Goal: Information Seeking & Learning: Check status

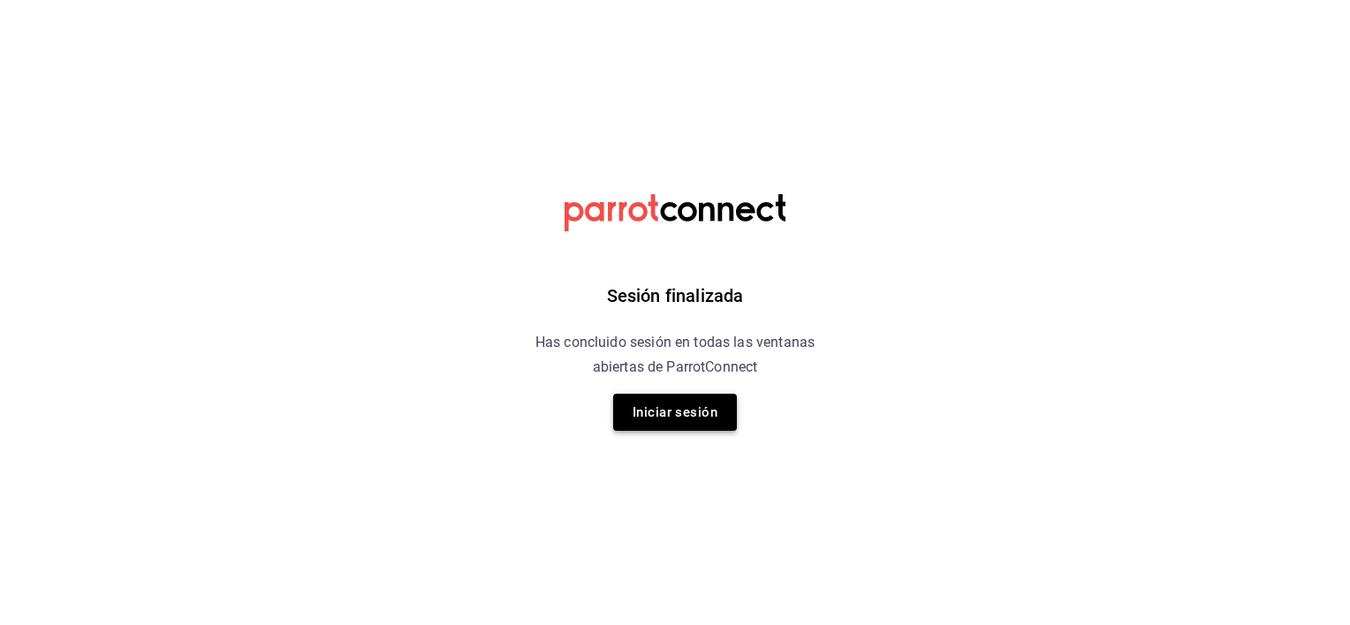
click at [693, 406] on button "Iniciar sesión" at bounding box center [675, 412] width 124 height 37
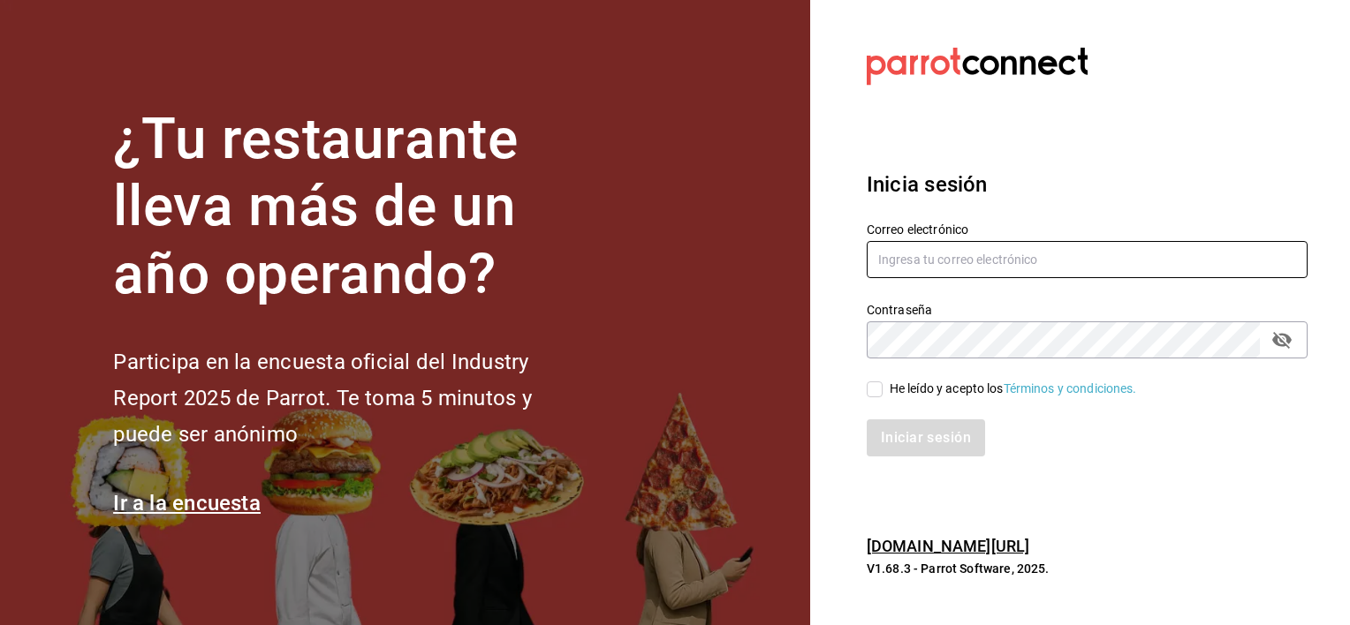
click at [901, 261] on input "text" at bounding box center [1087, 259] width 441 height 37
type input "[EMAIL_ADDRESS][DOMAIN_NAME]"
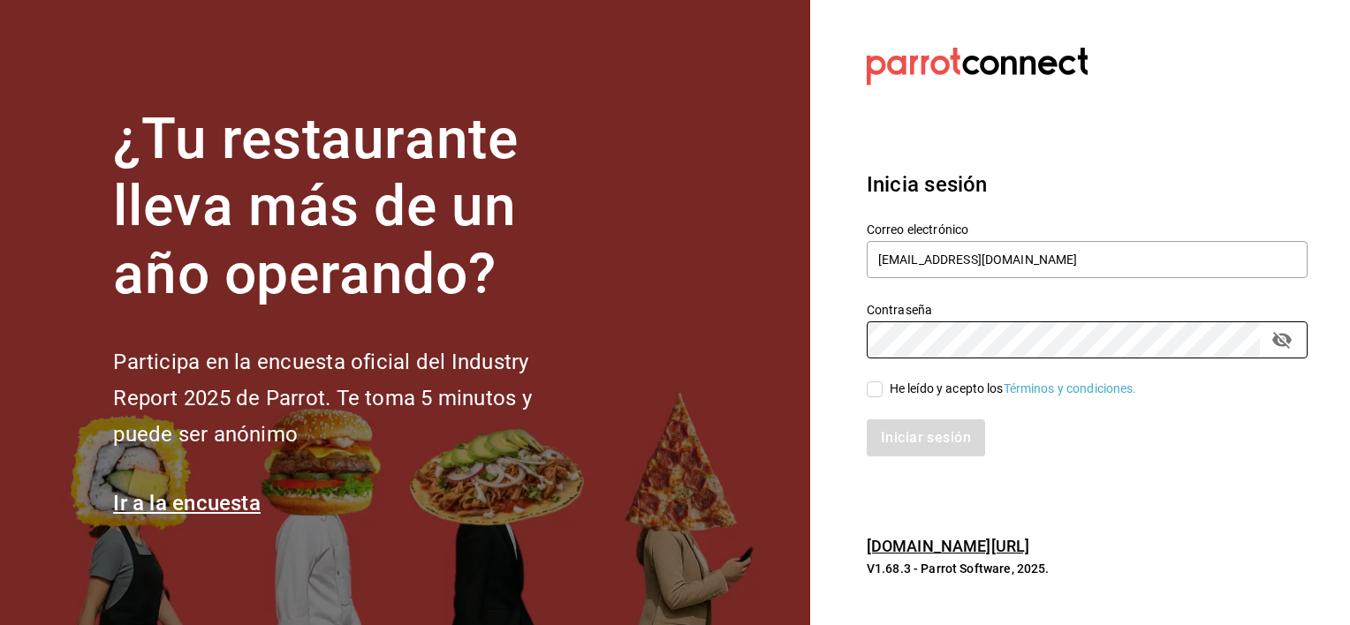
click at [879, 389] on input "He leído y acepto los Términos y condiciones." at bounding box center [875, 390] width 16 height 16
checkbox input "true"
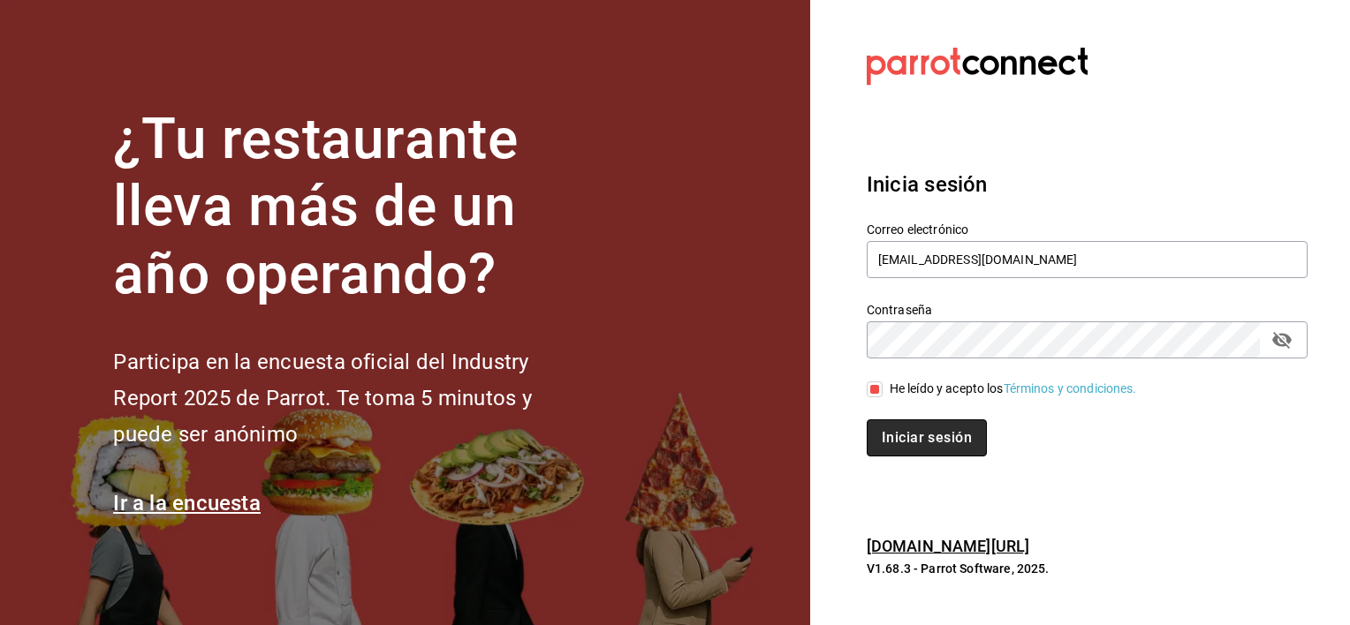
click at [910, 438] on button "Iniciar sesión" at bounding box center [927, 438] width 120 height 37
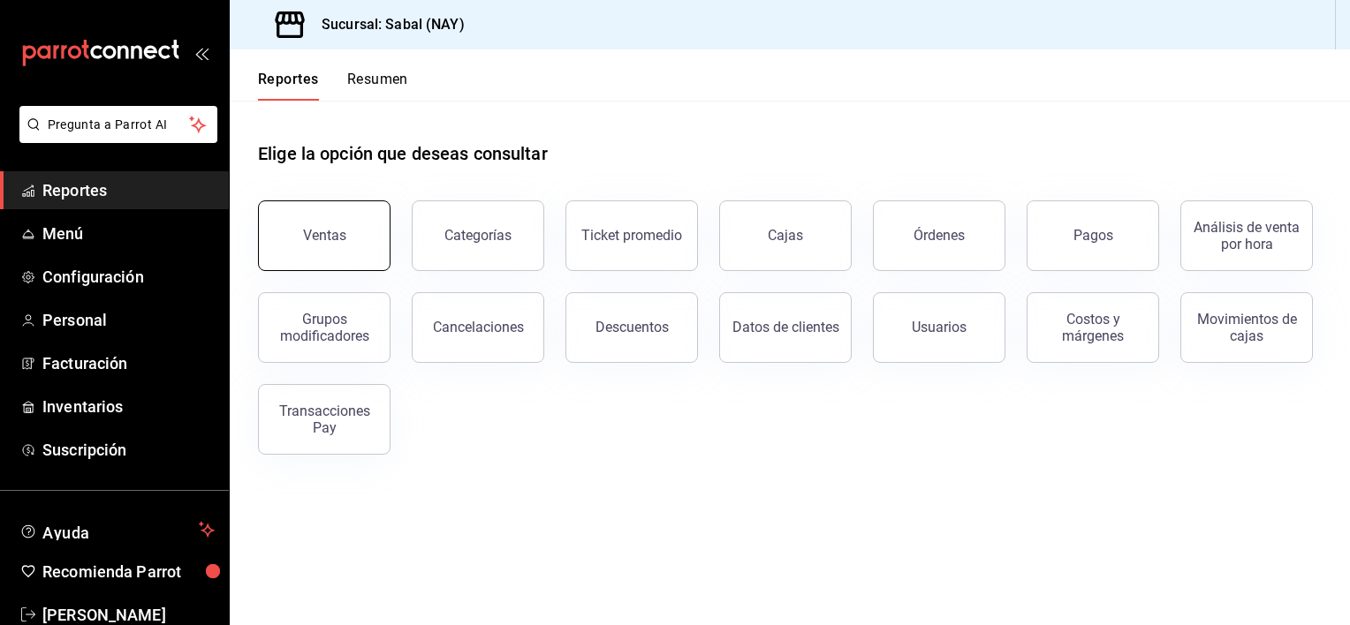
click at [331, 247] on button "Ventas" at bounding box center [324, 236] width 132 height 71
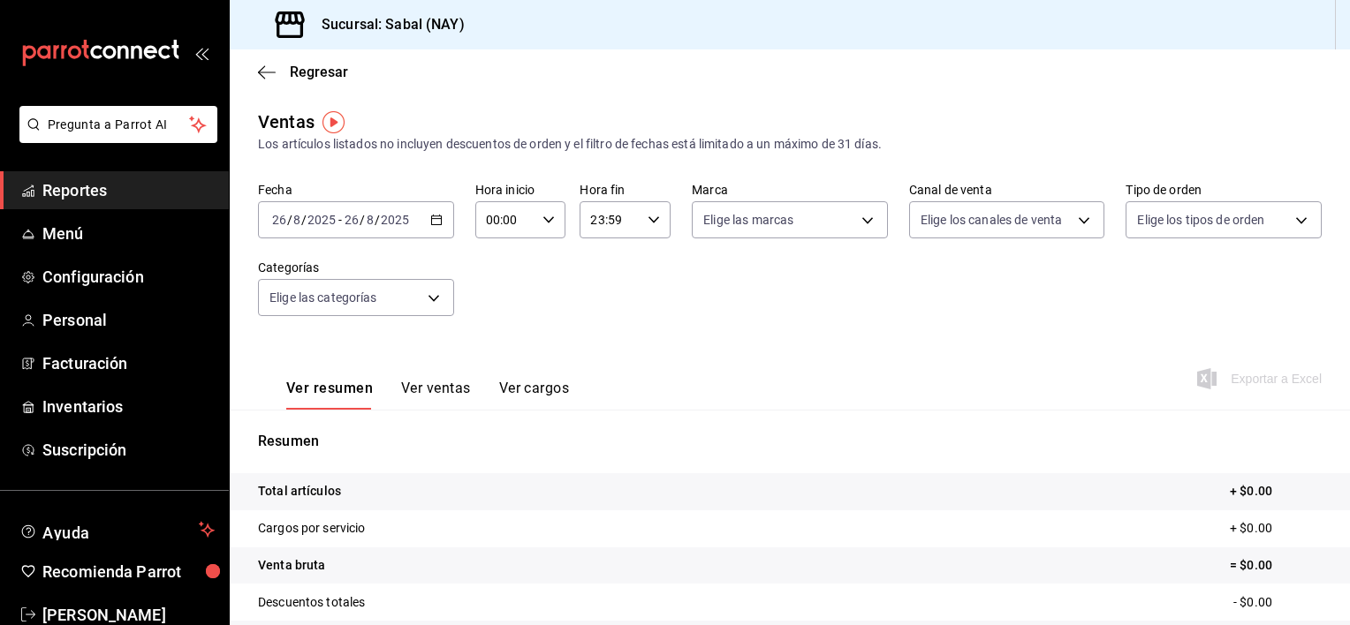
drag, startPoint x: 436, startPoint y: 224, endPoint x: 420, endPoint y: 224, distance: 16.8
click at [420, 224] on div "[DATE] [DATE] - [DATE] [DATE]" at bounding box center [356, 219] width 196 height 37
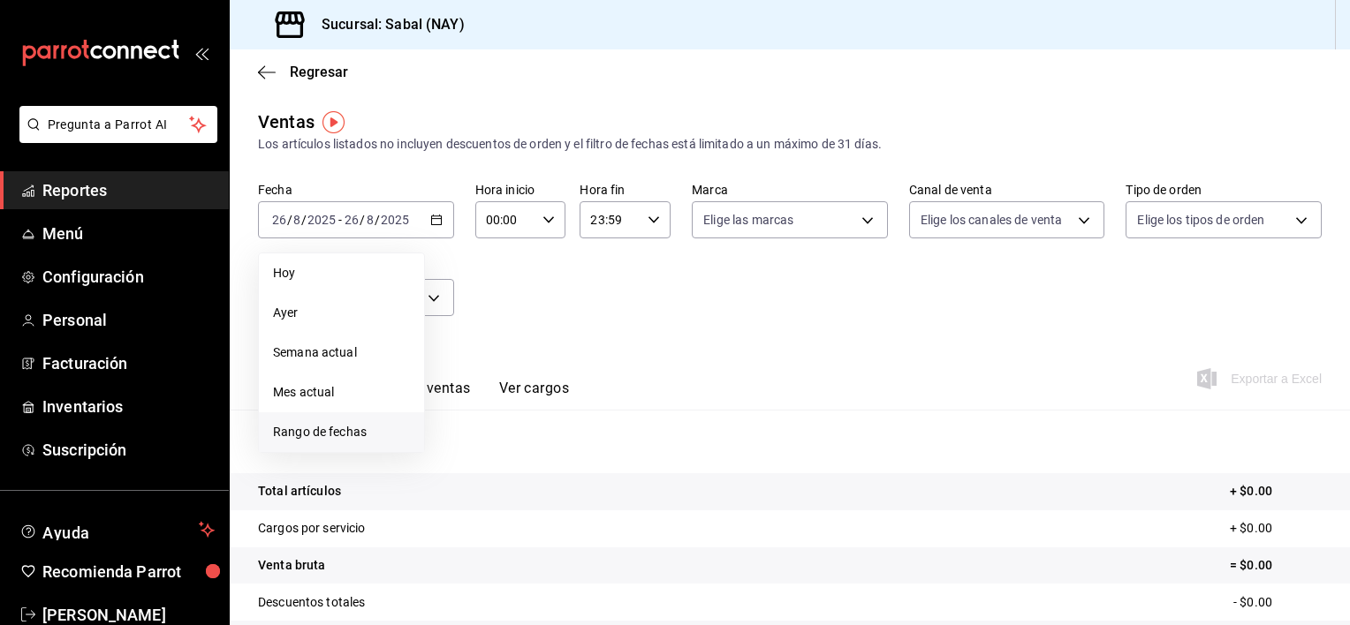
click at [337, 430] on span "Rango de fechas" at bounding box center [341, 432] width 137 height 19
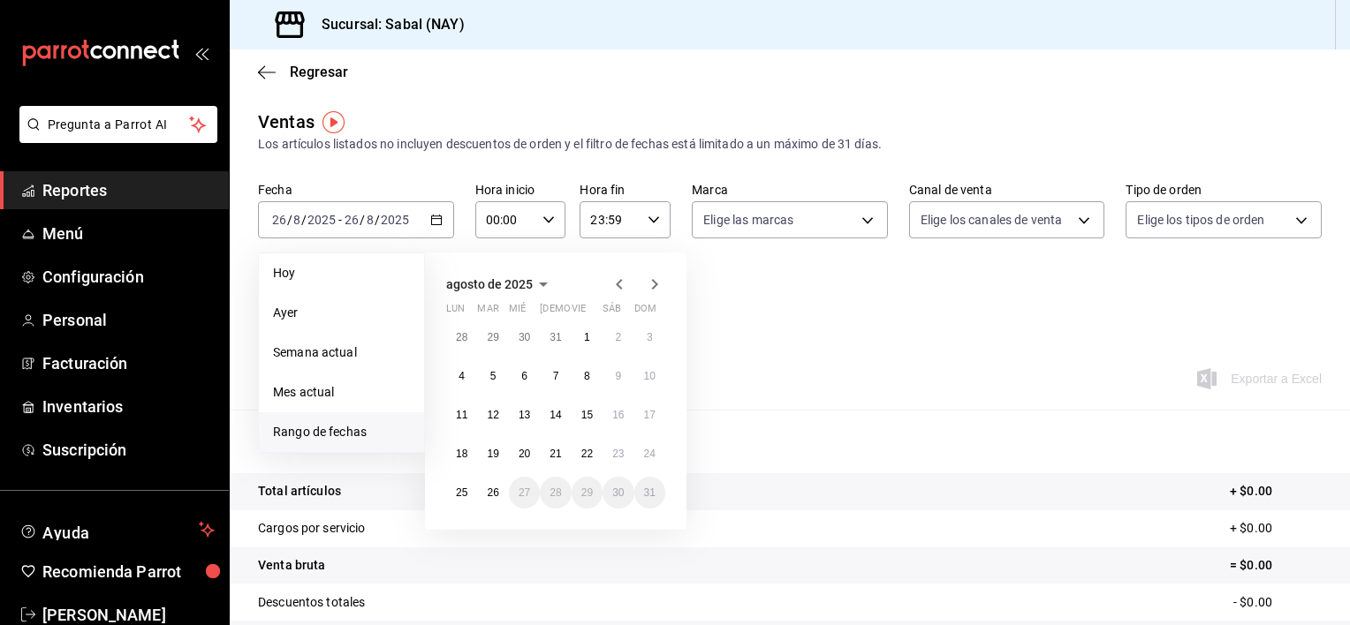
click at [614, 286] on icon "button" at bounding box center [619, 284] width 21 height 21
click at [578, 455] on button "25" at bounding box center [587, 454] width 31 height 32
click at [876, 375] on div "Ver resumen Ver ventas Ver cargos Exportar a Excel" at bounding box center [790, 373] width 1120 height 72
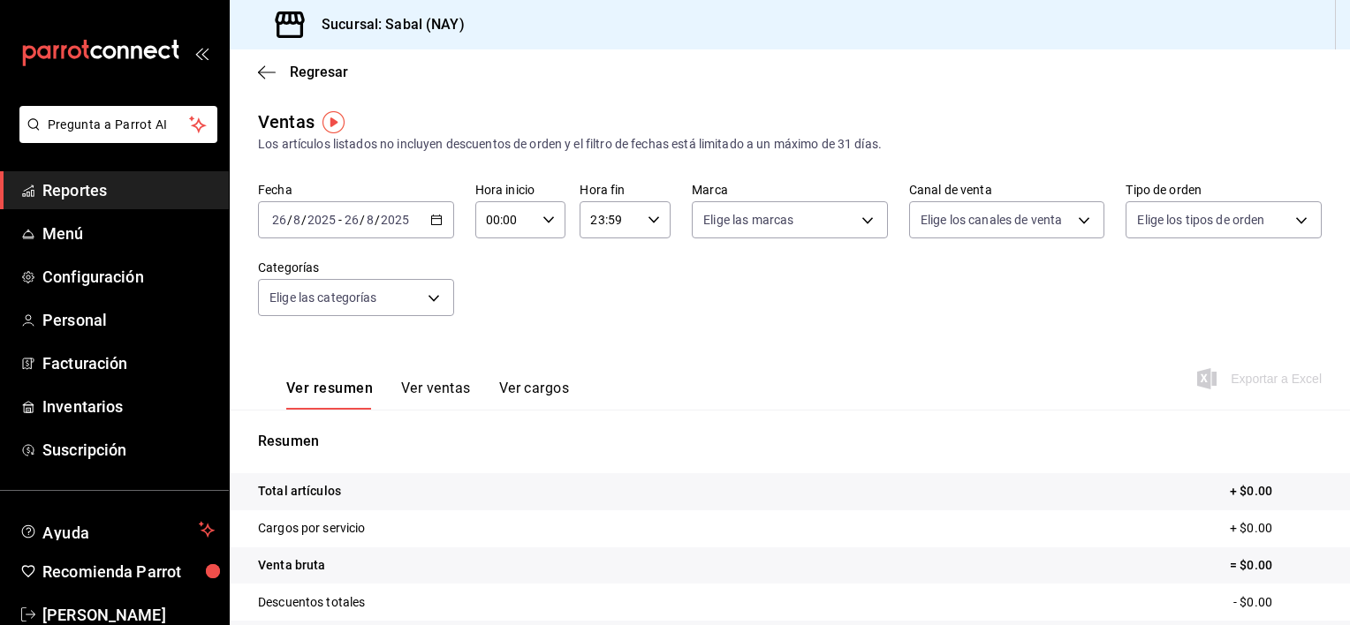
click at [432, 218] on icon "button" at bounding box center [436, 220] width 12 height 12
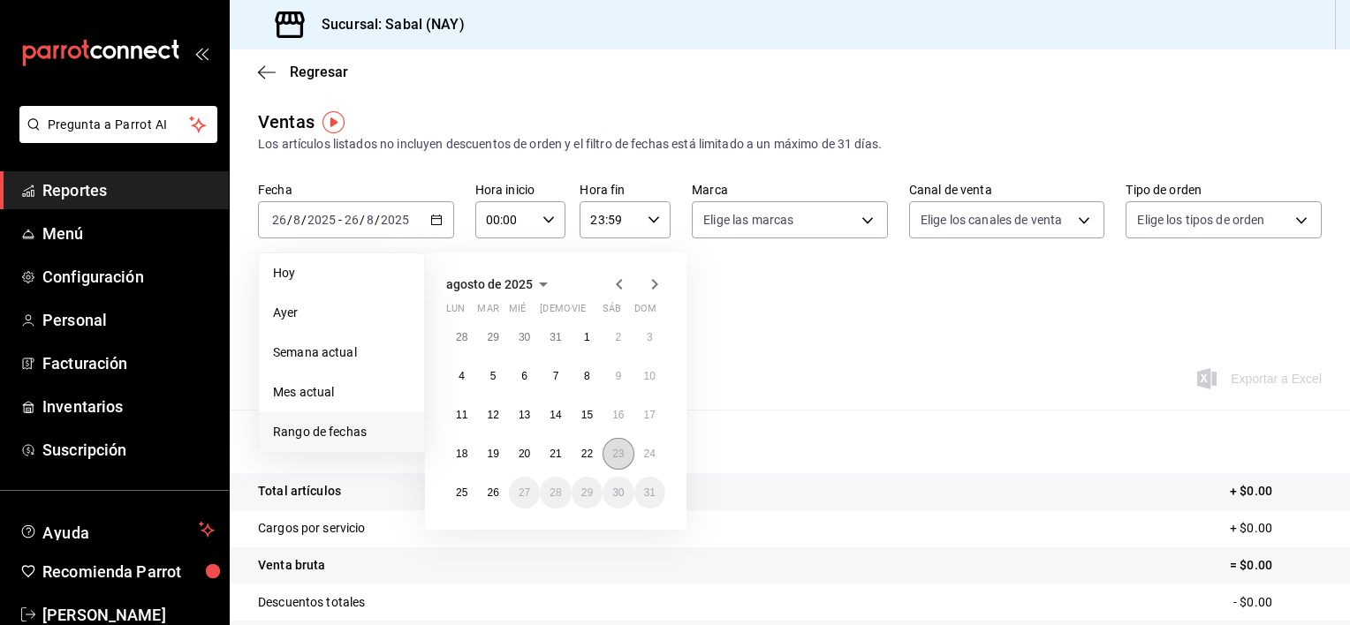
click at [610, 456] on button "23" at bounding box center [617, 454] width 31 height 32
click at [614, 458] on abbr "23" at bounding box center [617, 454] width 11 height 12
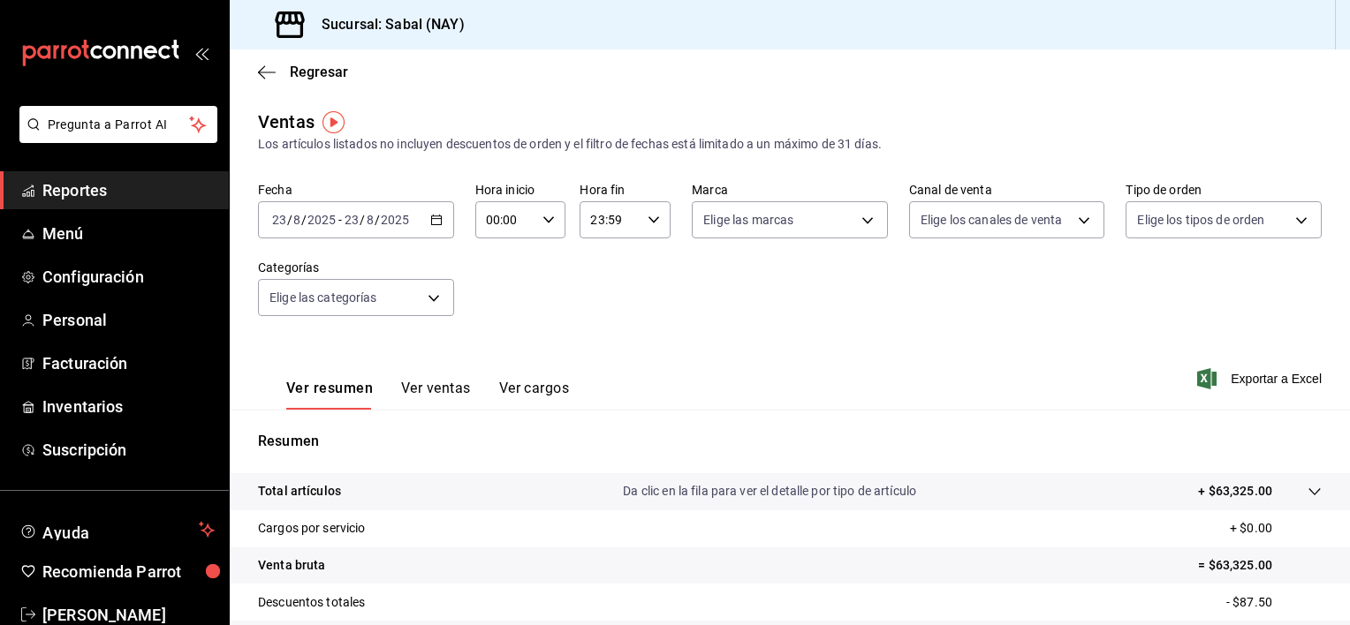
click at [750, 498] on p "Da clic en la fila para ver el detalle por tipo de artículo" at bounding box center [769, 491] width 293 height 19
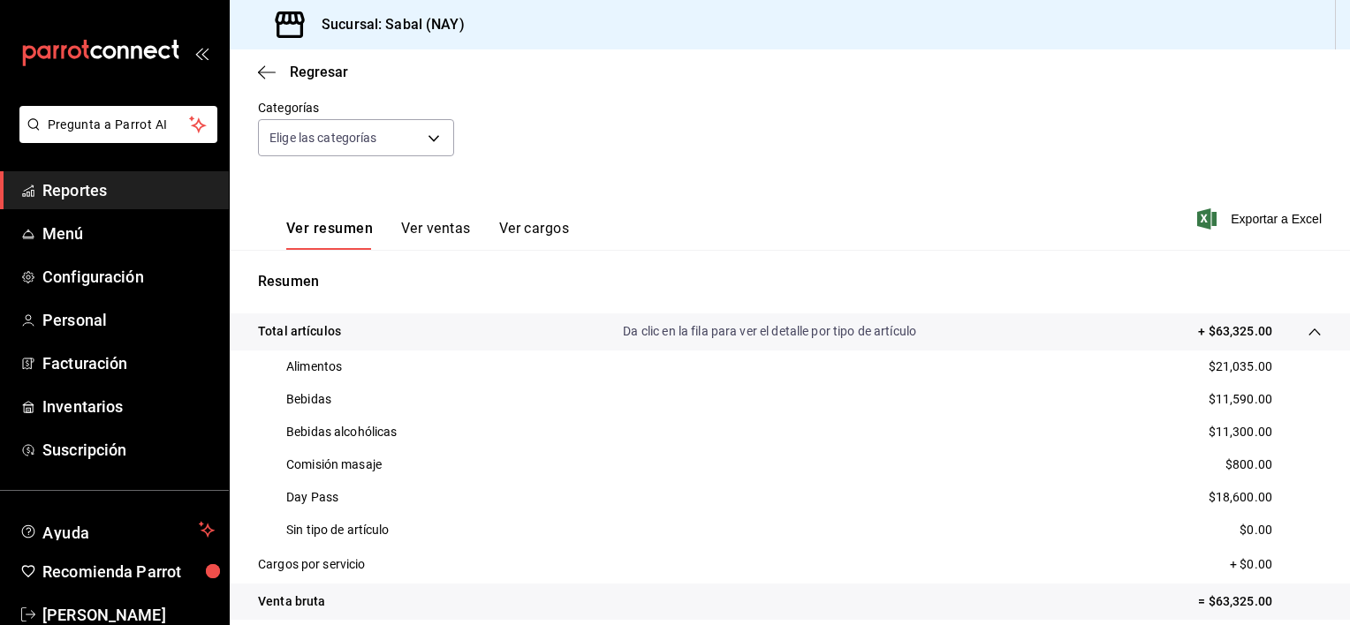
scroll to position [265, 0]
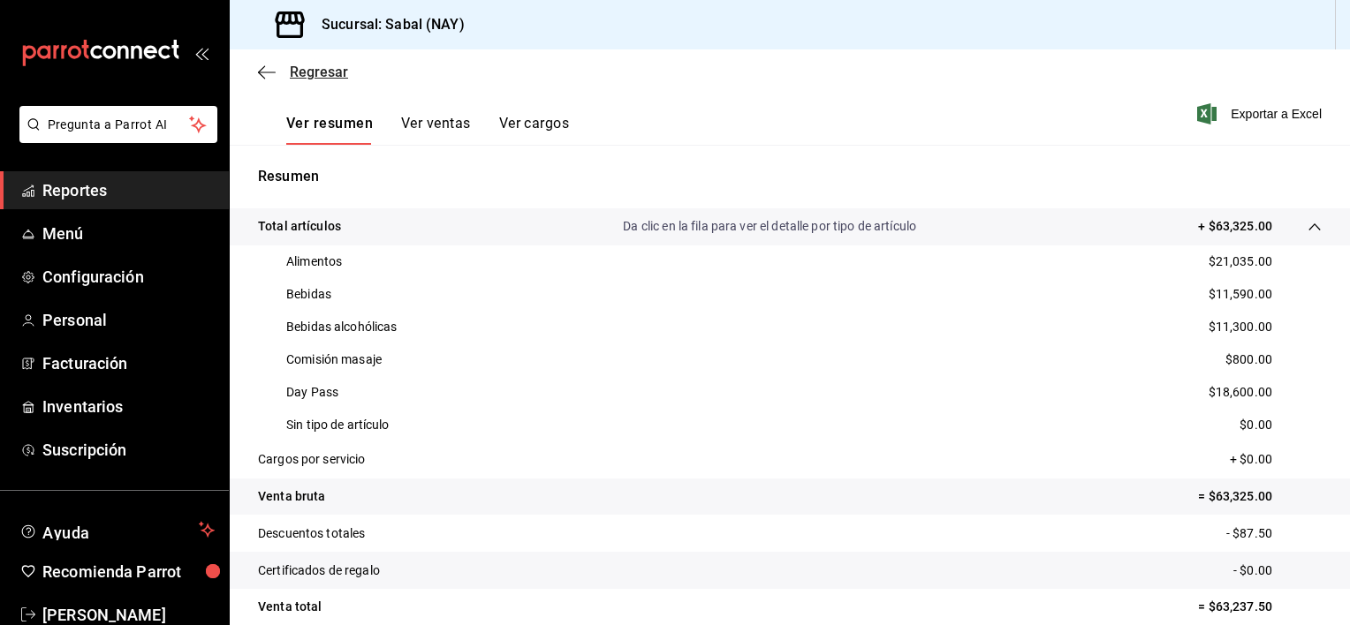
click at [258, 68] on icon "button" at bounding box center [267, 72] width 18 height 16
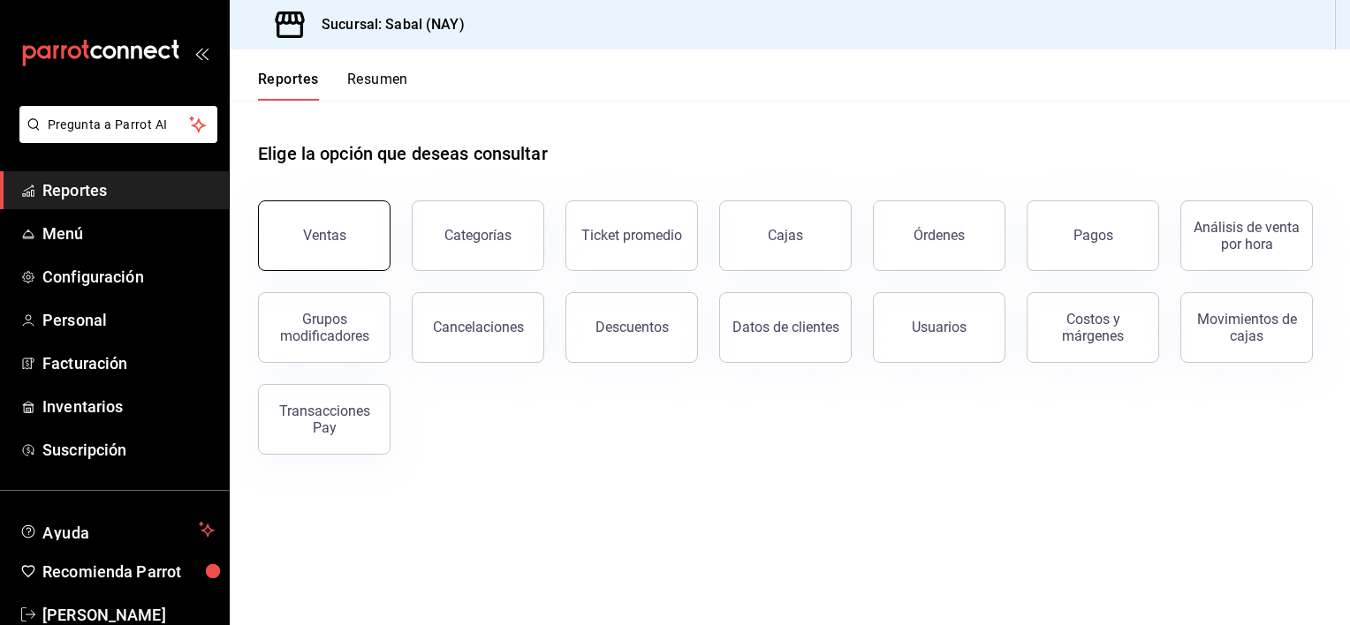
click at [294, 212] on button "Ventas" at bounding box center [324, 236] width 132 height 71
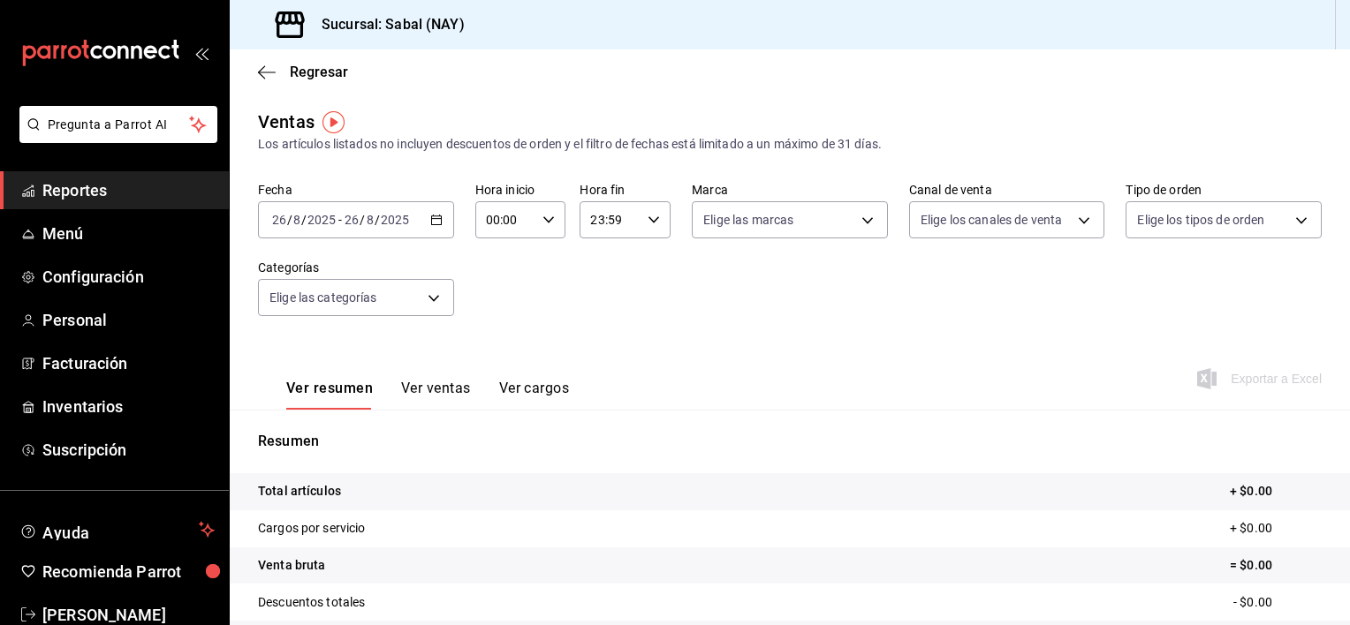
click at [434, 227] on div "[DATE] [DATE] - [DATE] [DATE]" at bounding box center [356, 219] width 196 height 37
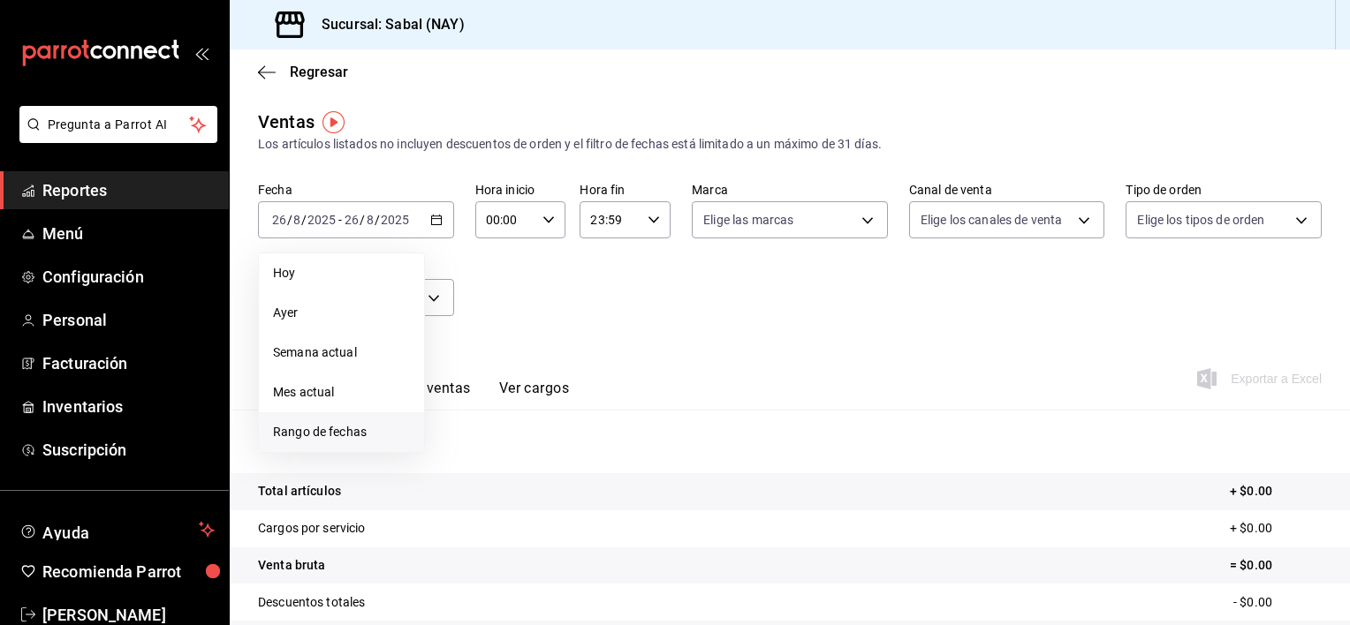
click at [317, 444] on li "Rango de fechas" at bounding box center [341, 433] width 165 height 40
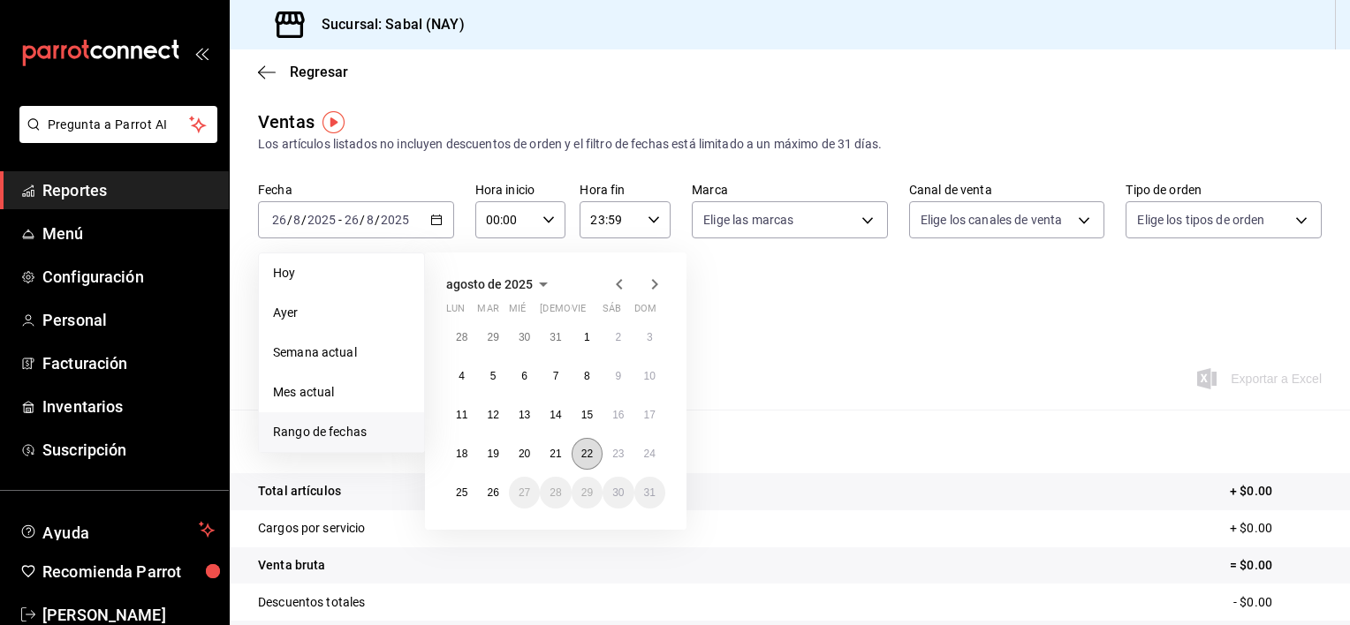
click at [587, 448] on abbr "22" at bounding box center [586, 454] width 11 height 12
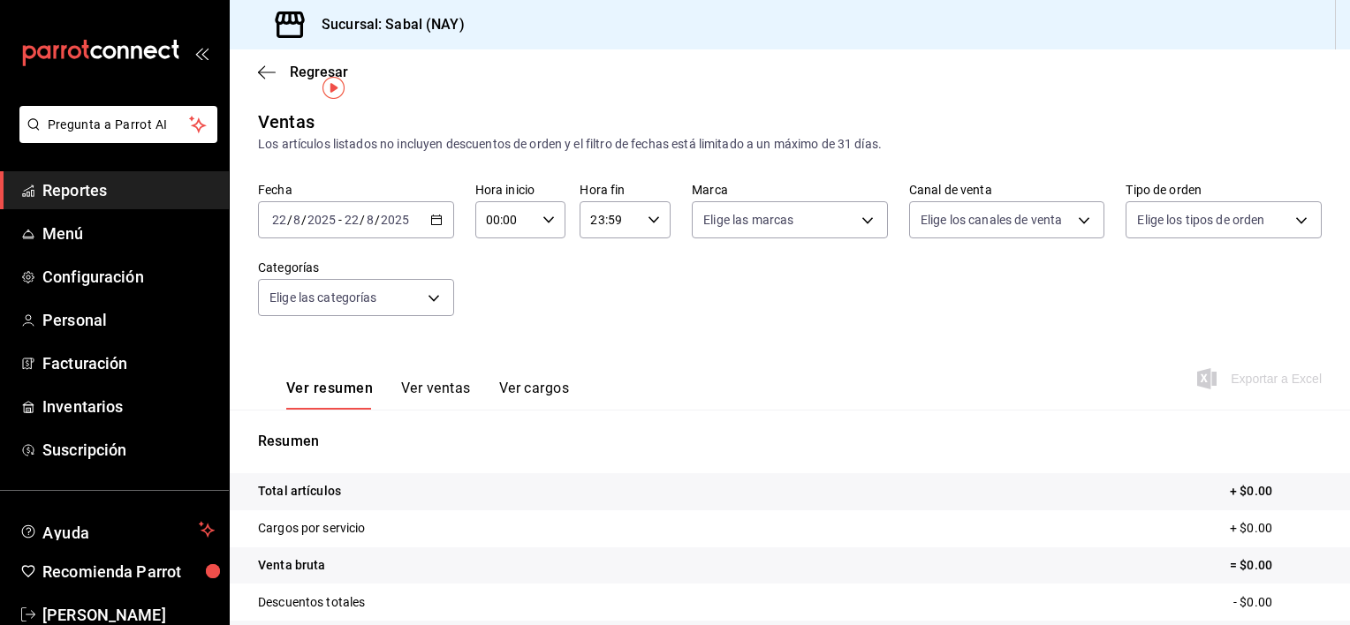
scroll to position [177, 0]
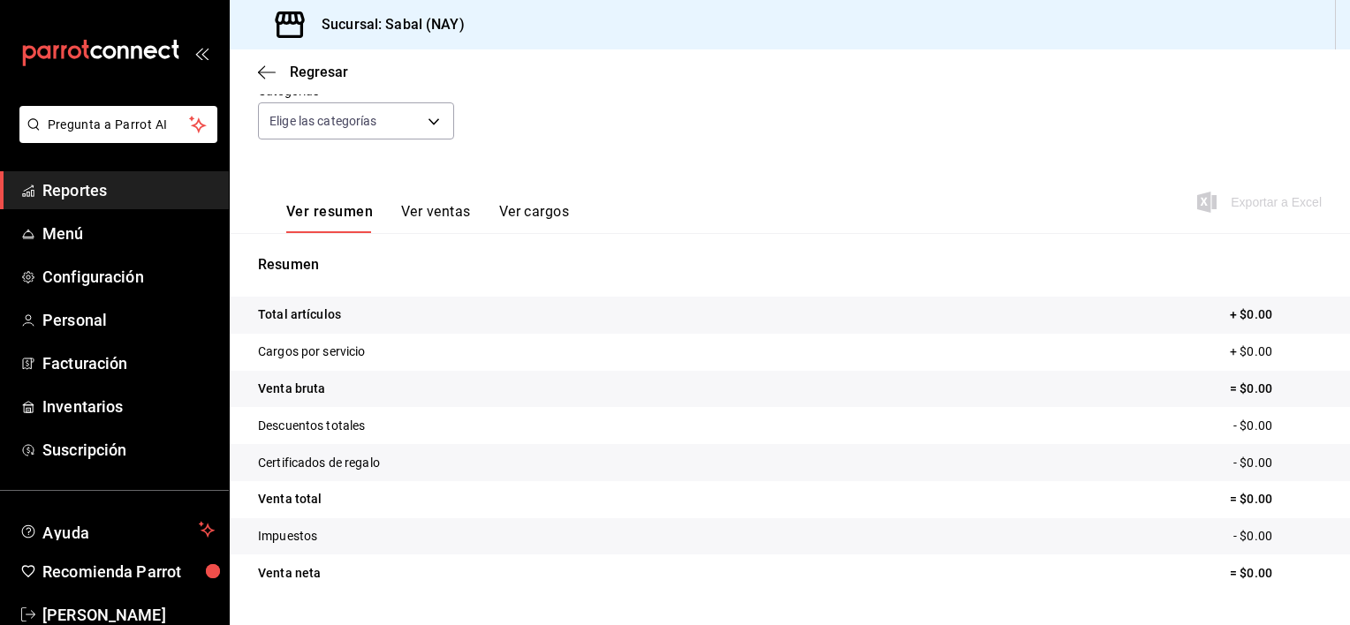
click at [585, 316] on tr "Total artículos + $0.00" at bounding box center [790, 315] width 1120 height 37
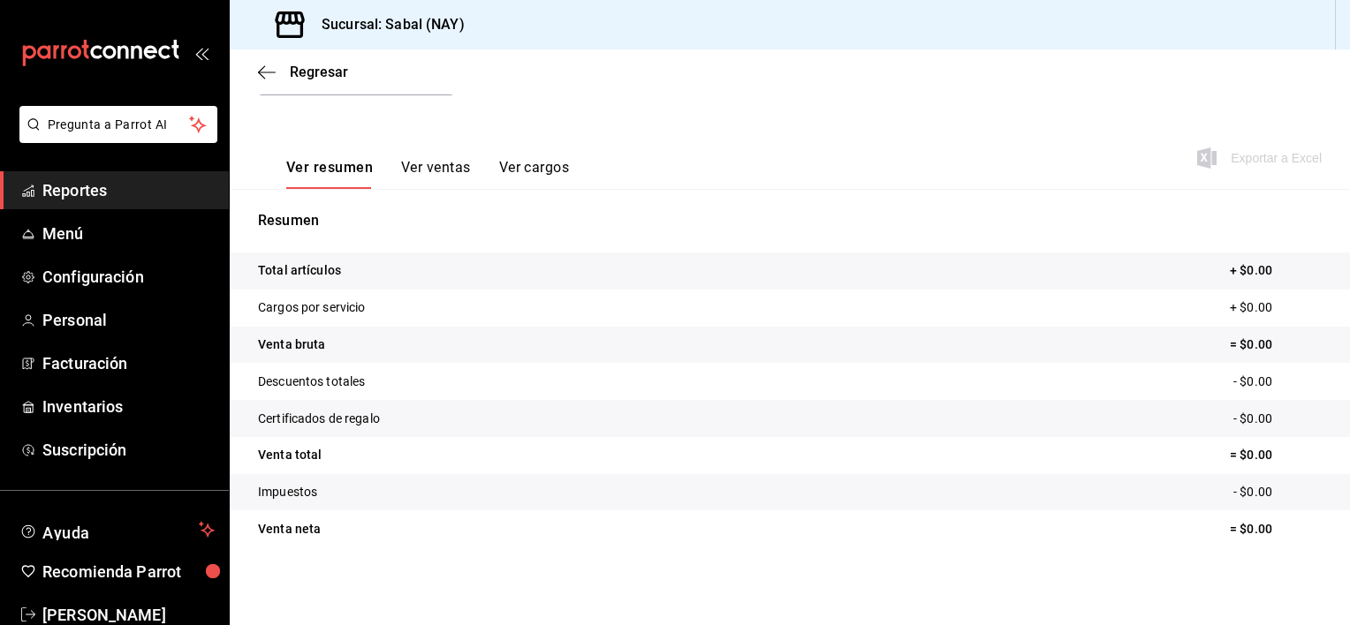
scroll to position [0, 0]
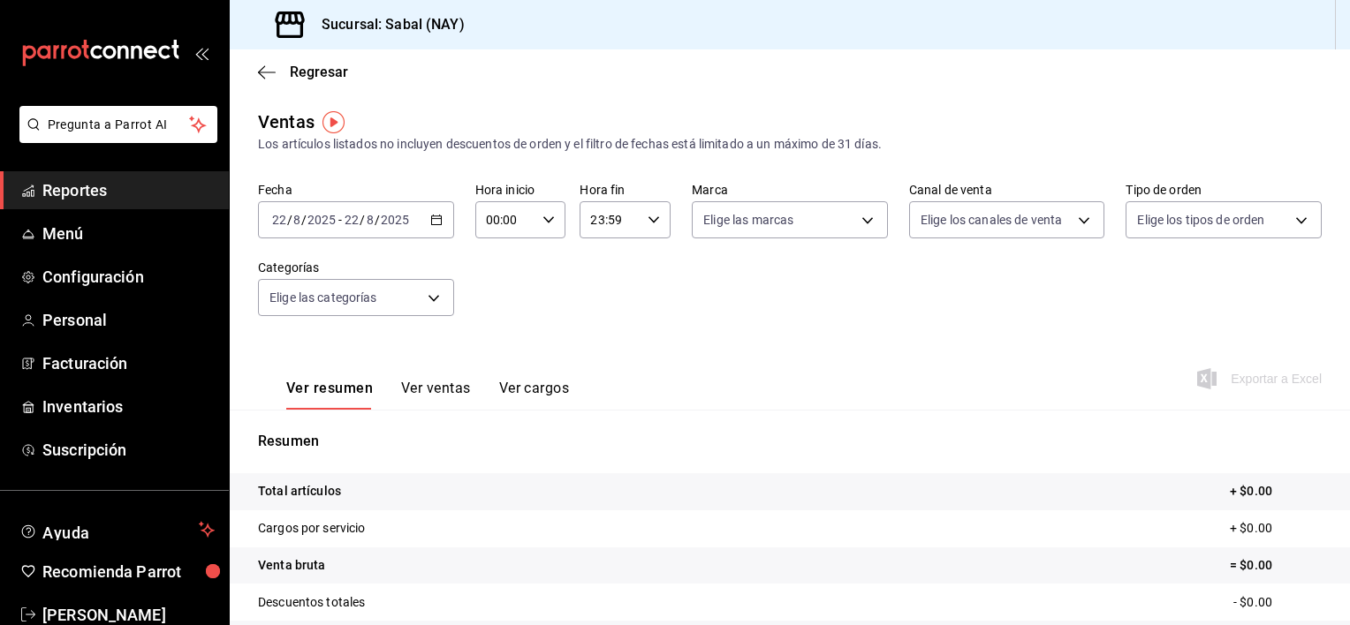
click at [444, 225] on div "[DATE] [DATE] - [DATE] [DATE]" at bounding box center [356, 219] width 196 height 37
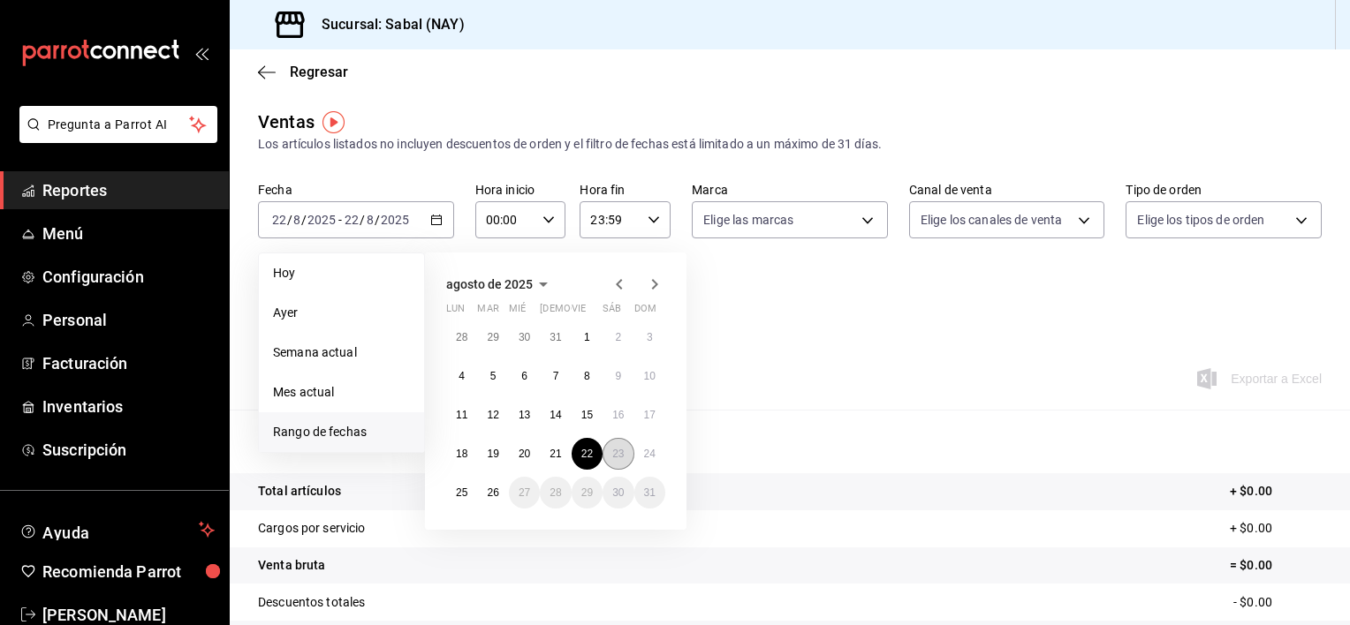
click at [623, 457] on abbr "23" at bounding box center [617, 454] width 11 height 12
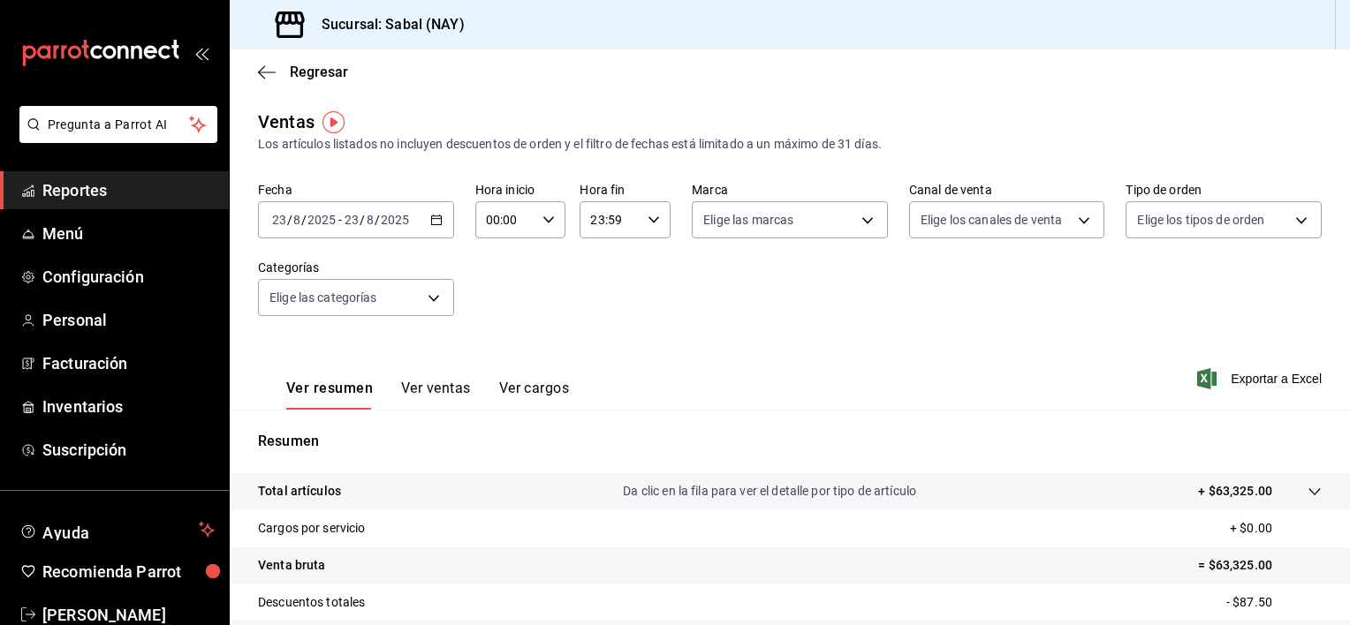
click at [439, 387] on button "Ver ventas" at bounding box center [436, 395] width 70 height 30
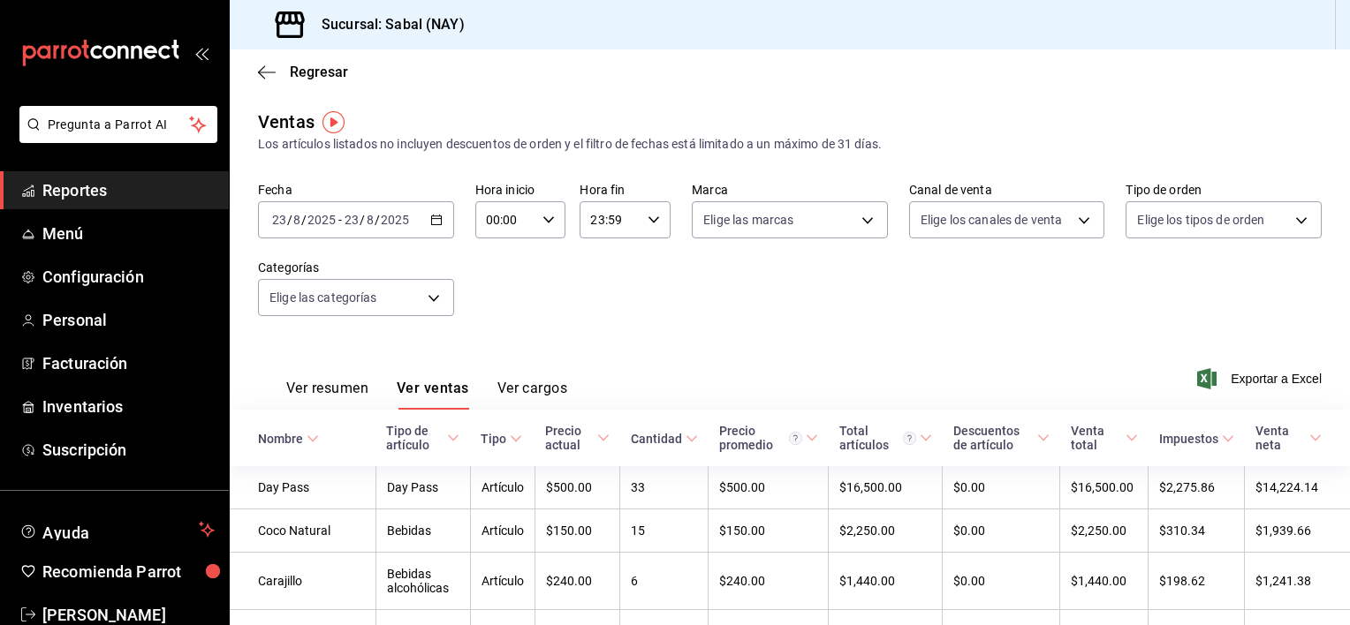
click at [314, 383] on button "Ver resumen" at bounding box center [327, 395] width 82 height 30
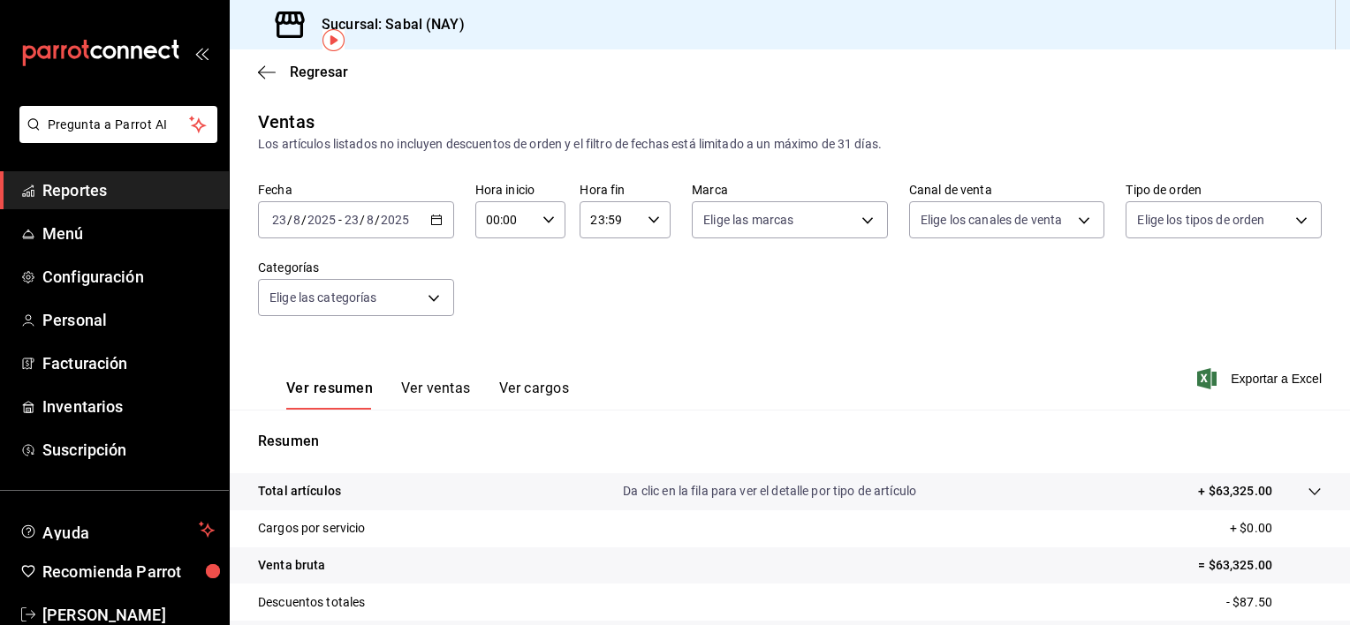
scroll to position [221, 0]
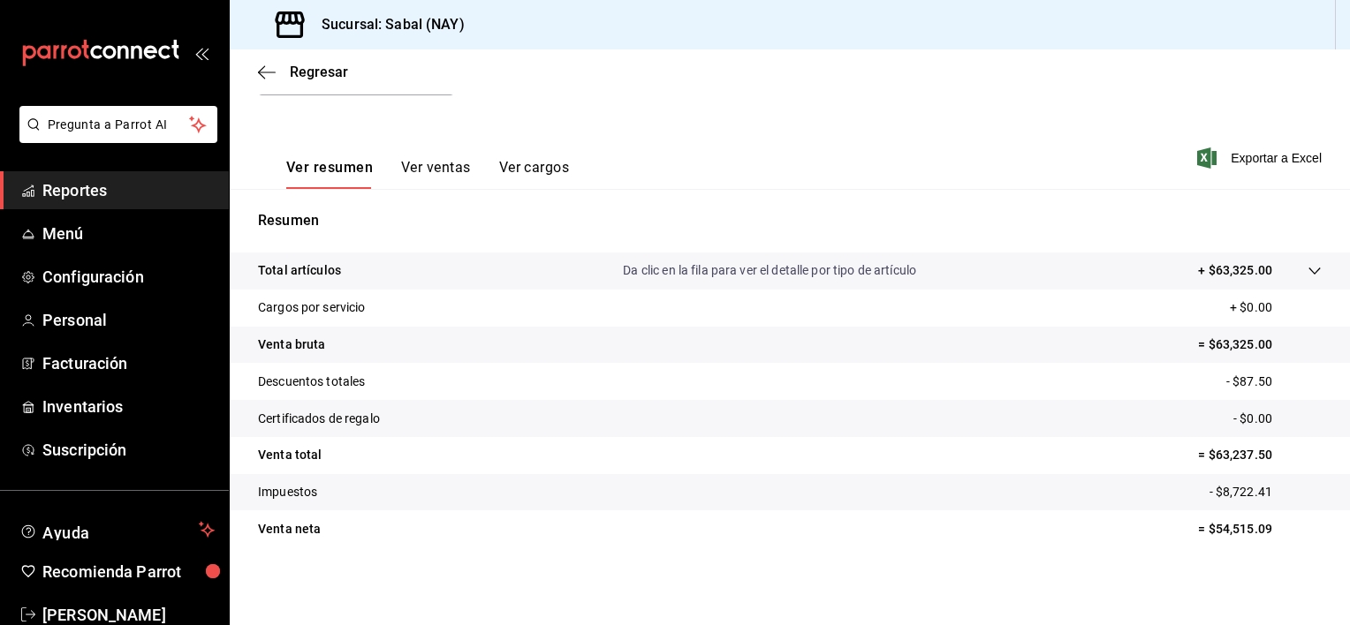
click at [542, 281] on tr "Total artículos Da clic en la fila para ver el detalle por tipo de artículo + $…" at bounding box center [790, 271] width 1120 height 37
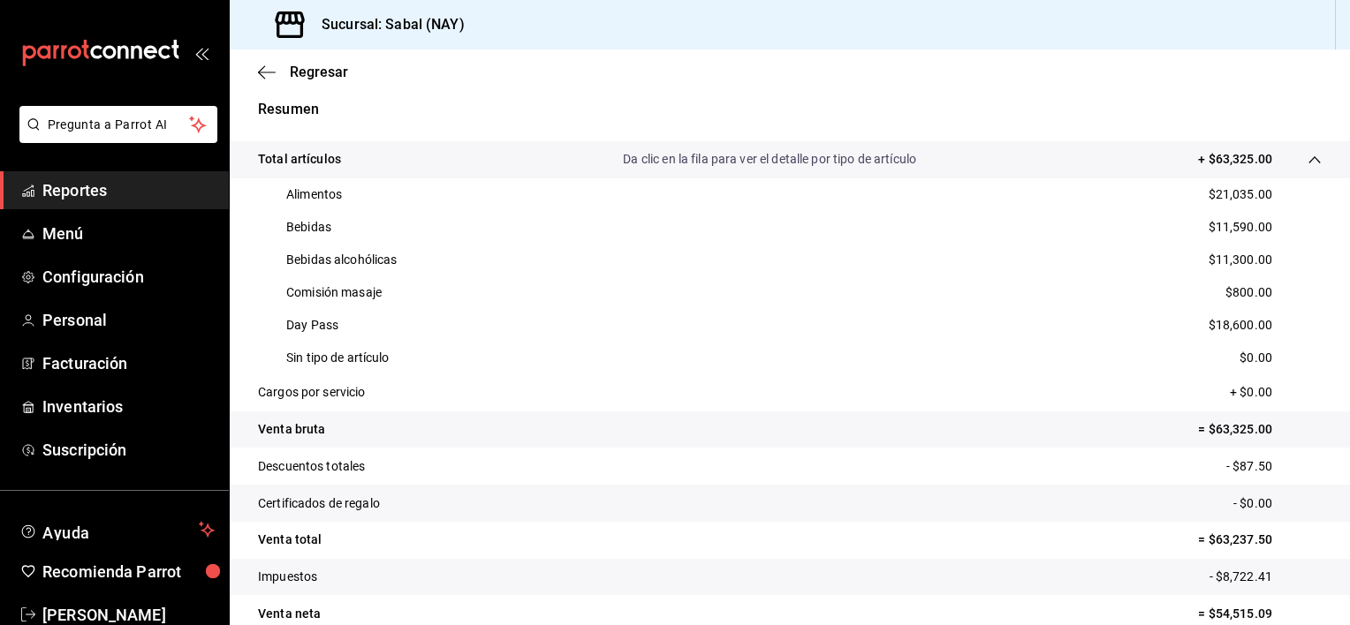
scroll to position [53, 0]
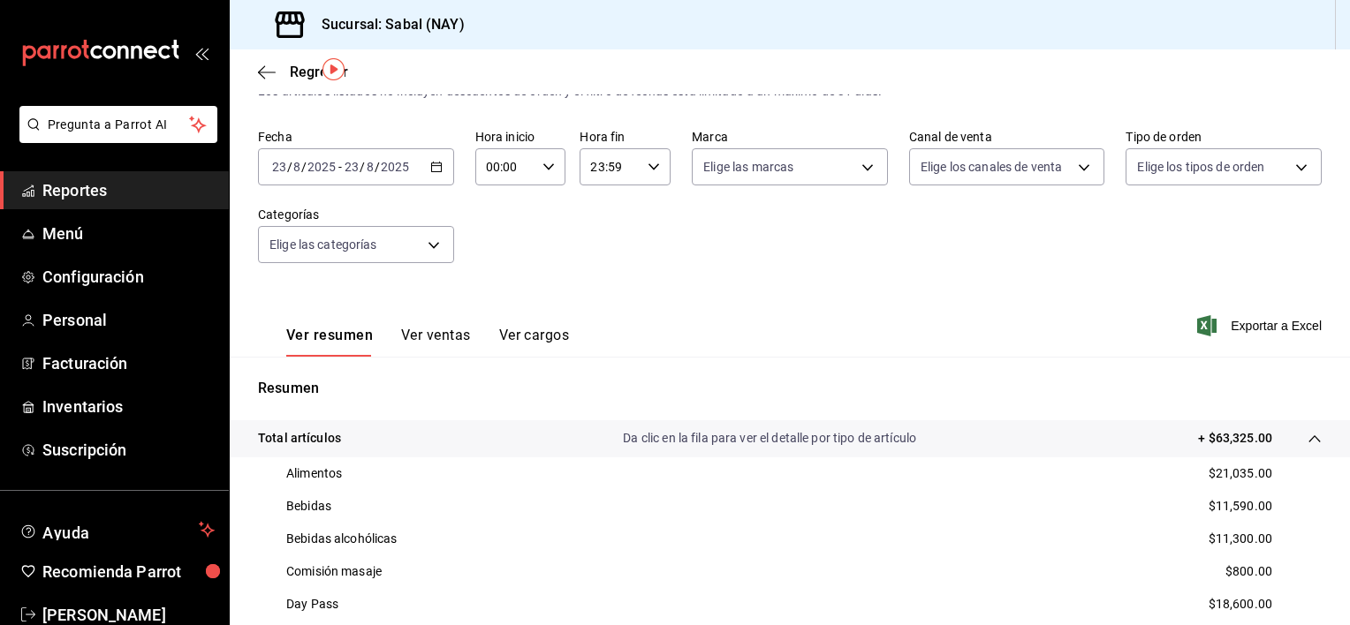
click at [423, 333] on button "Ver ventas" at bounding box center [436, 342] width 70 height 30
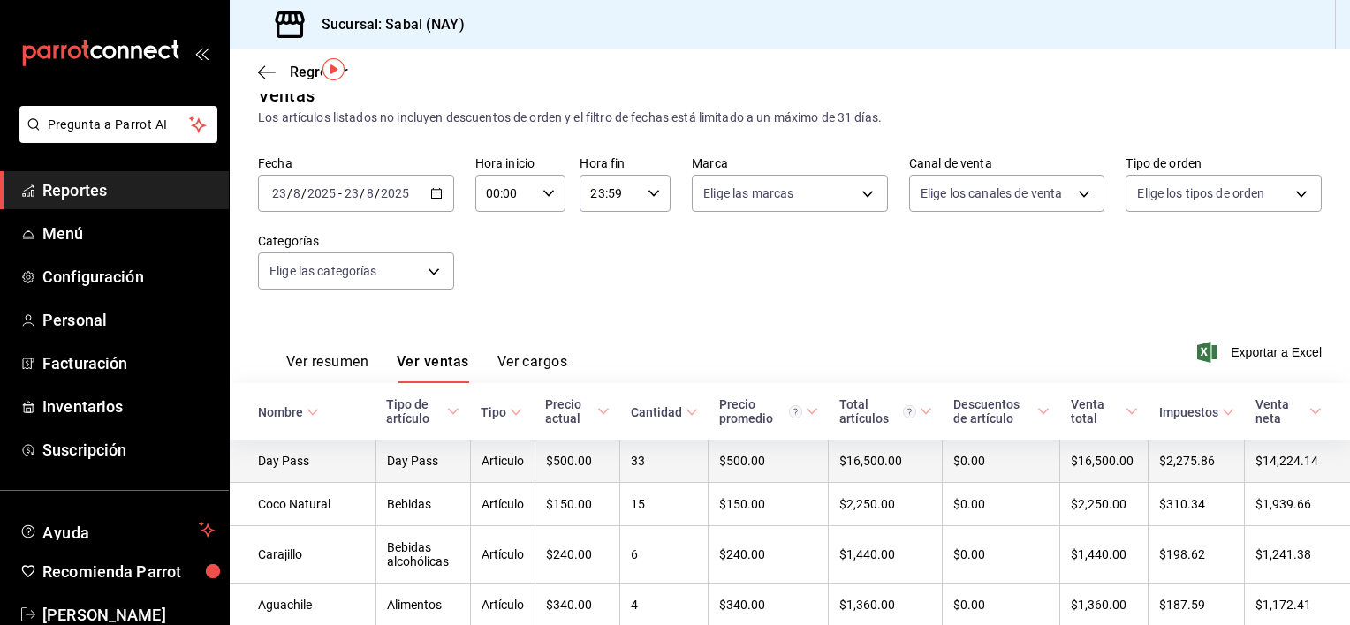
scroll to position [53, 0]
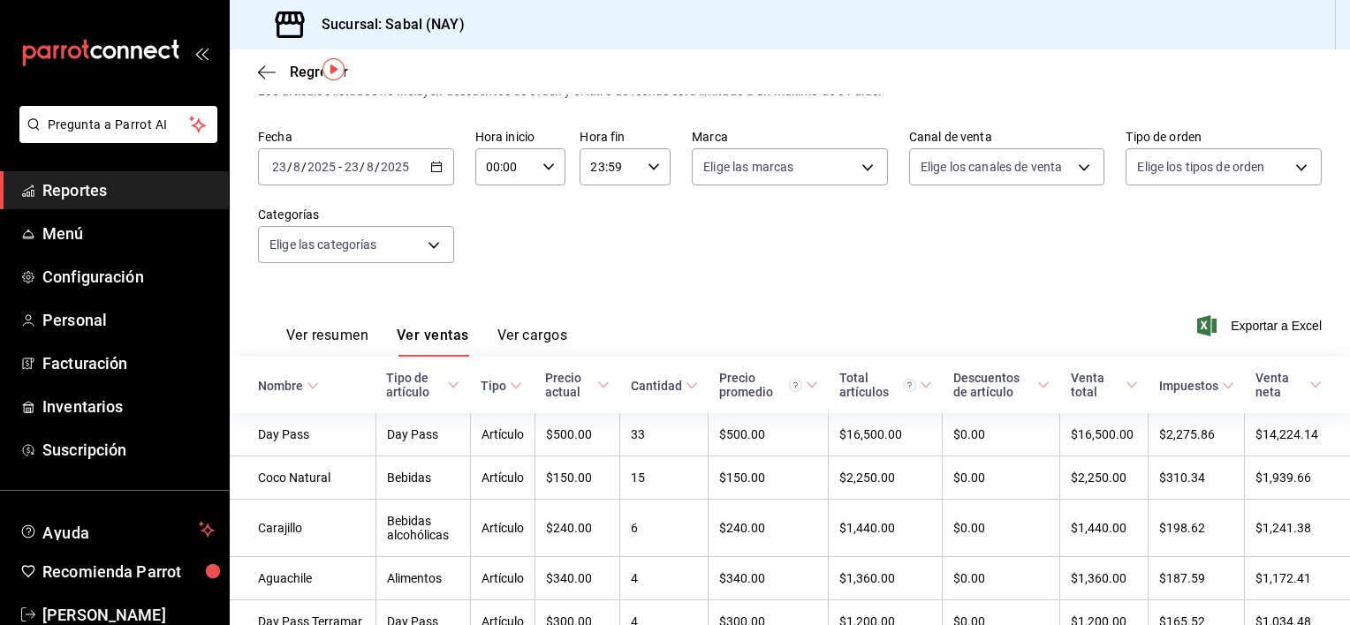
click at [268, 391] on div "Nombre" at bounding box center [280, 386] width 45 height 14
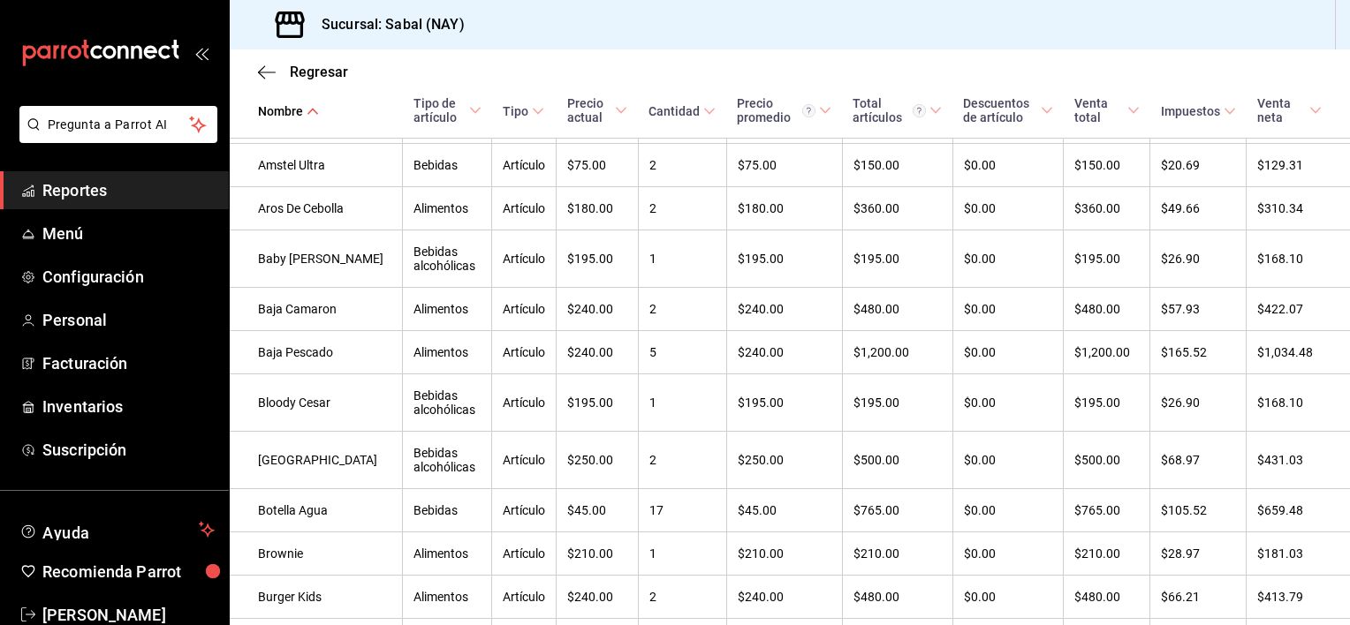
scroll to position [0, 0]
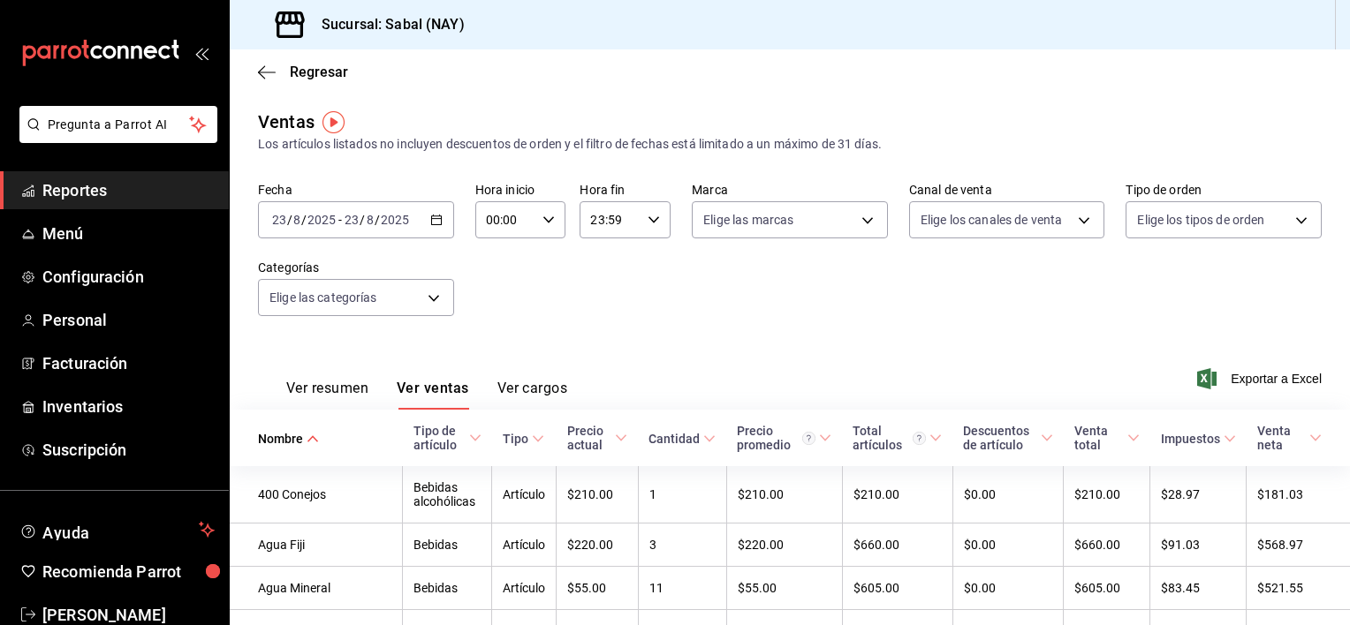
click at [431, 221] on icon "button" at bounding box center [436, 220] width 12 height 12
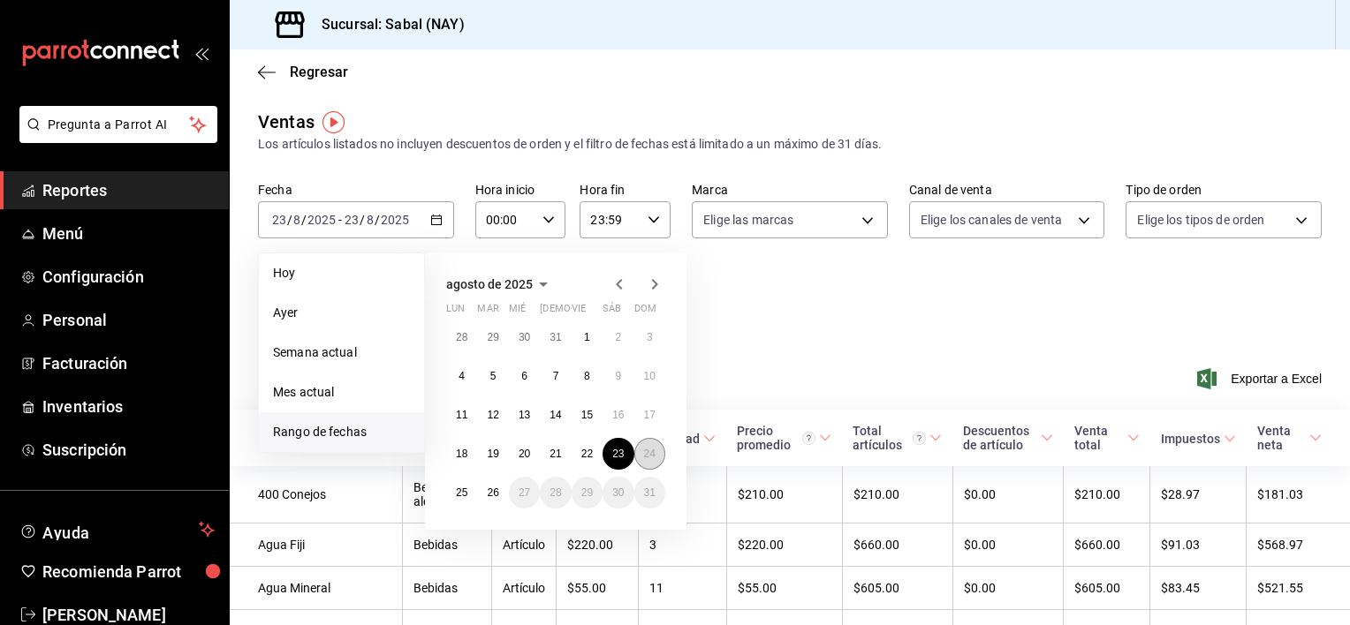
click at [651, 449] on abbr "24" at bounding box center [649, 454] width 11 height 12
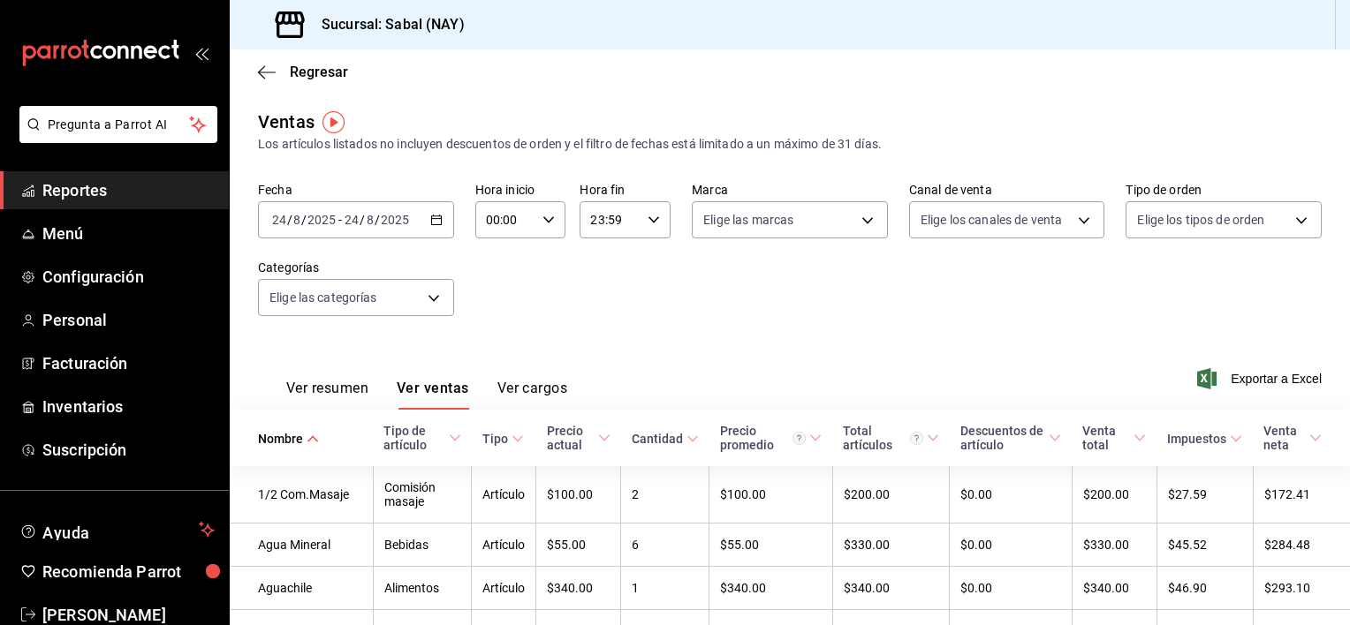
click at [322, 388] on button "Ver resumen" at bounding box center [327, 395] width 82 height 30
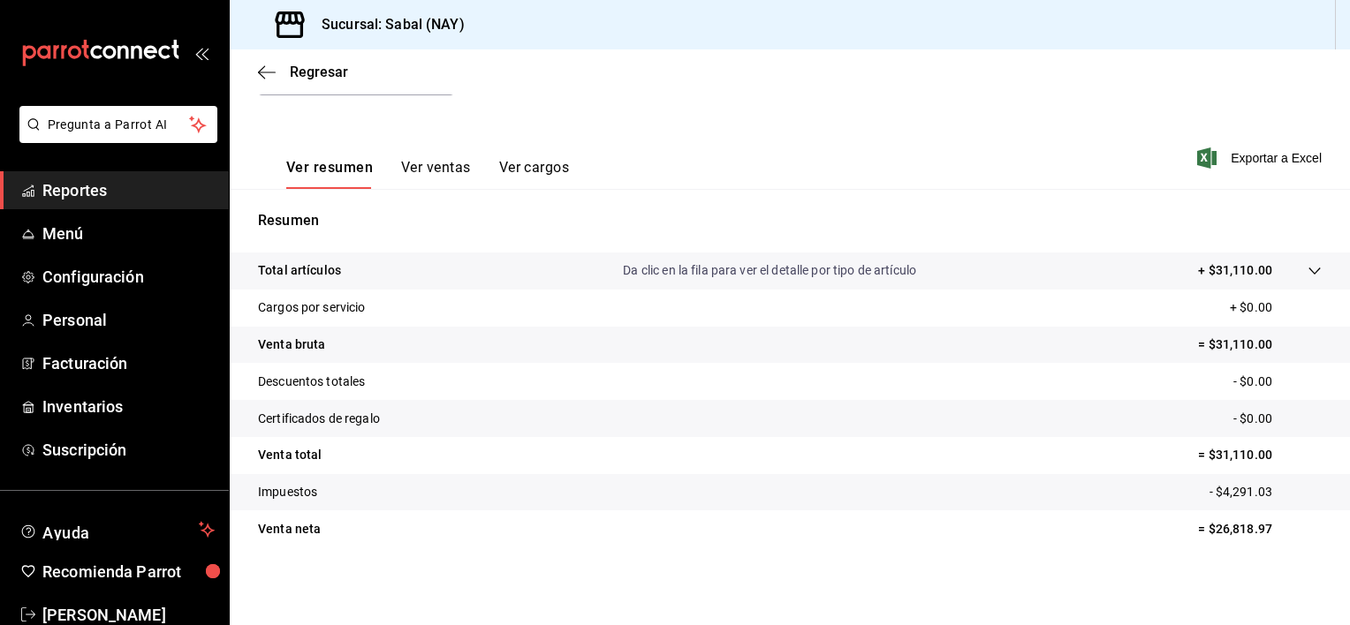
scroll to position [221, 0]
click at [669, 273] on p "Da clic en la fila para ver el detalle por tipo de artículo" at bounding box center [769, 270] width 293 height 19
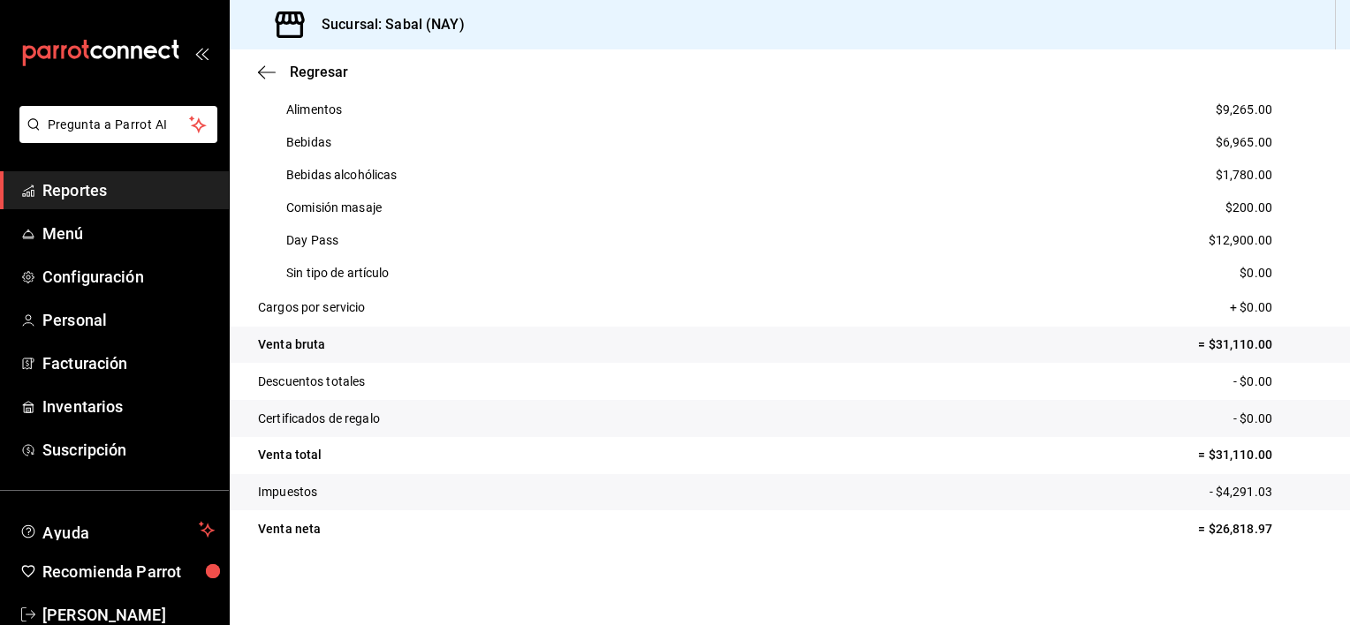
scroll to position [0, 0]
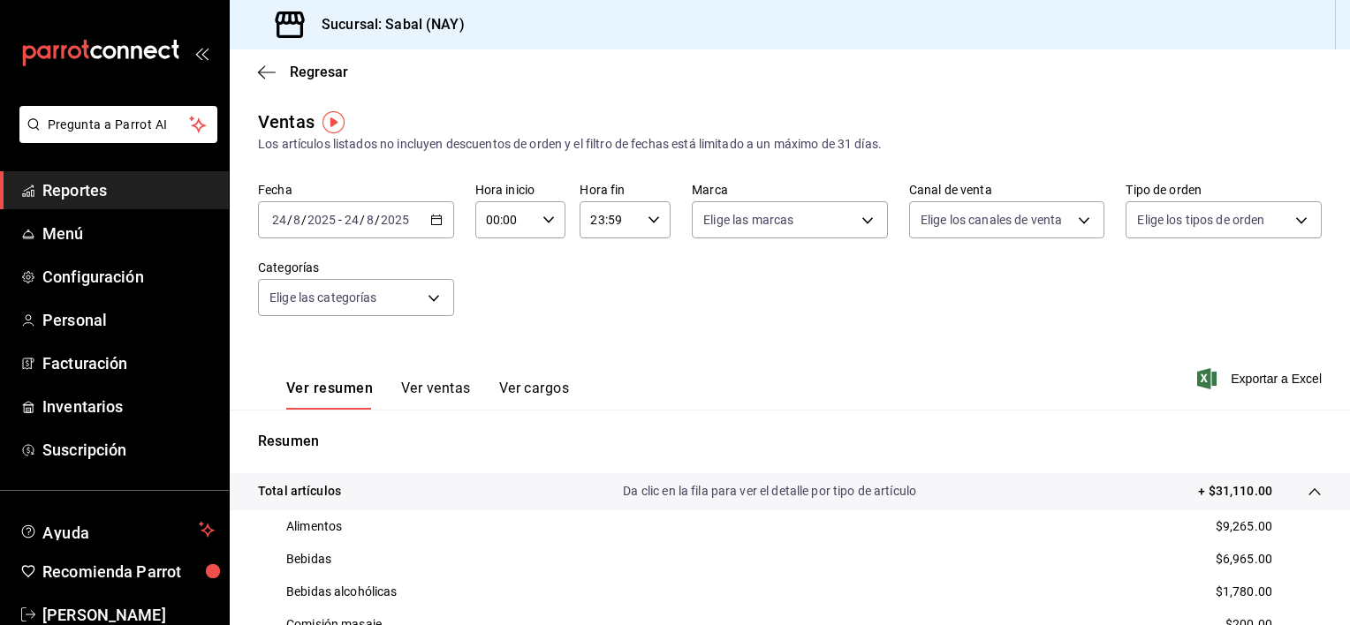
click at [438, 390] on button "Ver ventas" at bounding box center [436, 395] width 70 height 30
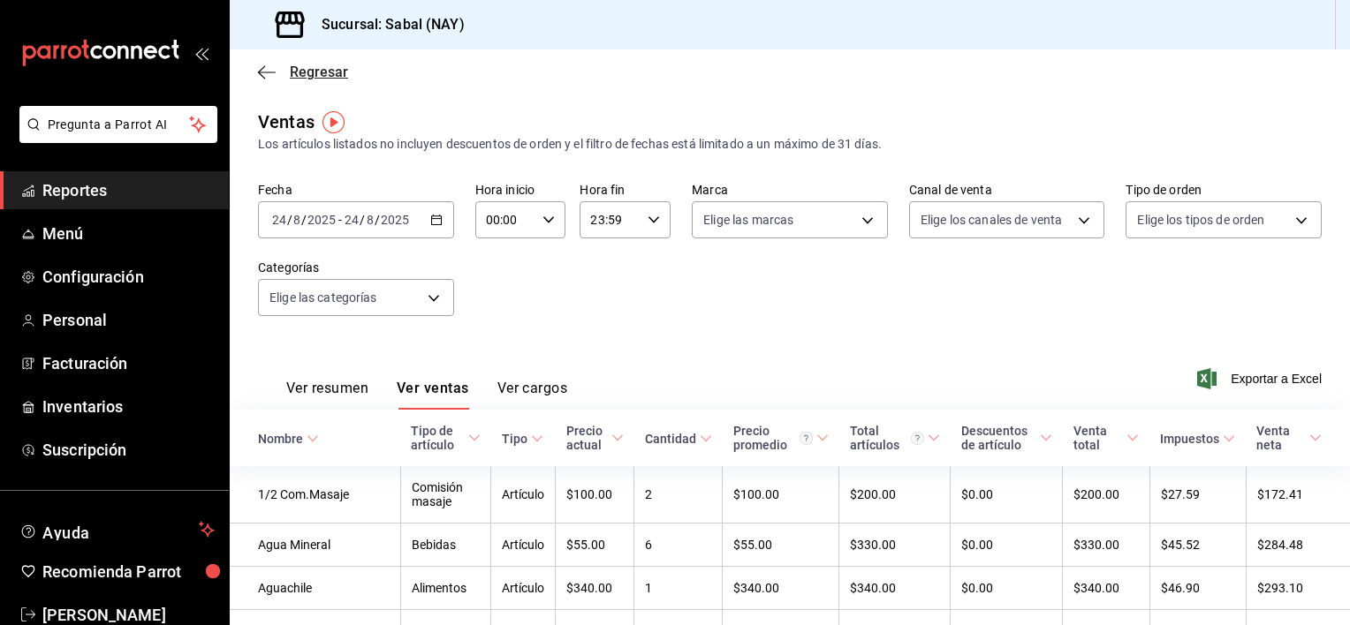
click at [261, 67] on icon "button" at bounding box center [267, 72] width 18 height 16
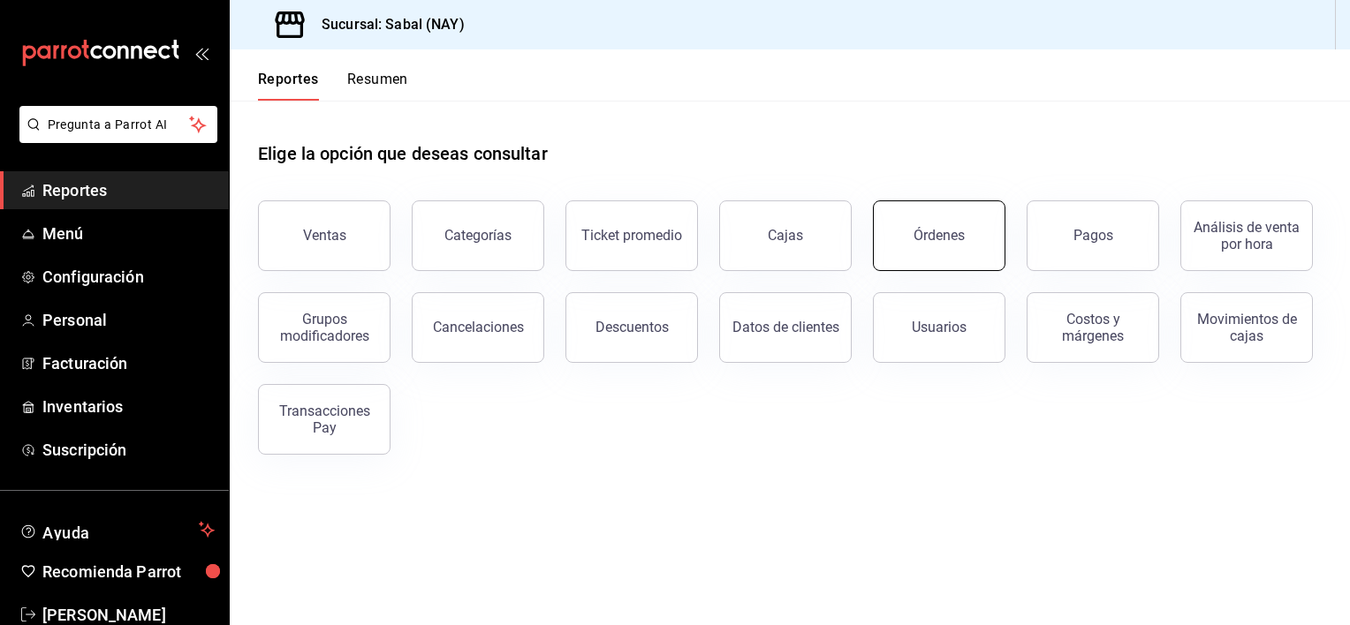
click at [1000, 234] on div "Órdenes" at bounding box center [929, 225] width 154 height 92
click at [658, 247] on button "Ticket promedio" at bounding box center [631, 236] width 132 height 71
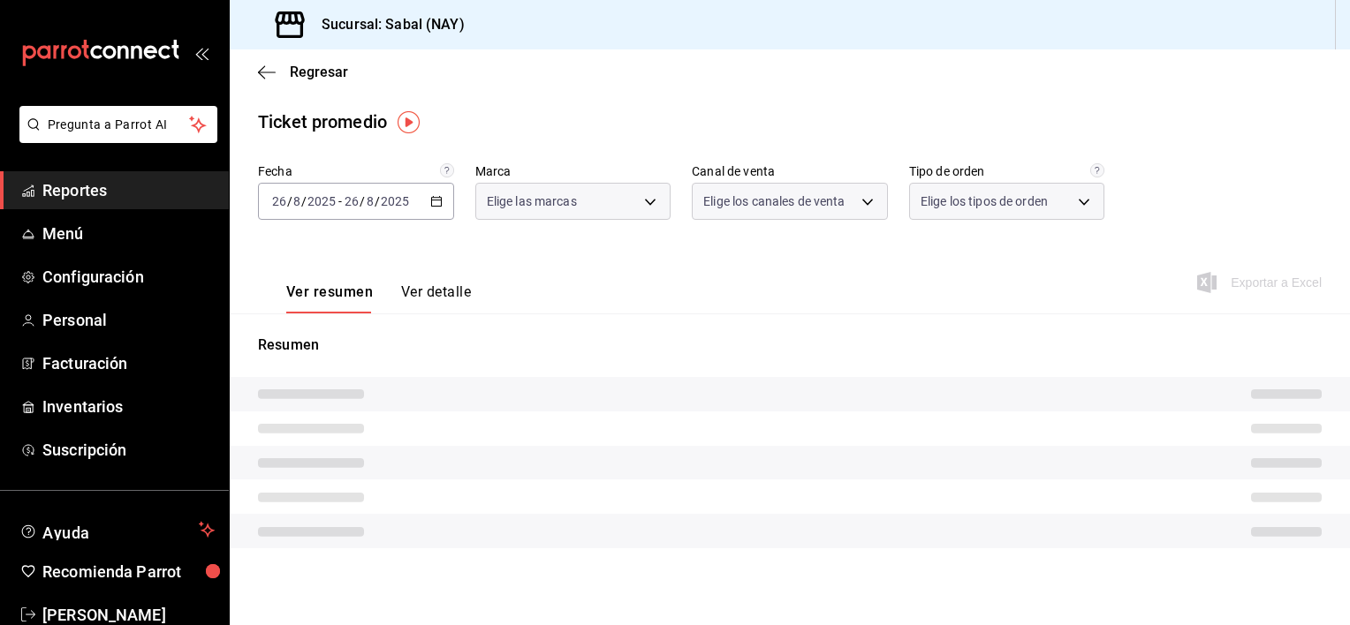
type input "7bb9fc4a-963e-4e00-9402-9ac56289446f"
type input "PARROT,UBER_EATS,RAPPI,DIDI_FOOD,ONLINE"
type input "dc4a329a-fcbf-4fa6-a40a-eb4151cc9adb,01dead97-7c83-45e3-99ab-5f2f54dd252f,EXTER…"
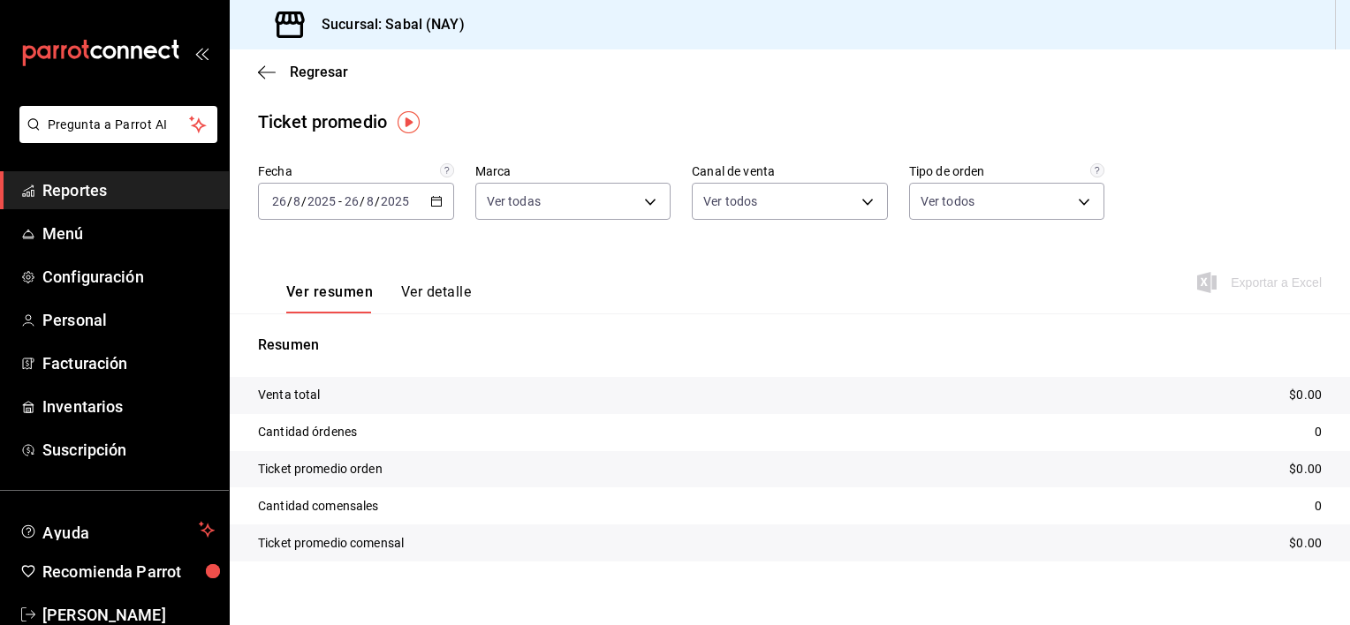
click at [433, 207] on icon "button" at bounding box center [436, 201] width 12 height 12
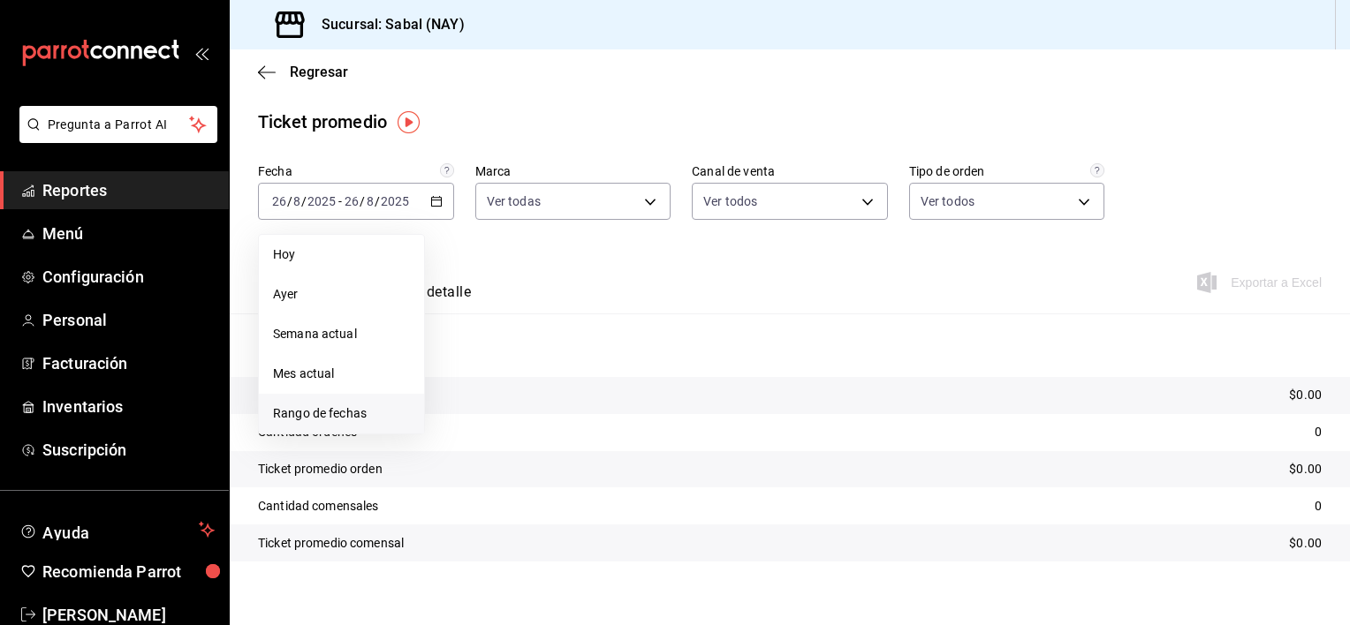
click at [359, 414] on span "Rango de fechas" at bounding box center [341, 414] width 137 height 19
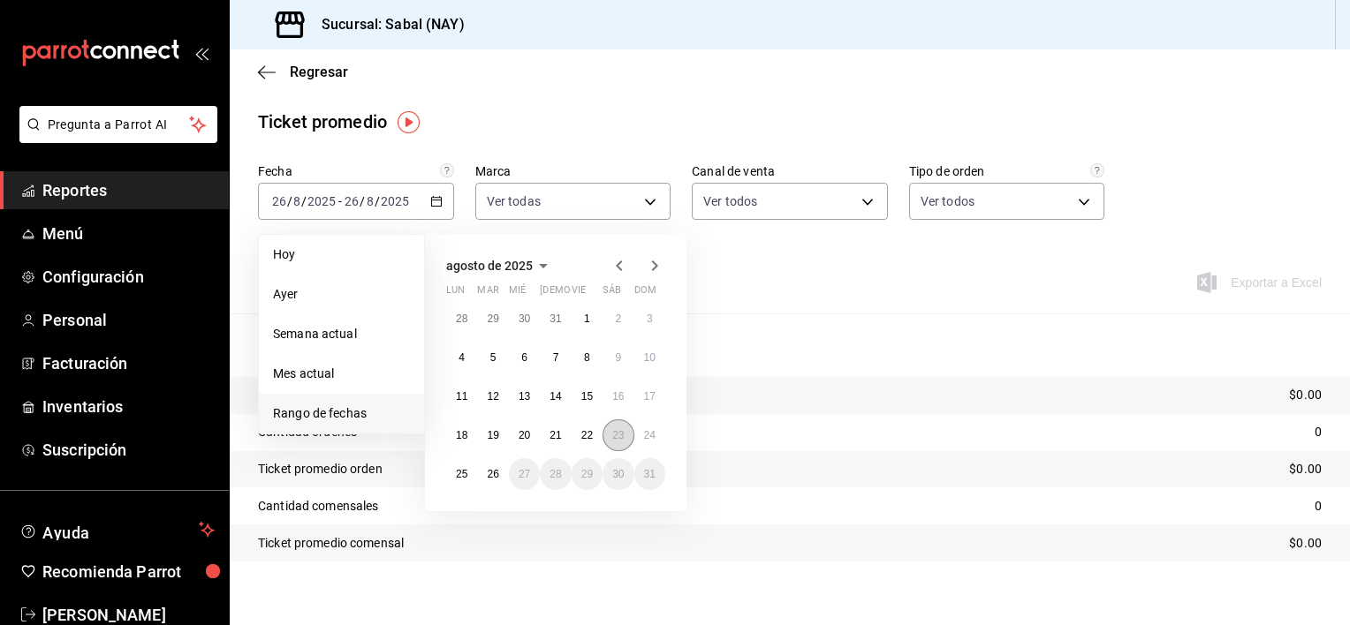
click at [617, 449] on button "23" at bounding box center [617, 436] width 31 height 32
click at [613, 440] on abbr "23" at bounding box center [617, 435] width 11 height 12
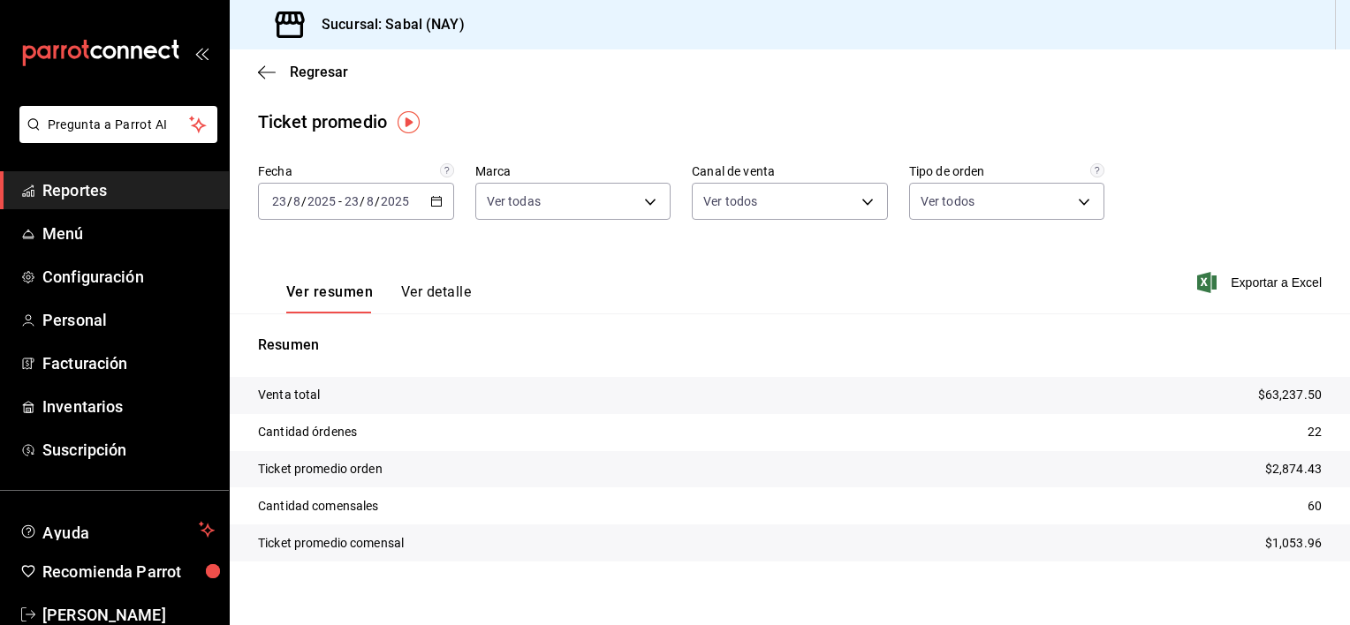
click at [652, 400] on tr "Venta total $63,237.50" at bounding box center [790, 395] width 1120 height 37
click at [262, 69] on icon "button" at bounding box center [267, 72] width 18 height 16
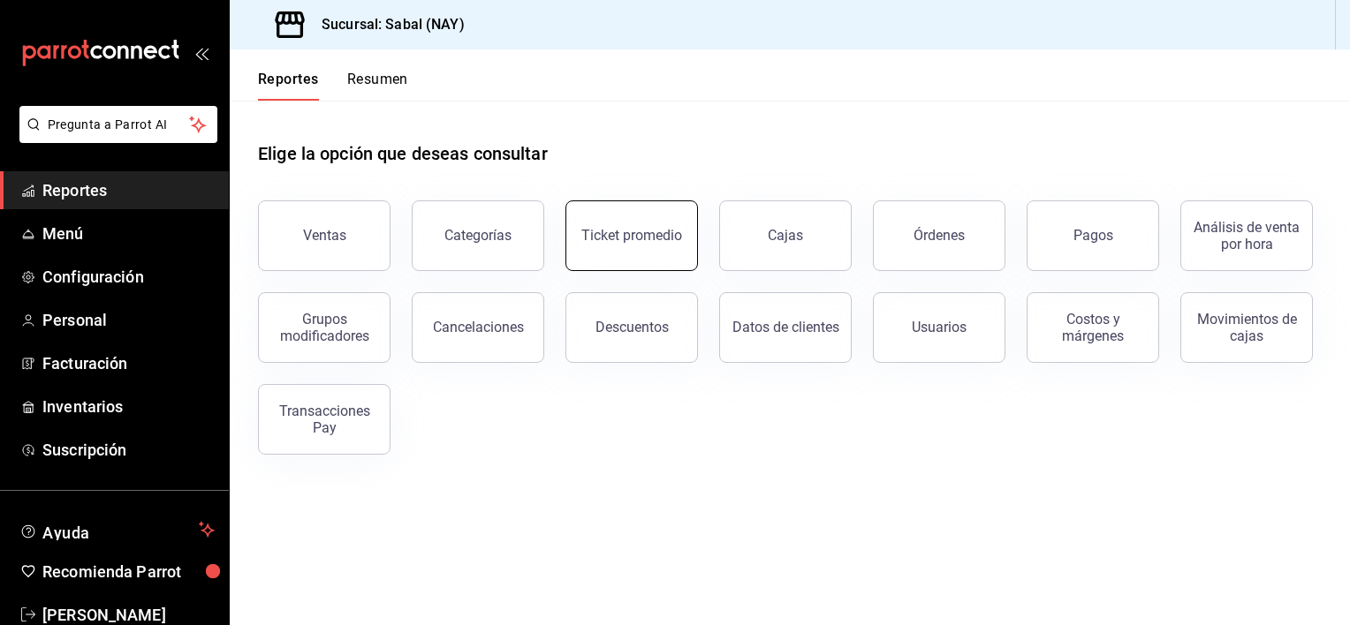
click at [681, 251] on button "Ticket promedio" at bounding box center [631, 236] width 132 height 71
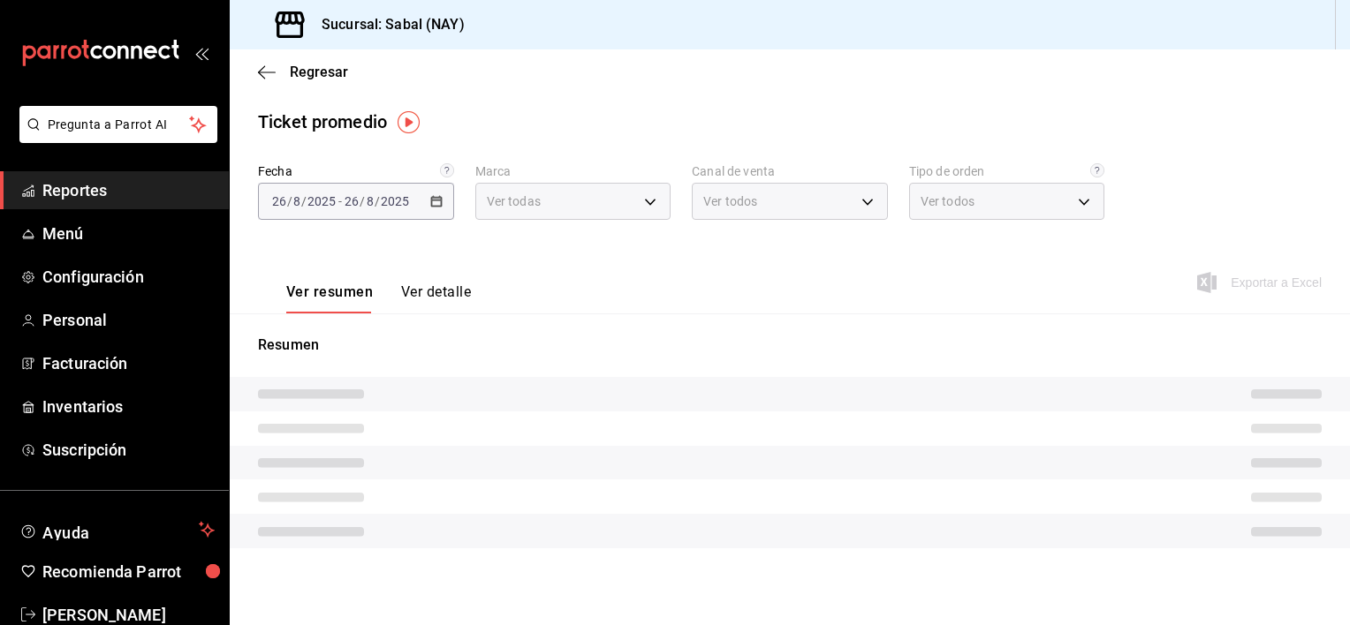
type input "7bb9fc4a-963e-4e00-9402-9ac56289446f"
type input "PARROT,UBER_EATS,RAPPI,DIDI_FOOD,ONLINE"
type input "dc4a329a-fcbf-4fa6-a40a-eb4151cc9adb,01dead97-7c83-45e3-99ab-5f2f54dd252f,EXTER…"
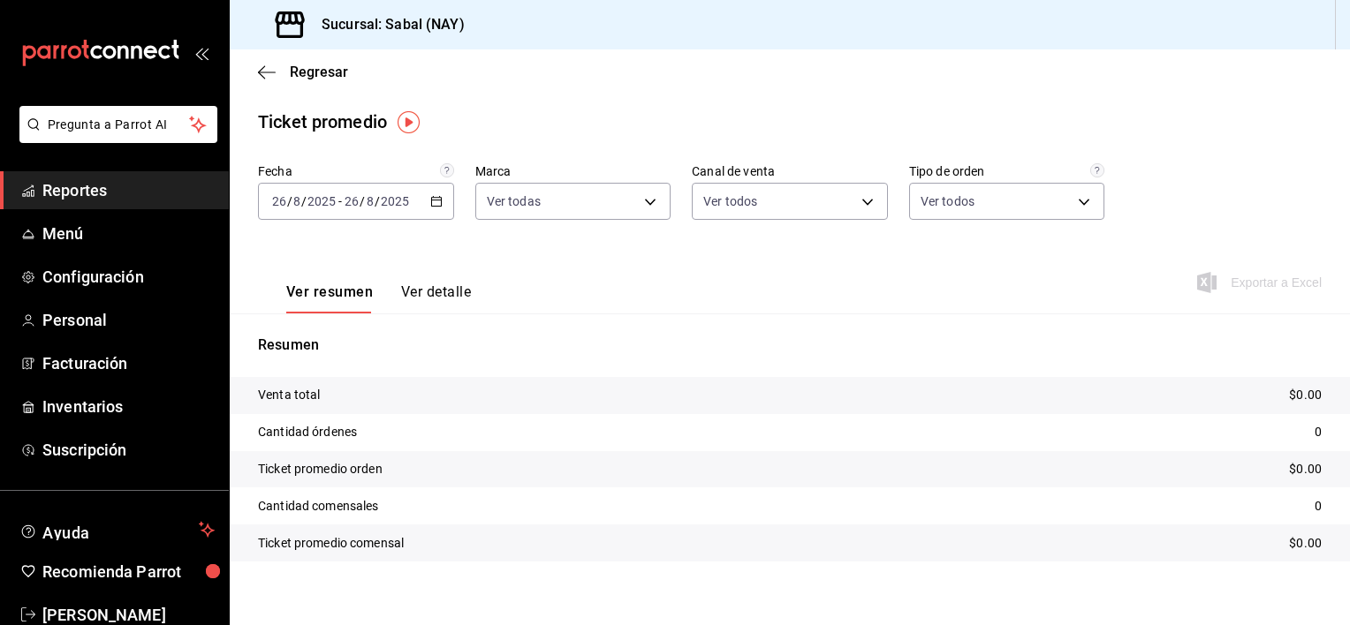
click at [428, 209] on div "[DATE] [DATE] - [DATE] [DATE]" at bounding box center [356, 201] width 196 height 37
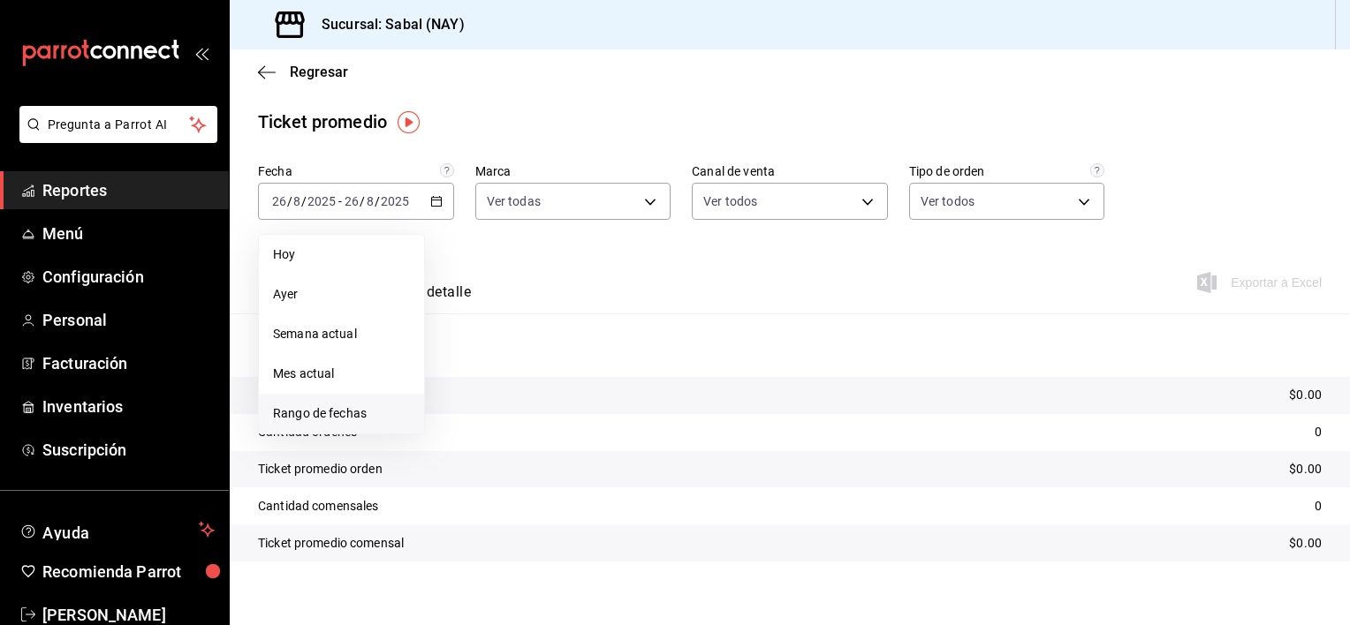
click at [326, 419] on span "Rango de fechas" at bounding box center [341, 414] width 137 height 19
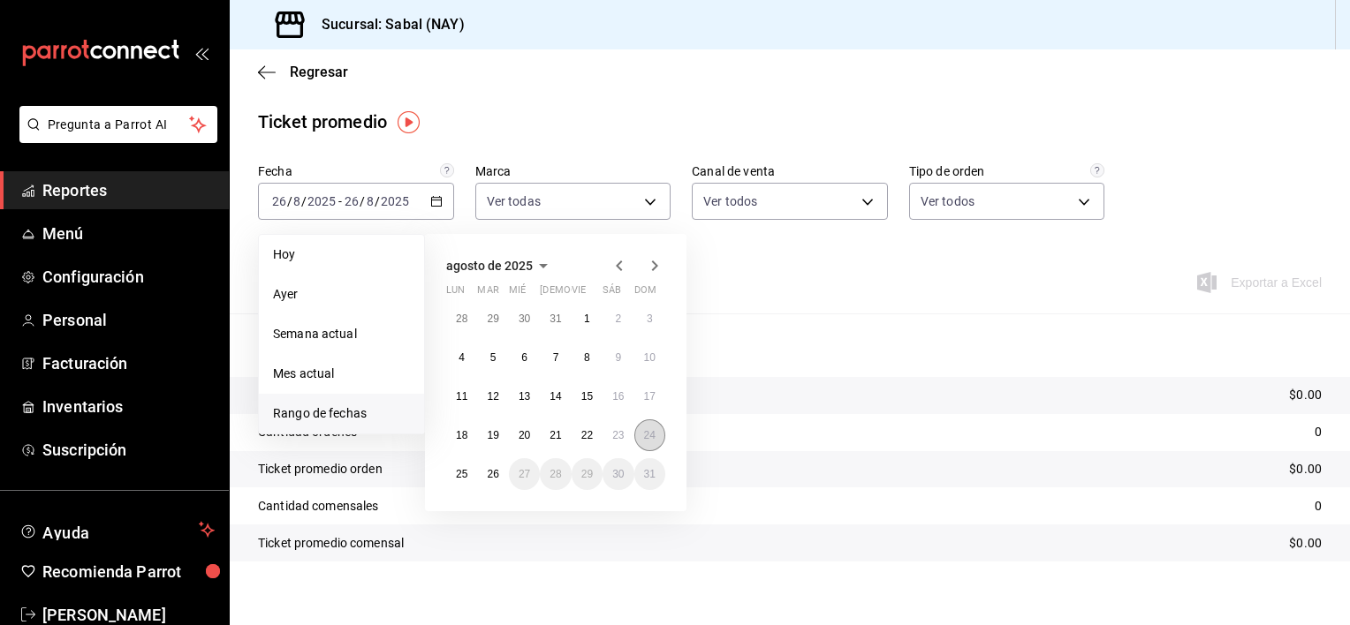
click at [647, 432] on abbr "24" at bounding box center [649, 435] width 11 height 12
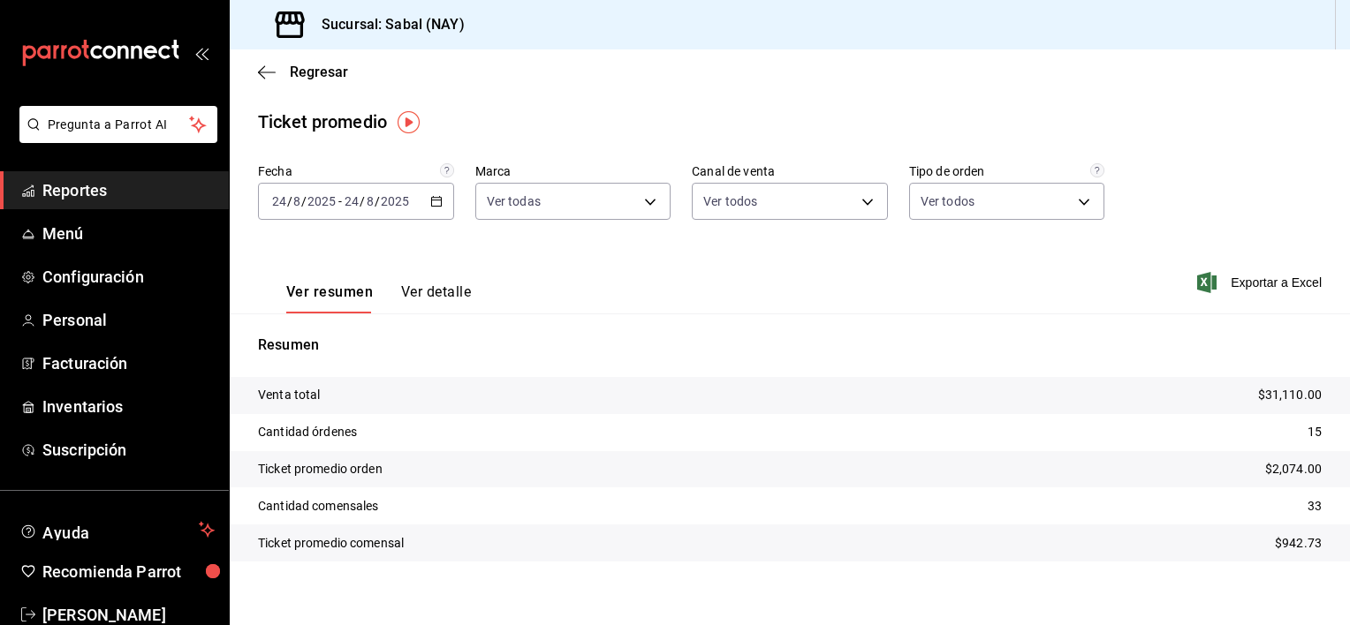
click at [268, 80] on div "Regresar" at bounding box center [790, 71] width 1120 height 45
click at [262, 67] on icon "button" at bounding box center [261, 71] width 7 height 13
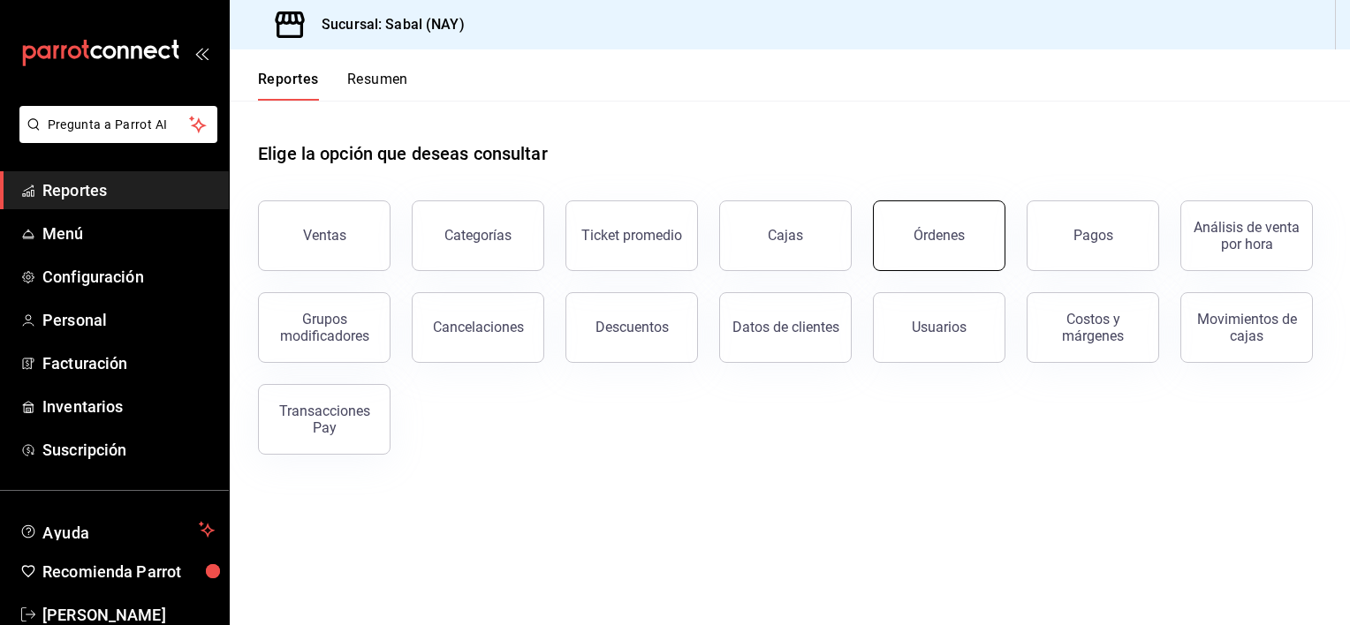
click at [934, 239] on div "Órdenes" at bounding box center [938, 235] width 51 height 17
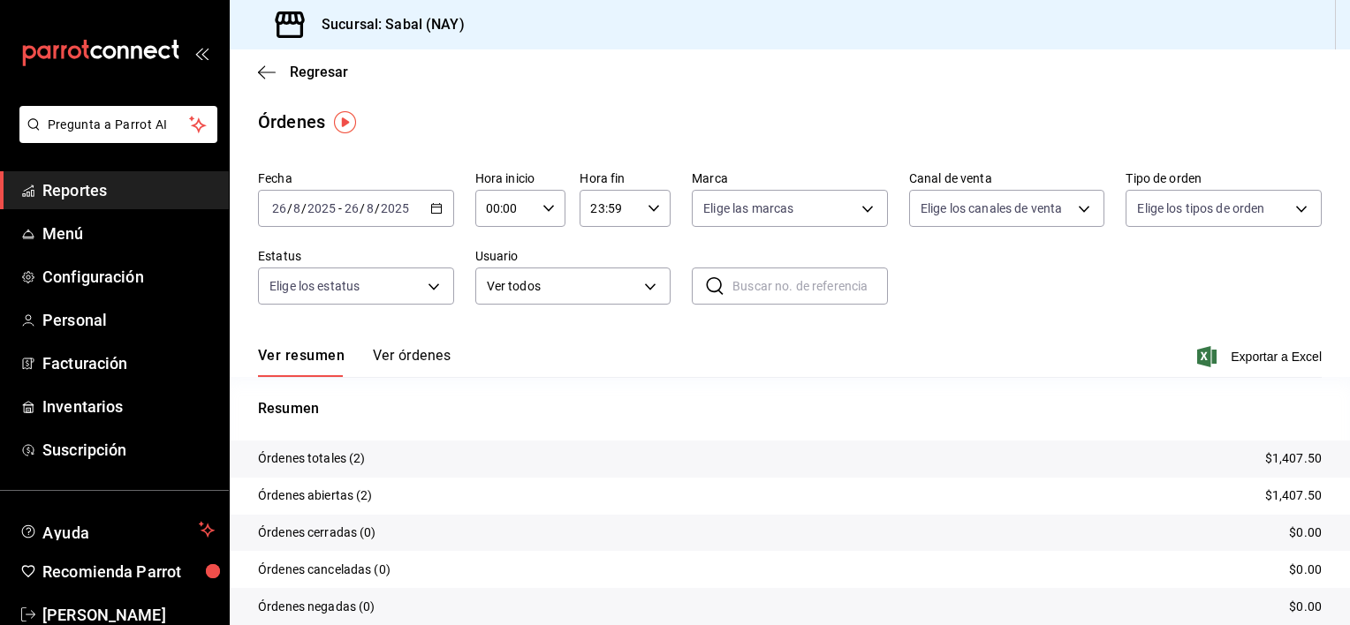
click at [431, 213] on \(Stroke\) "button" at bounding box center [436, 209] width 11 height 10
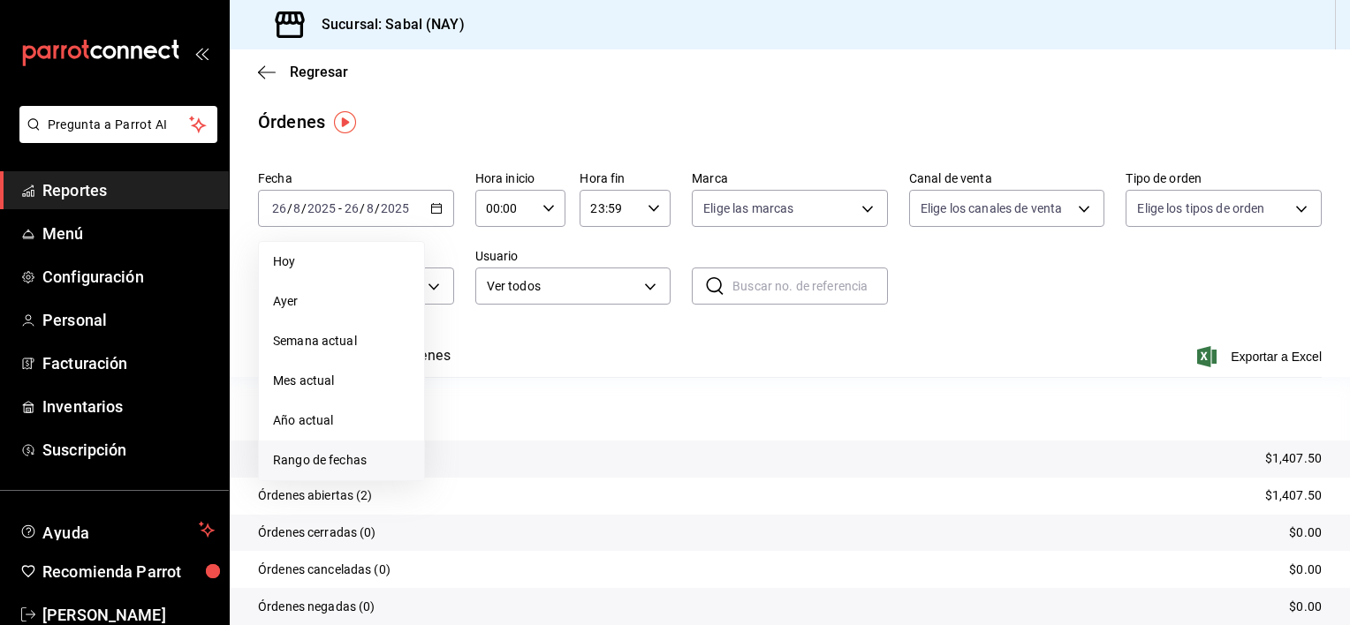
click at [345, 456] on span "Rango de fechas" at bounding box center [341, 460] width 137 height 19
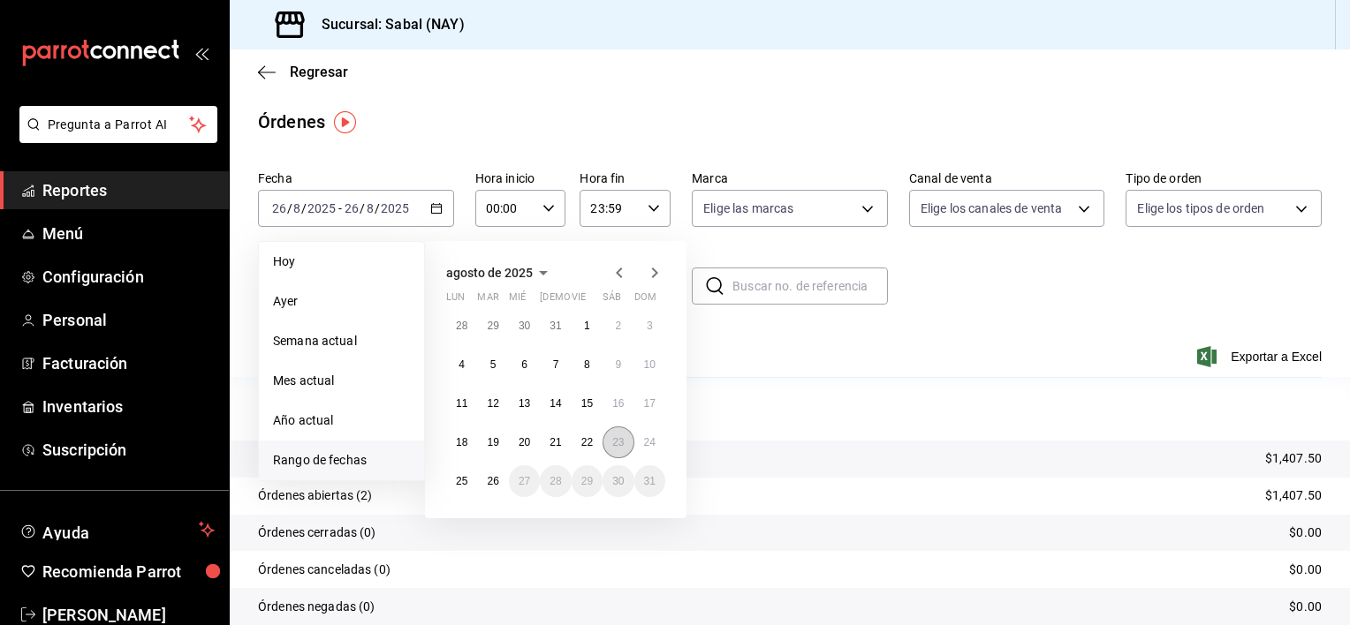
click at [615, 443] on abbr "23" at bounding box center [617, 442] width 11 height 12
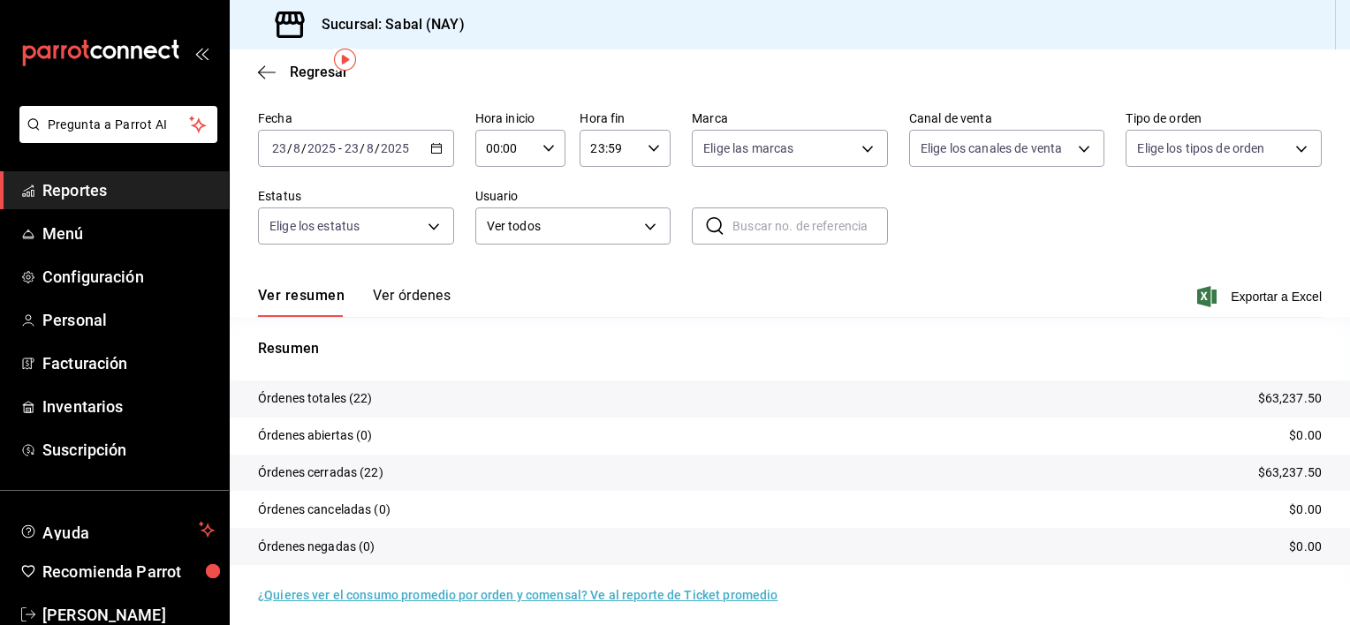
scroll to position [68, 0]
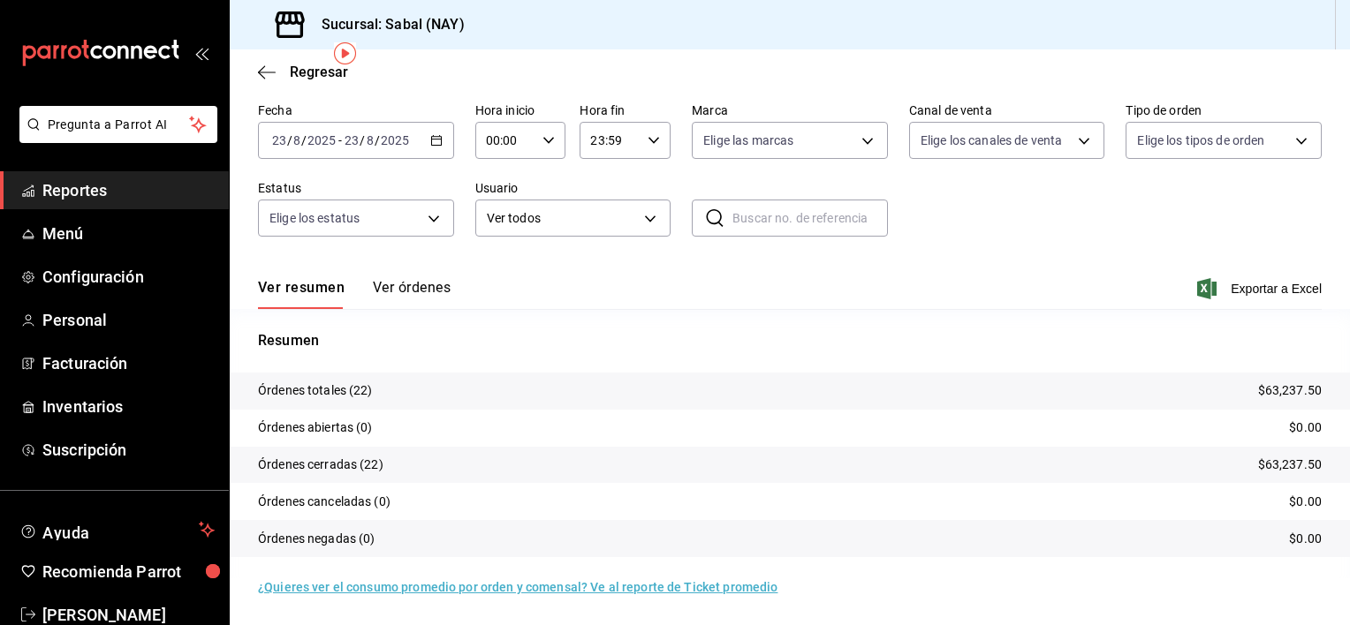
click at [392, 282] on button "Ver órdenes" at bounding box center [412, 294] width 78 height 30
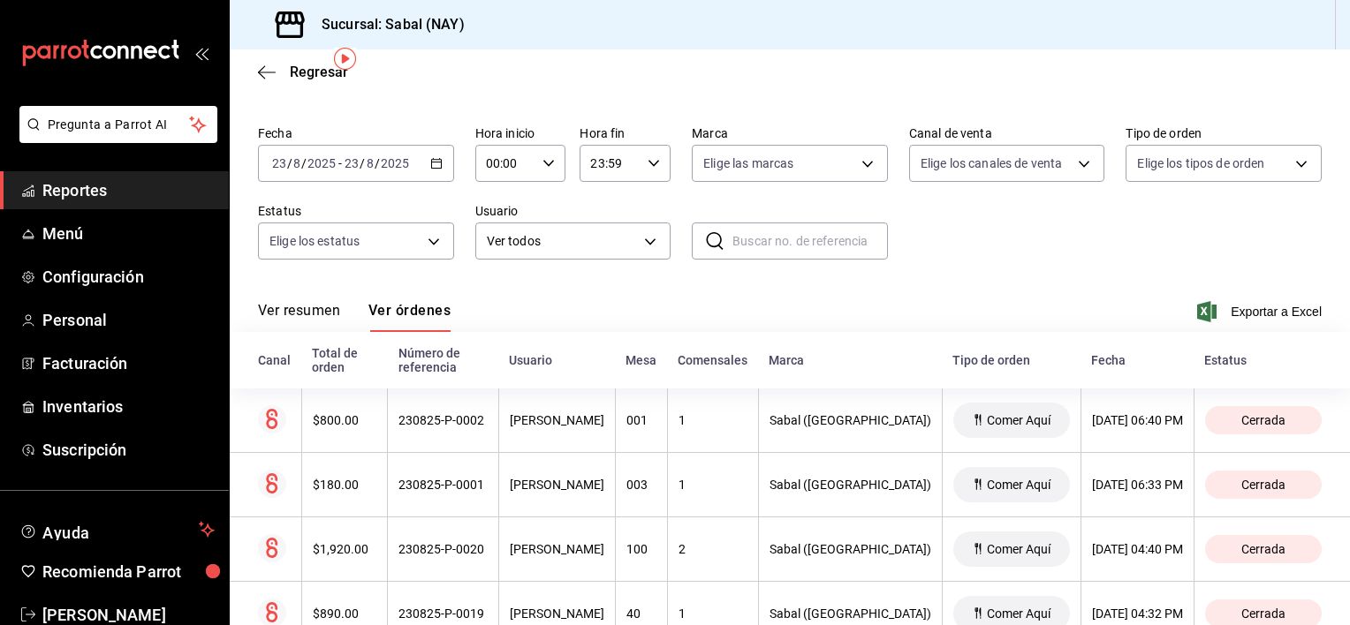
scroll to position [88, 0]
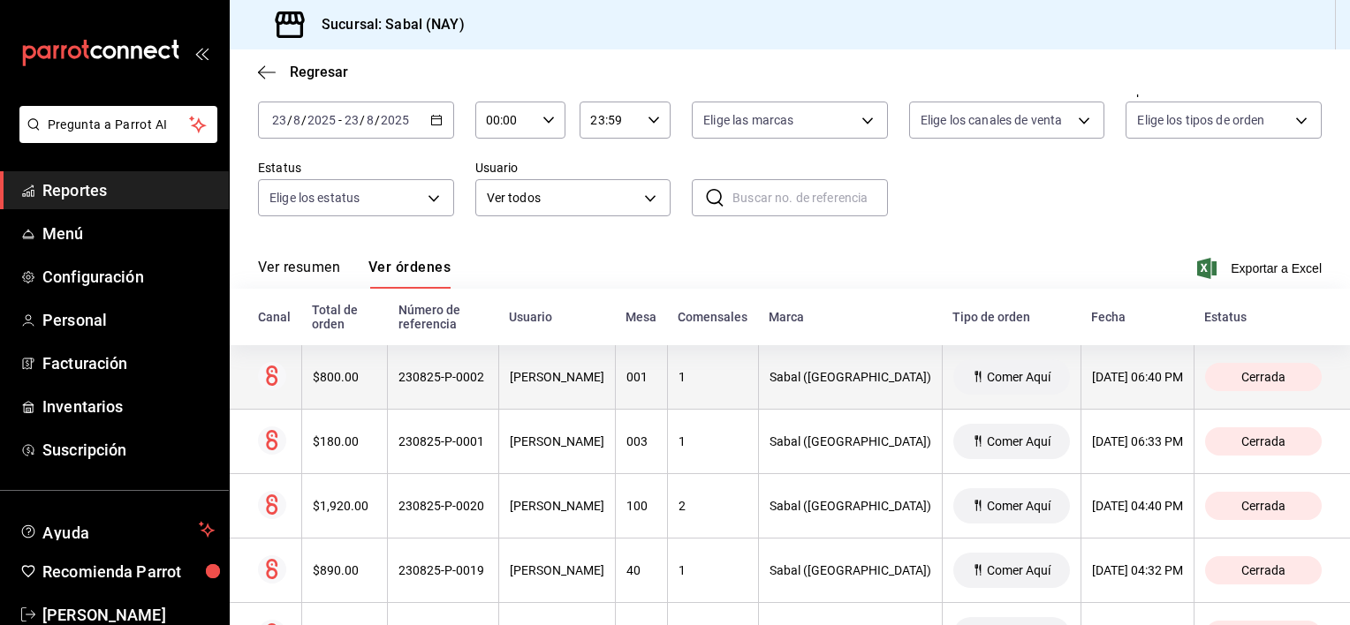
click at [556, 399] on th "[PERSON_NAME]" at bounding box center [556, 377] width 117 height 64
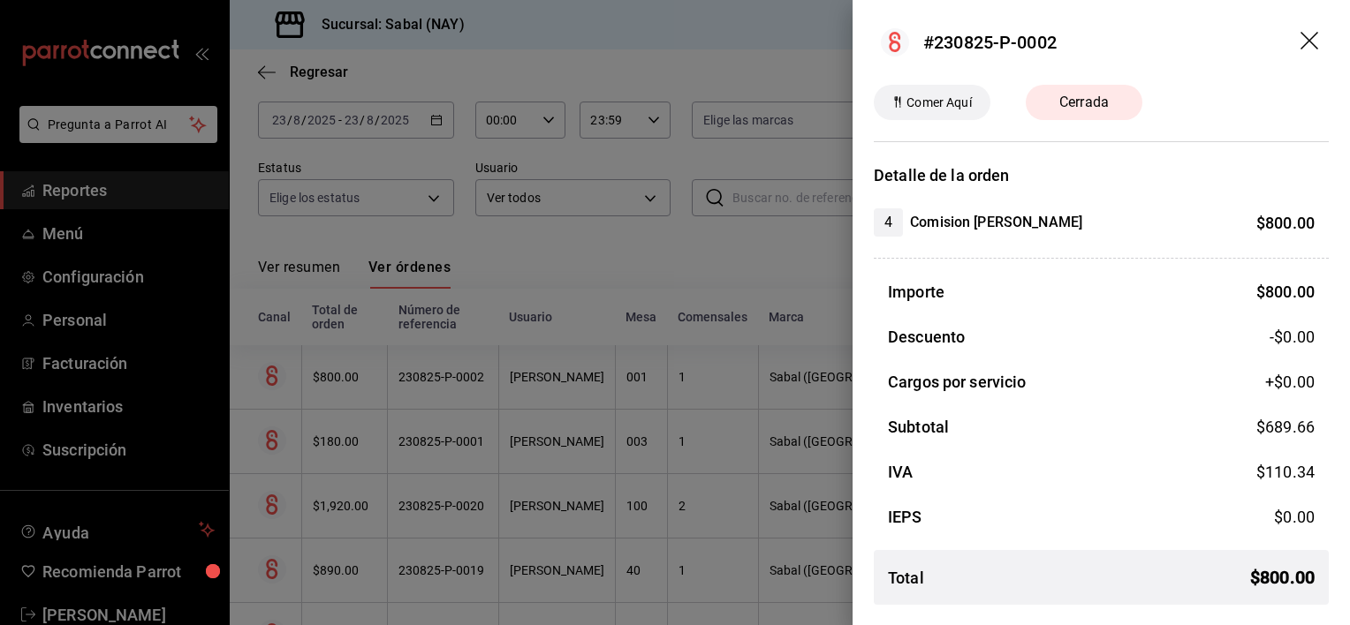
click at [1316, 41] on icon "drag" at bounding box center [1310, 42] width 21 height 21
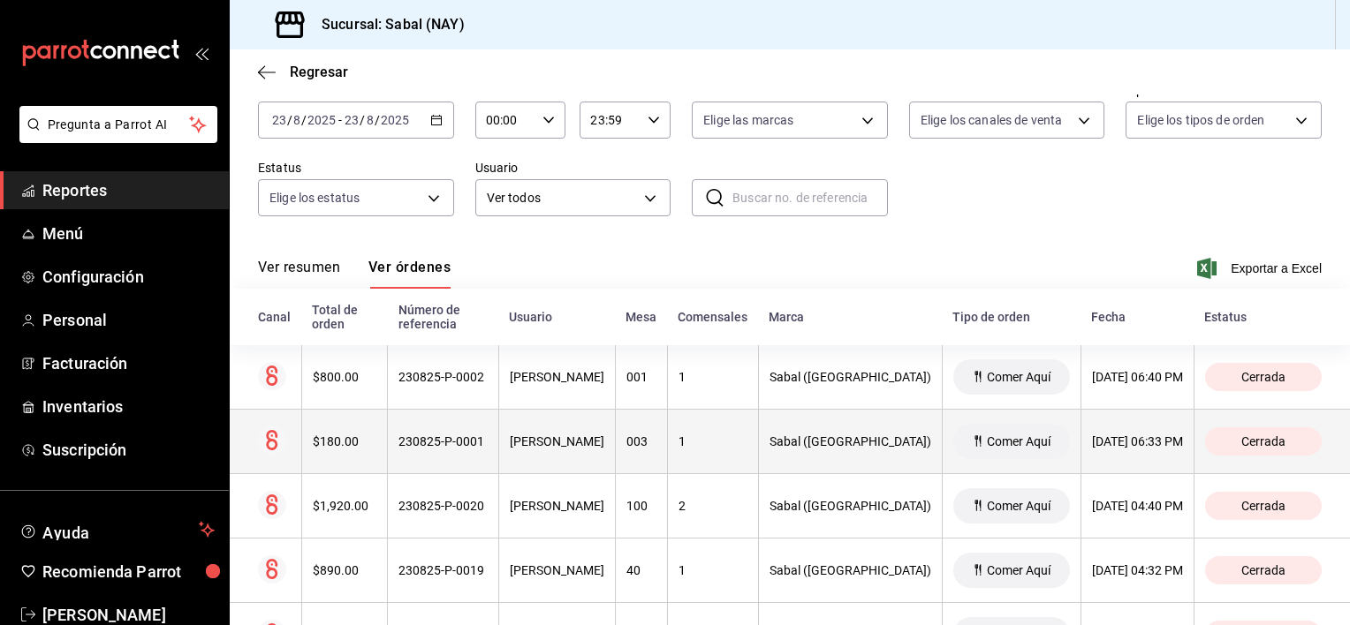
click at [551, 447] on div "[PERSON_NAME]" at bounding box center [557, 442] width 95 height 14
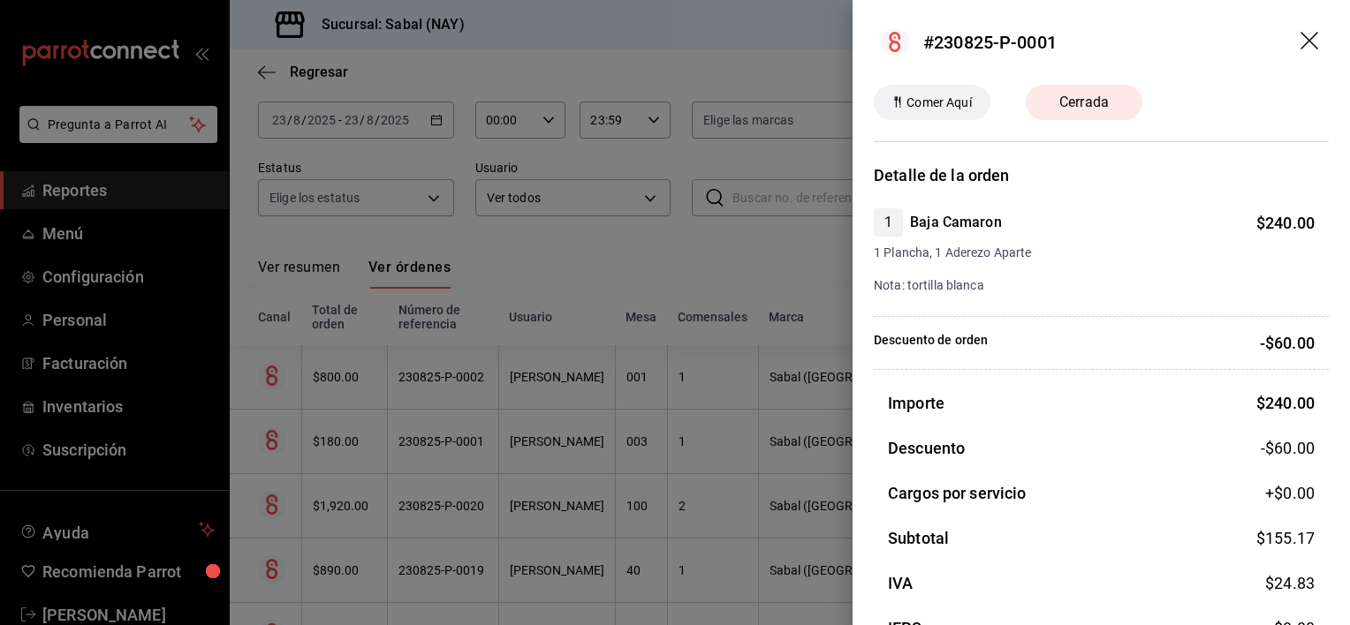
click at [1300, 39] on icon "drag" at bounding box center [1310, 42] width 21 height 21
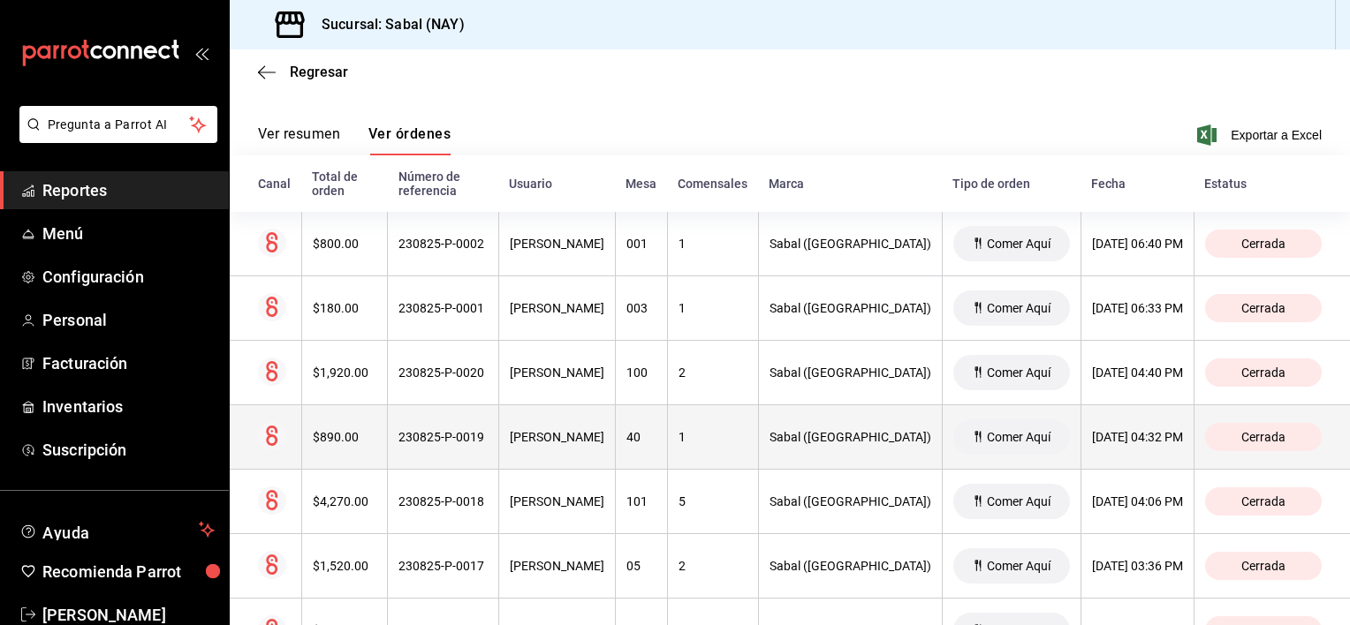
scroll to position [265, 0]
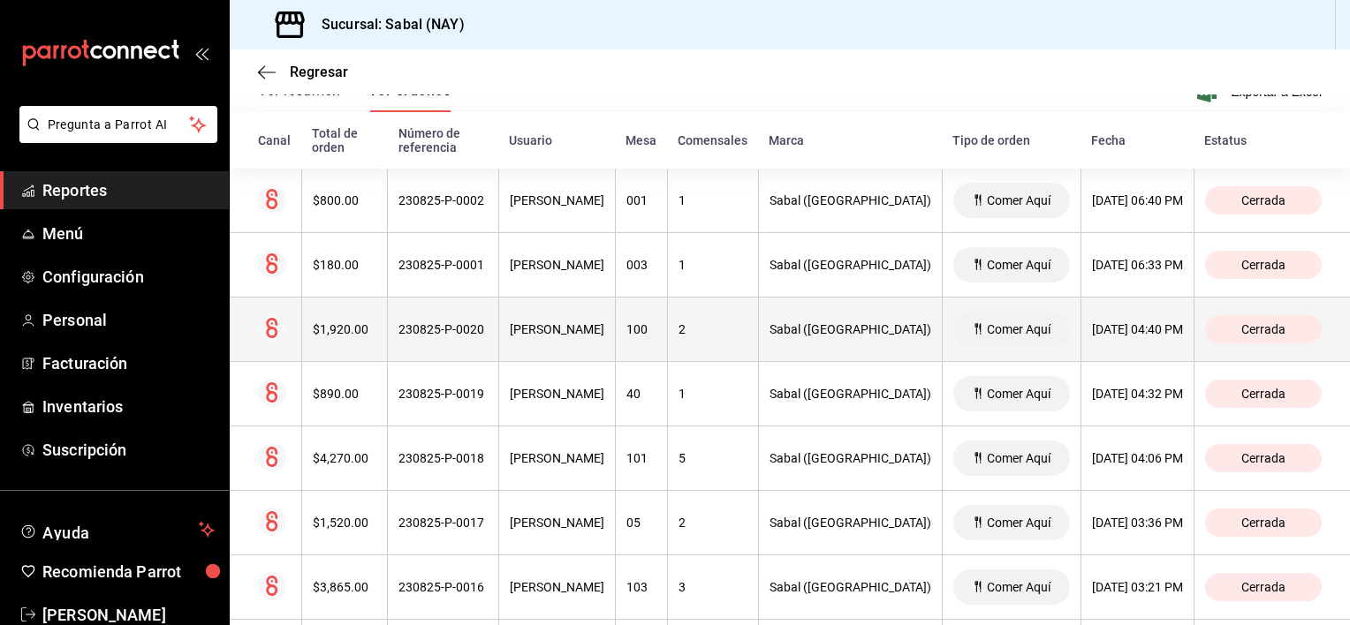
click at [448, 344] on th "230825-P-0020" at bounding box center [443, 330] width 111 height 64
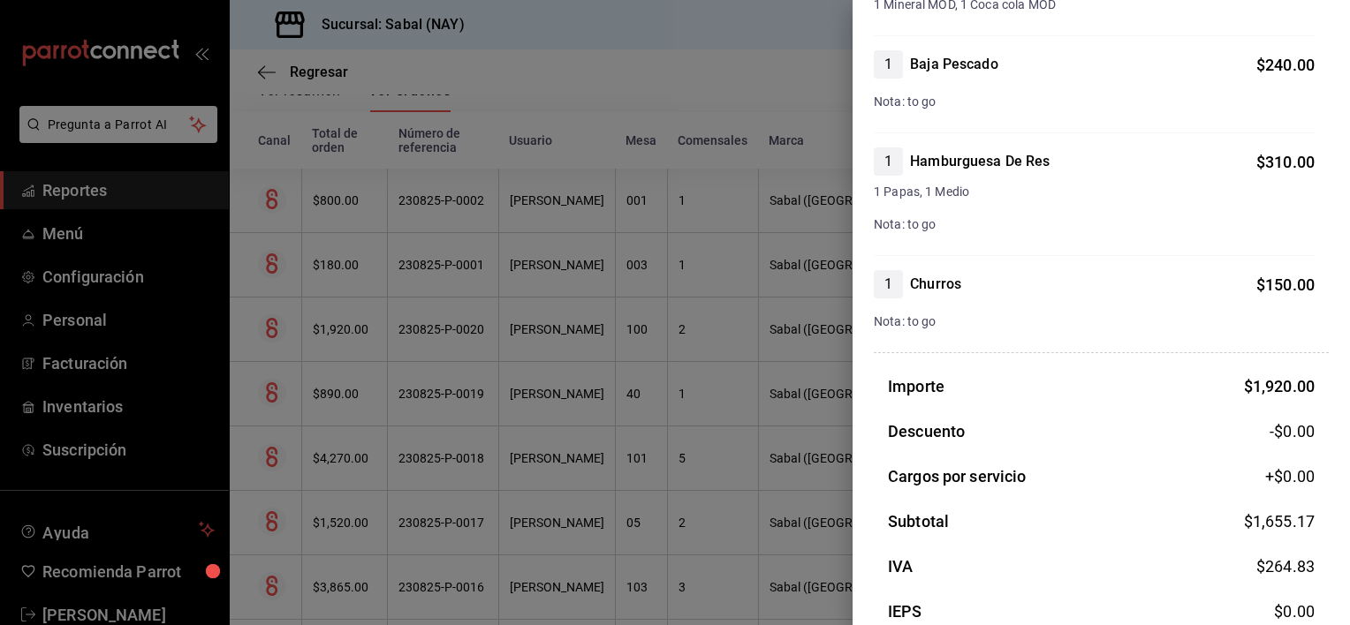
scroll to position [0, 0]
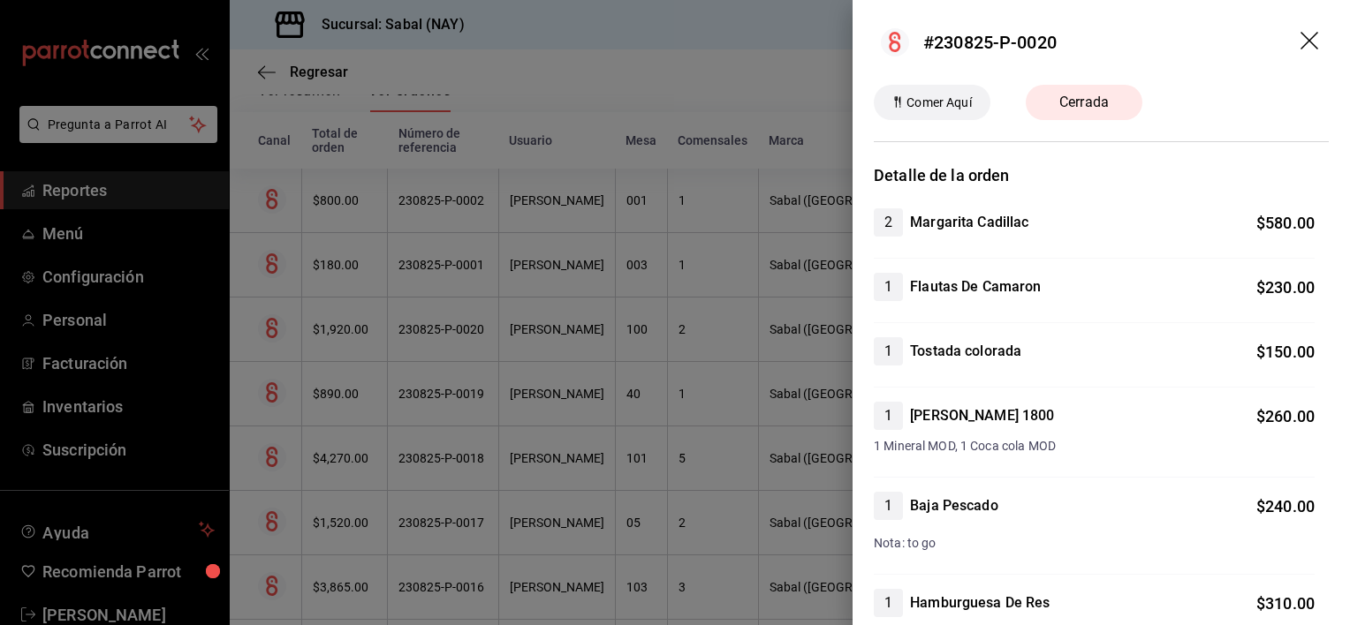
click at [1300, 42] on icon "drag" at bounding box center [1310, 42] width 21 height 21
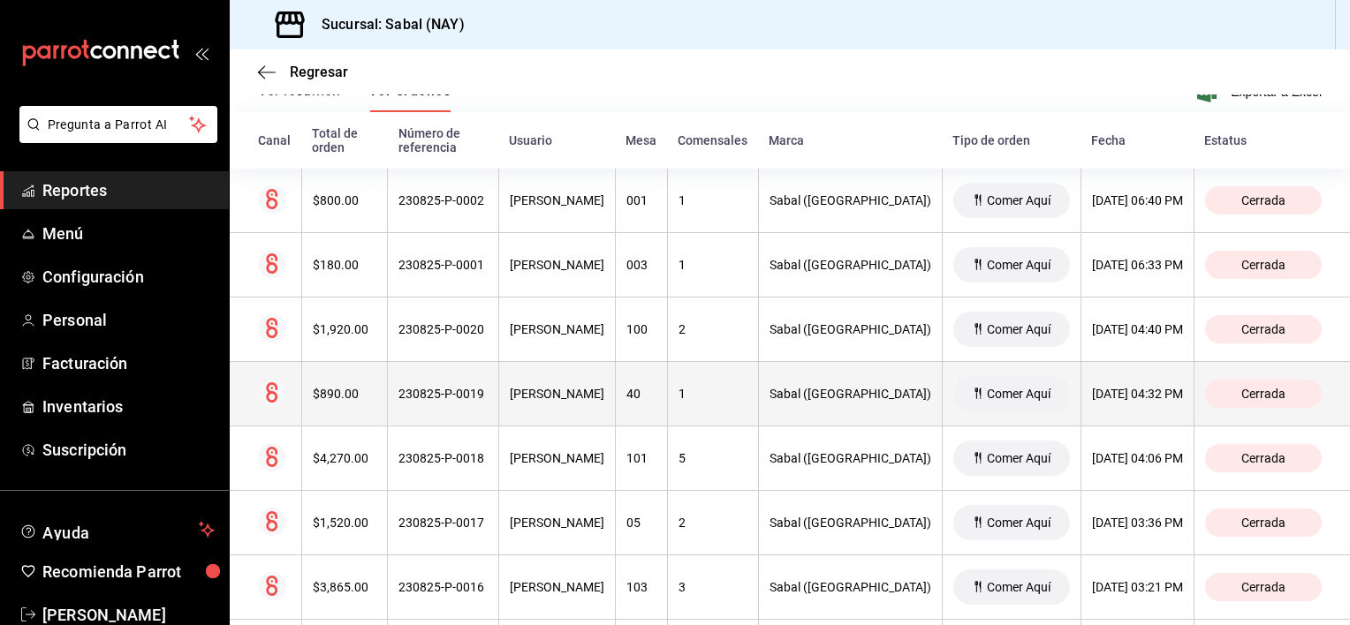
click at [615, 410] on th "[PERSON_NAME]" at bounding box center [556, 394] width 117 height 64
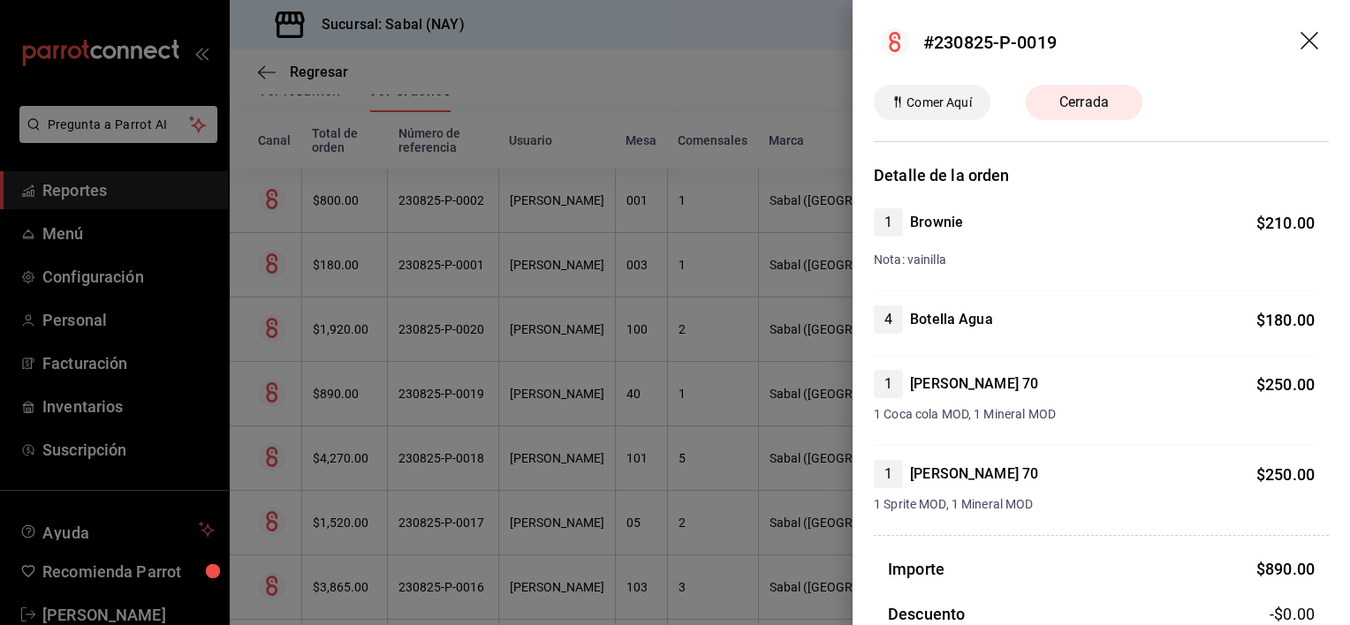
click at [1300, 42] on icon "drag" at bounding box center [1310, 42] width 21 height 21
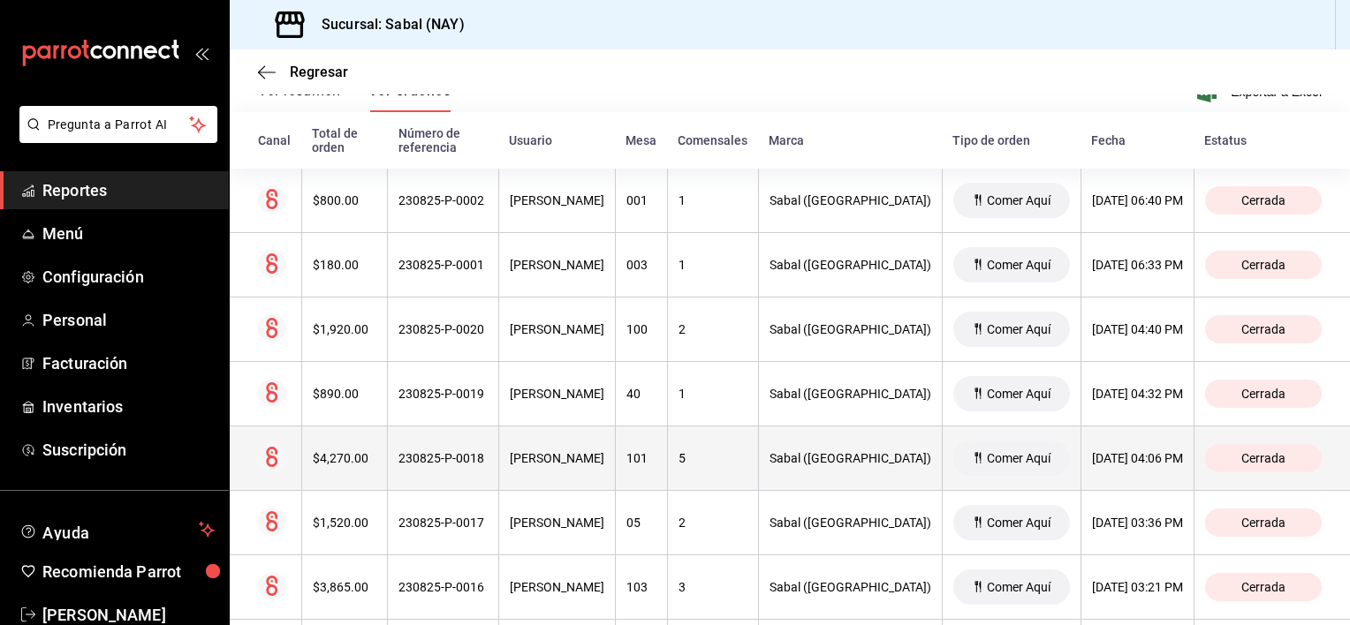
click at [667, 467] on th "101" at bounding box center [641, 459] width 52 height 64
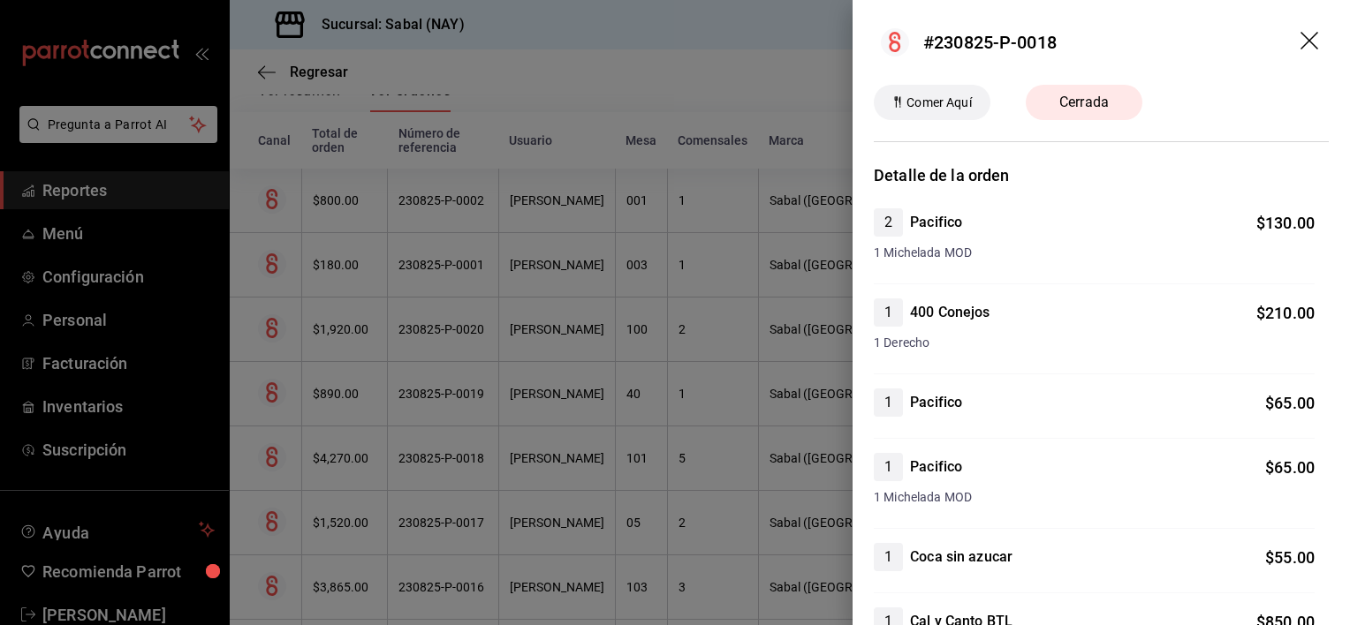
click at [1300, 42] on icon "drag" at bounding box center [1309, 41] width 18 height 18
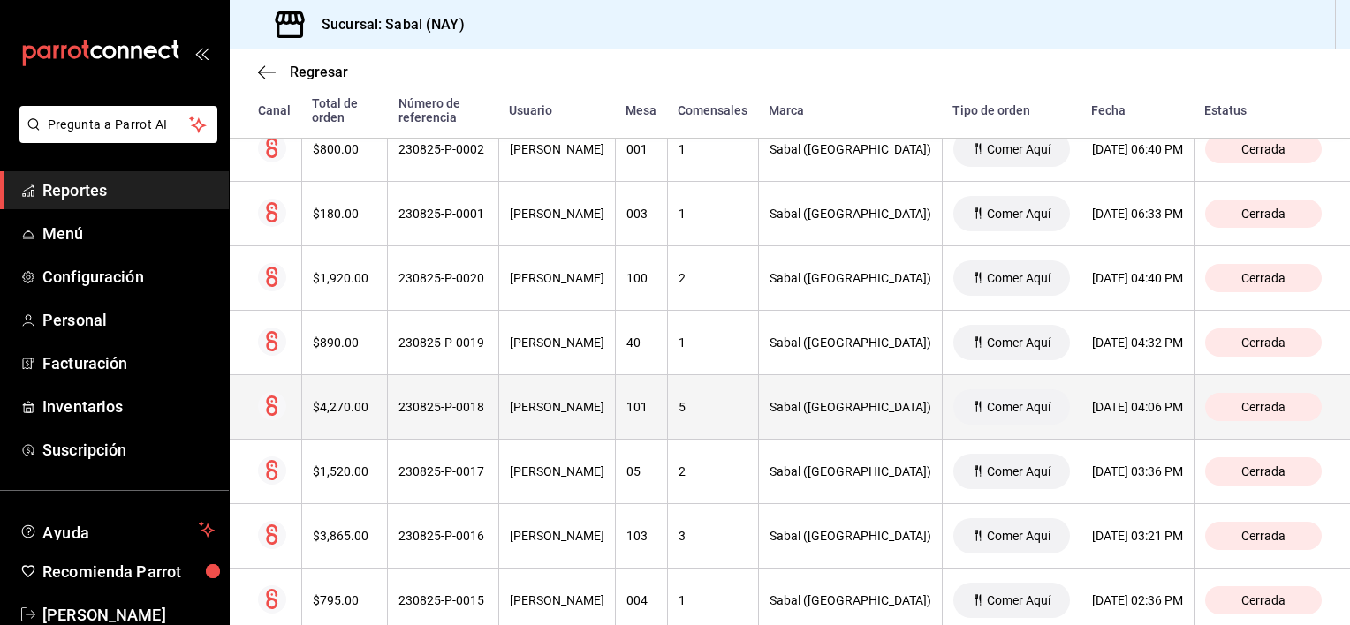
scroll to position [353, 0]
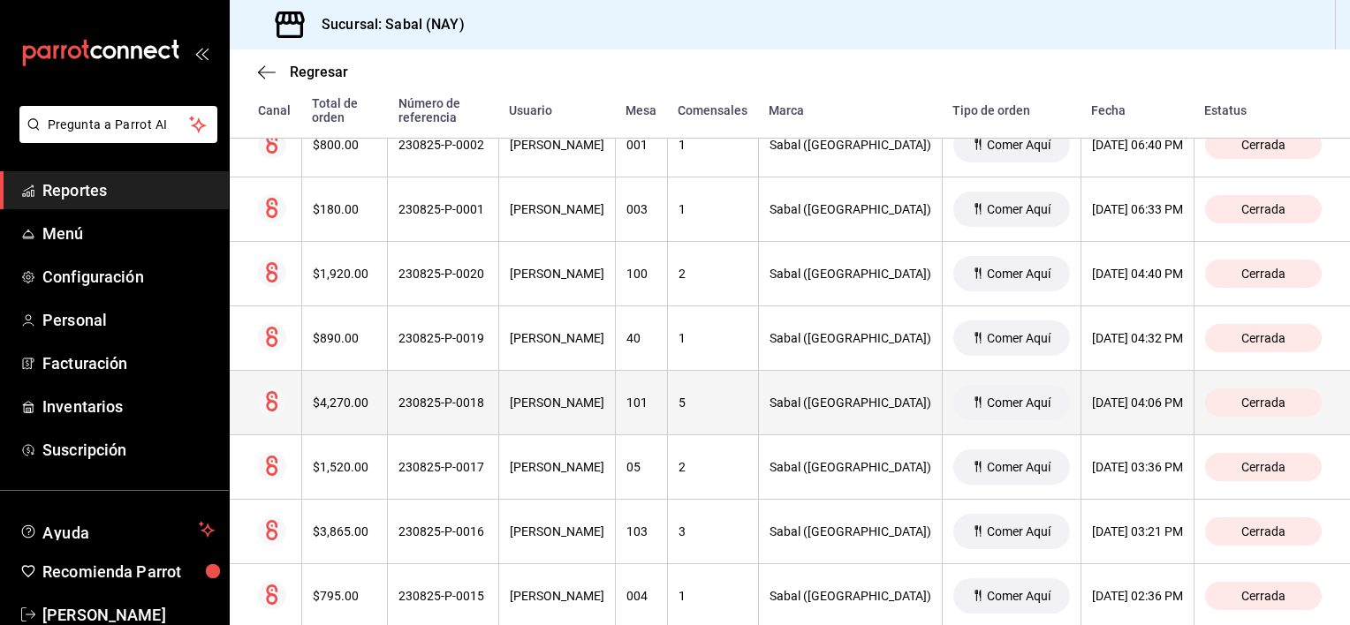
click at [446, 482] on th "230825-P-0017" at bounding box center [443, 467] width 111 height 64
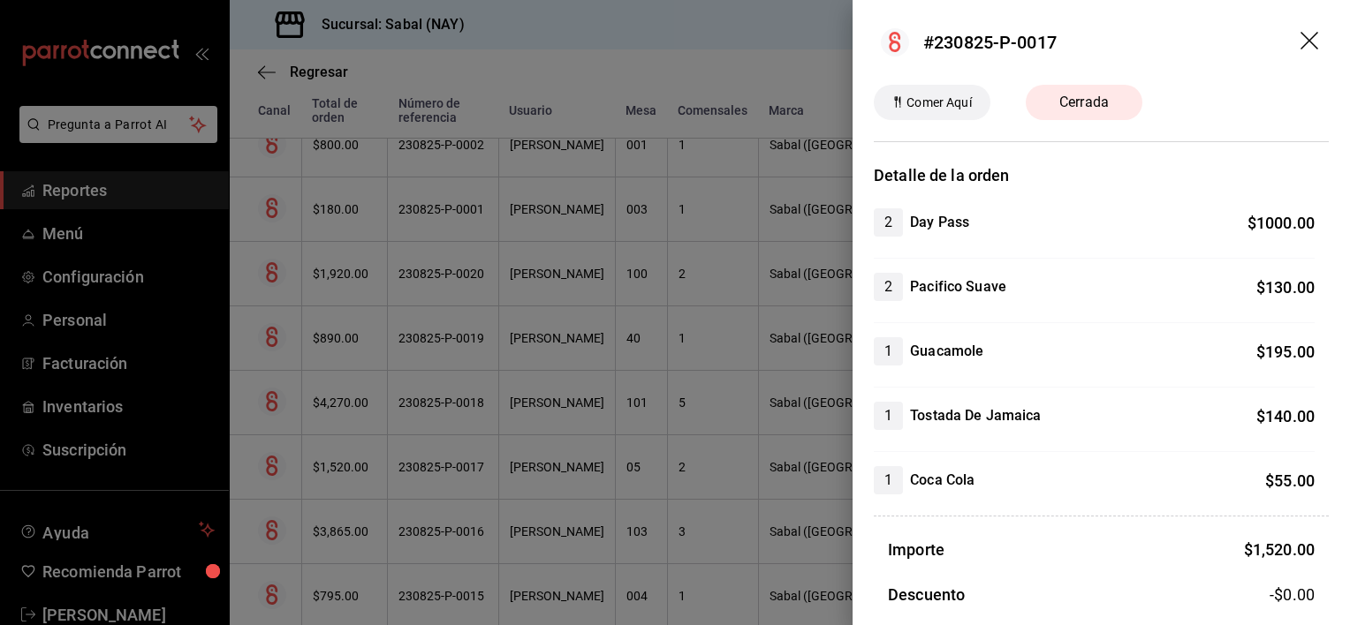
click at [1304, 37] on icon "drag" at bounding box center [1310, 42] width 21 height 21
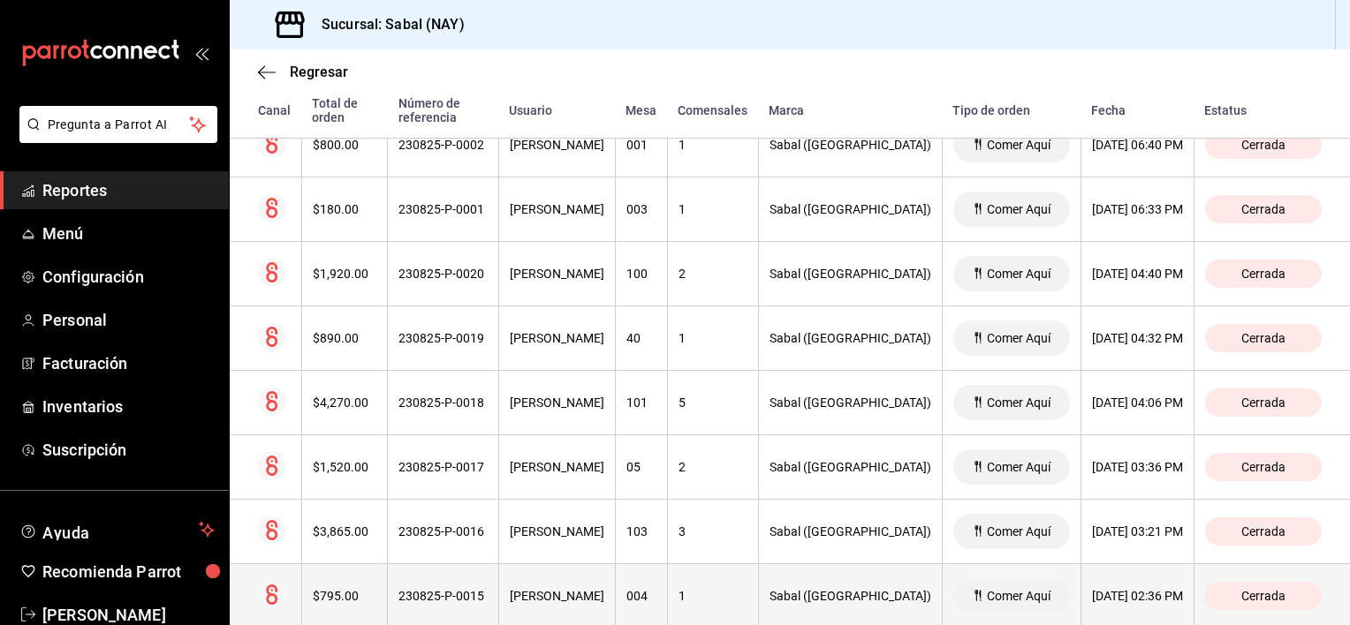
click at [721, 586] on th "1" at bounding box center [712, 596] width 91 height 64
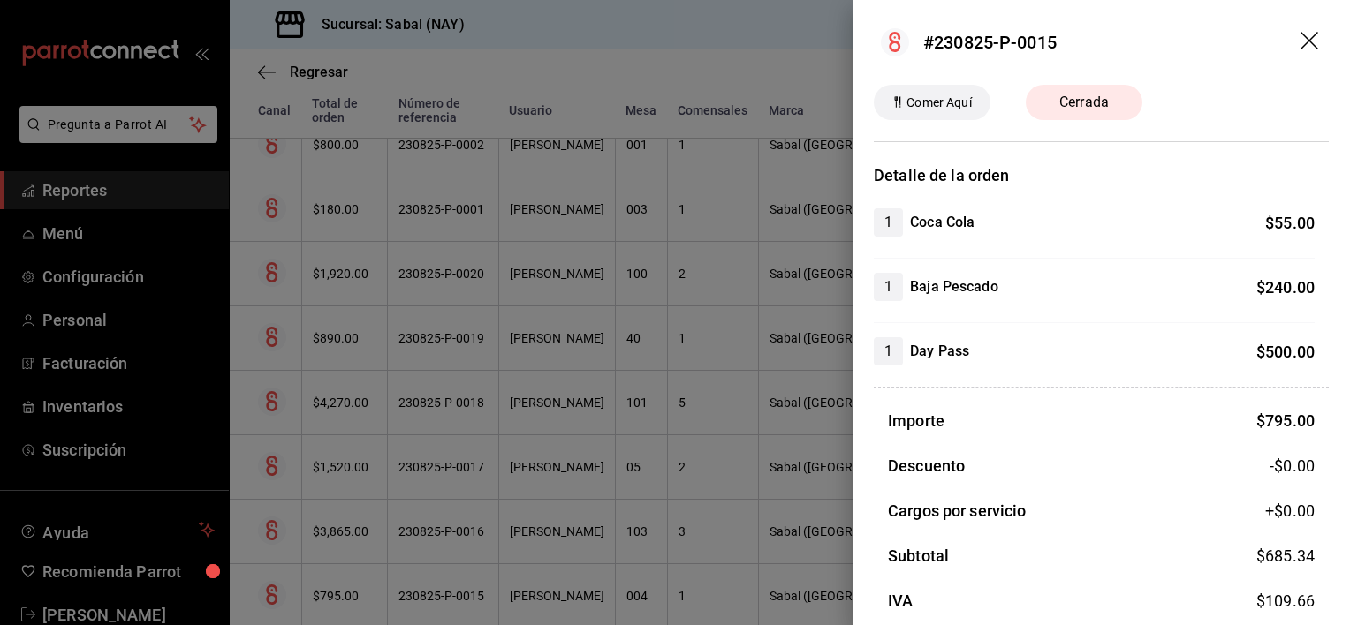
click at [1300, 35] on icon "drag" at bounding box center [1310, 42] width 21 height 21
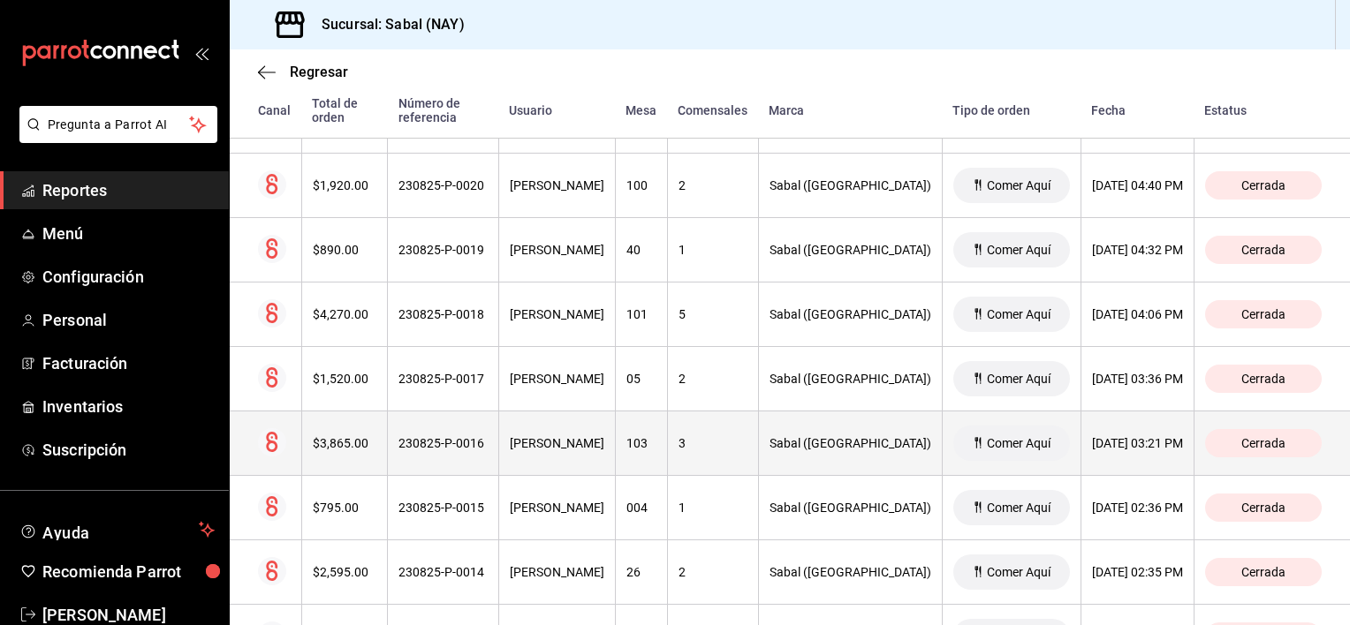
scroll to position [530, 0]
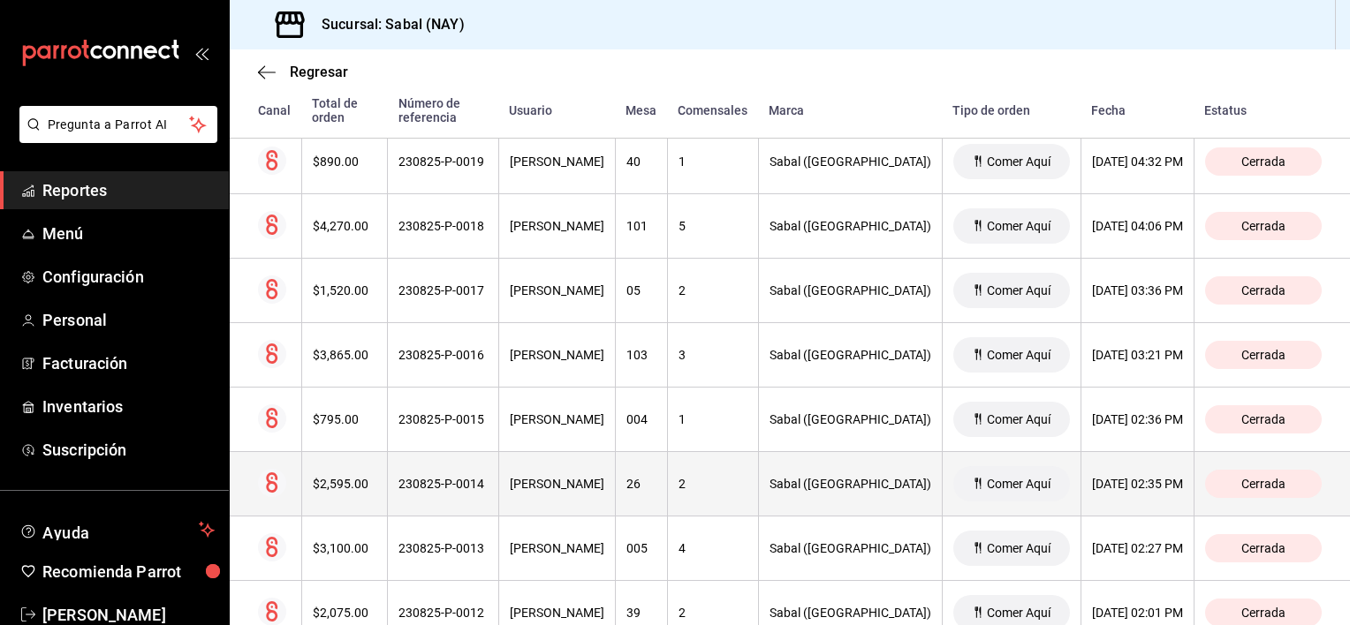
click at [753, 505] on th "2" at bounding box center [712, 484] width 91 height 64
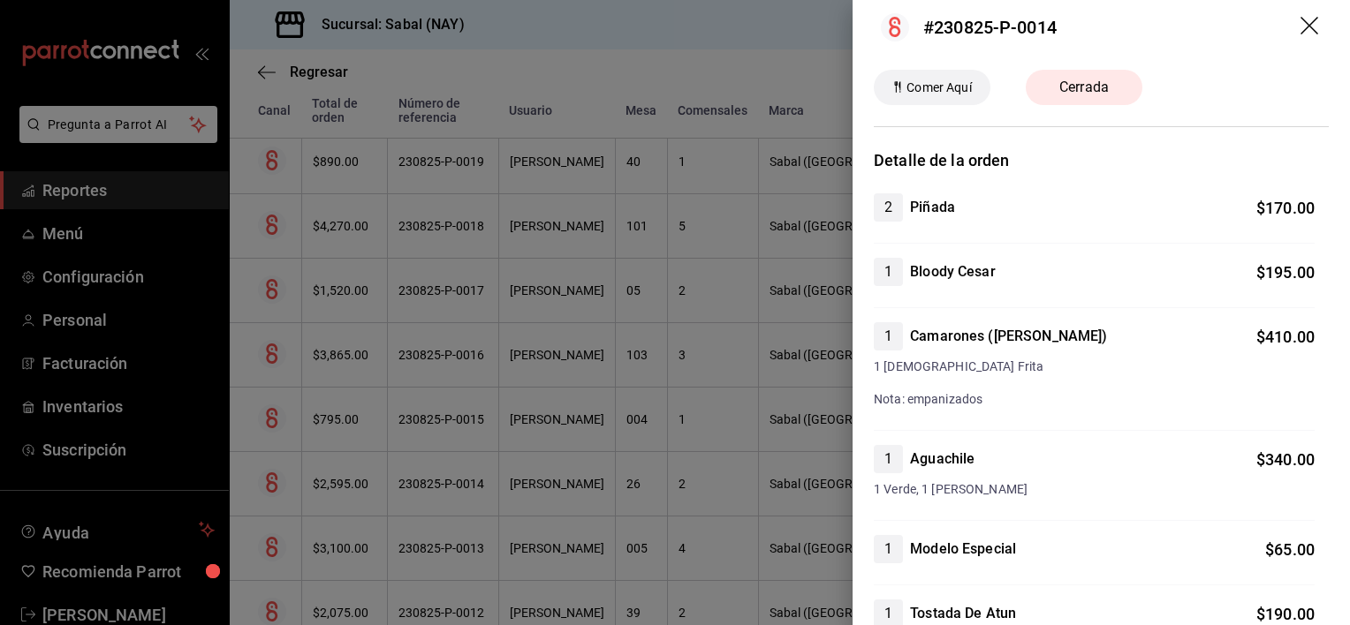
scroll to position [0, 0]
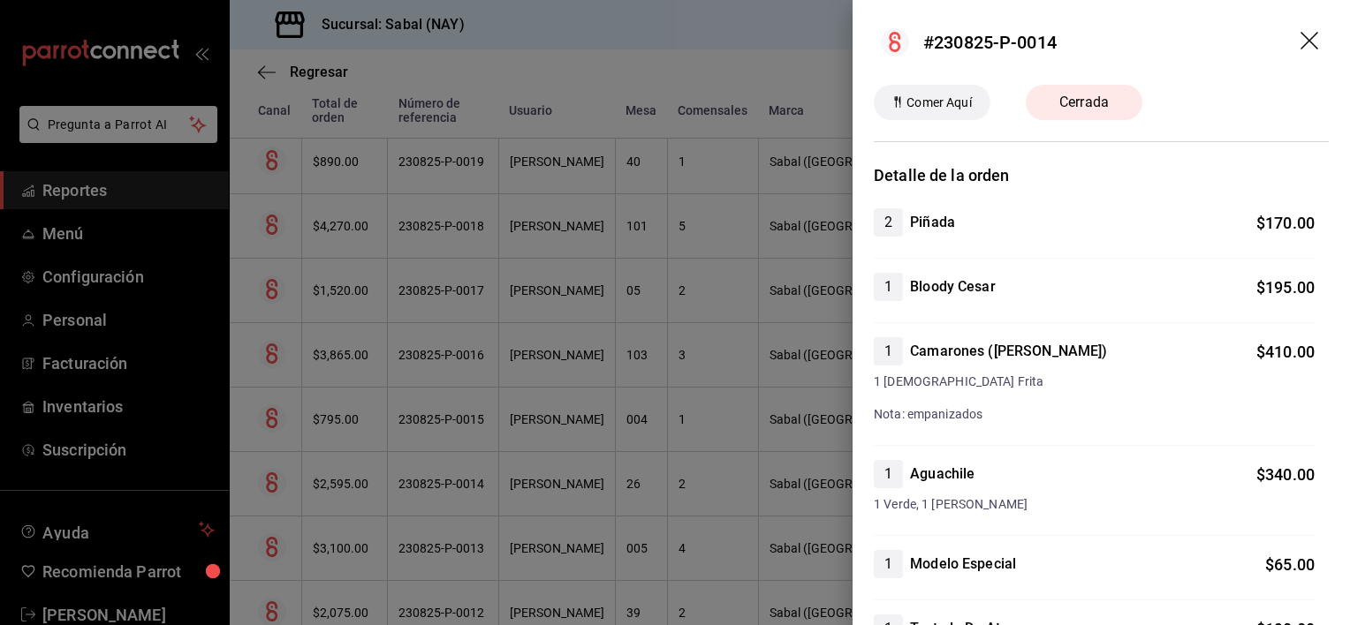
click at [1300, 42] on icon "drag" at bounding box center [1310, 42] width 21 height 21
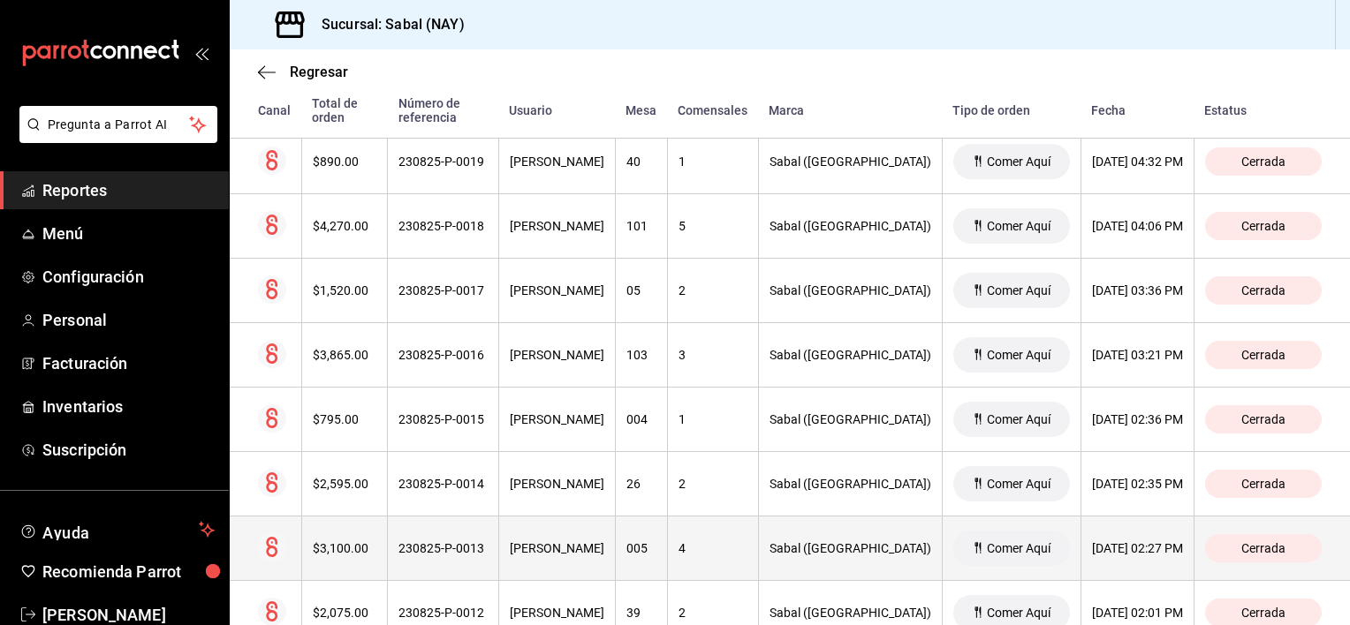
click at [604, 551] on div "[PERSON_NAME]" at bounding box center [557, 548] width 95 height 14
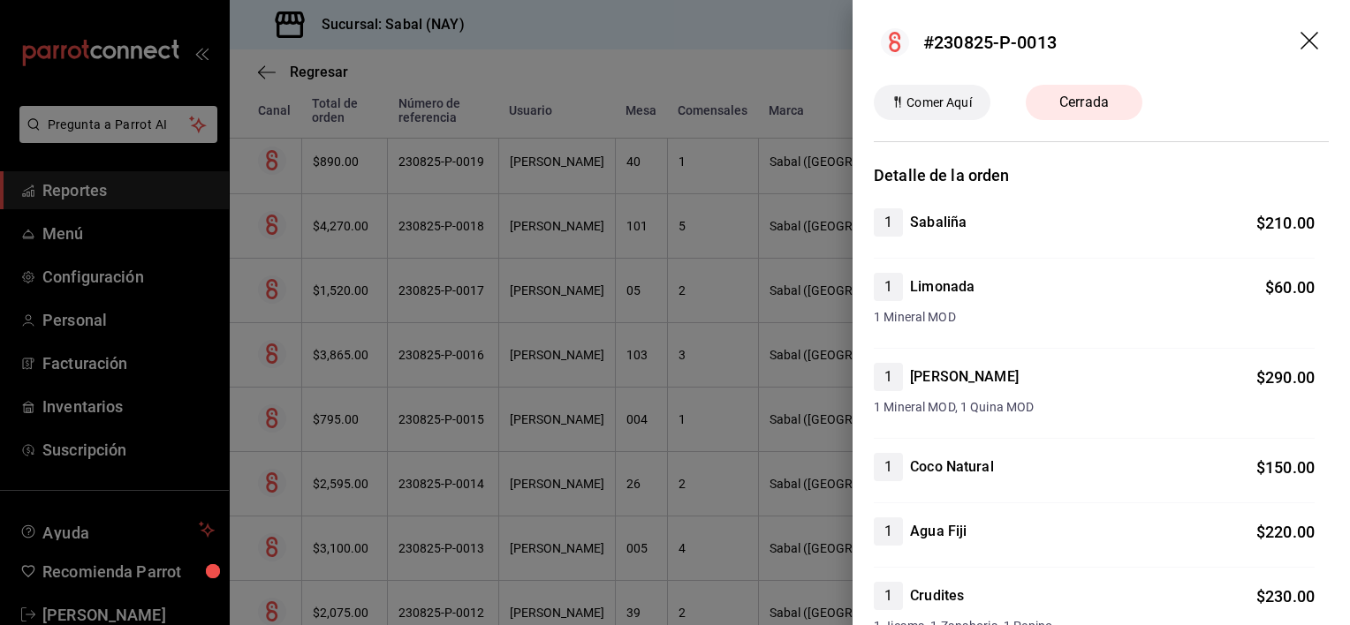
click at [1300, 44] on icon "drag" at bounding box center [1310, 42] width 21 height 21
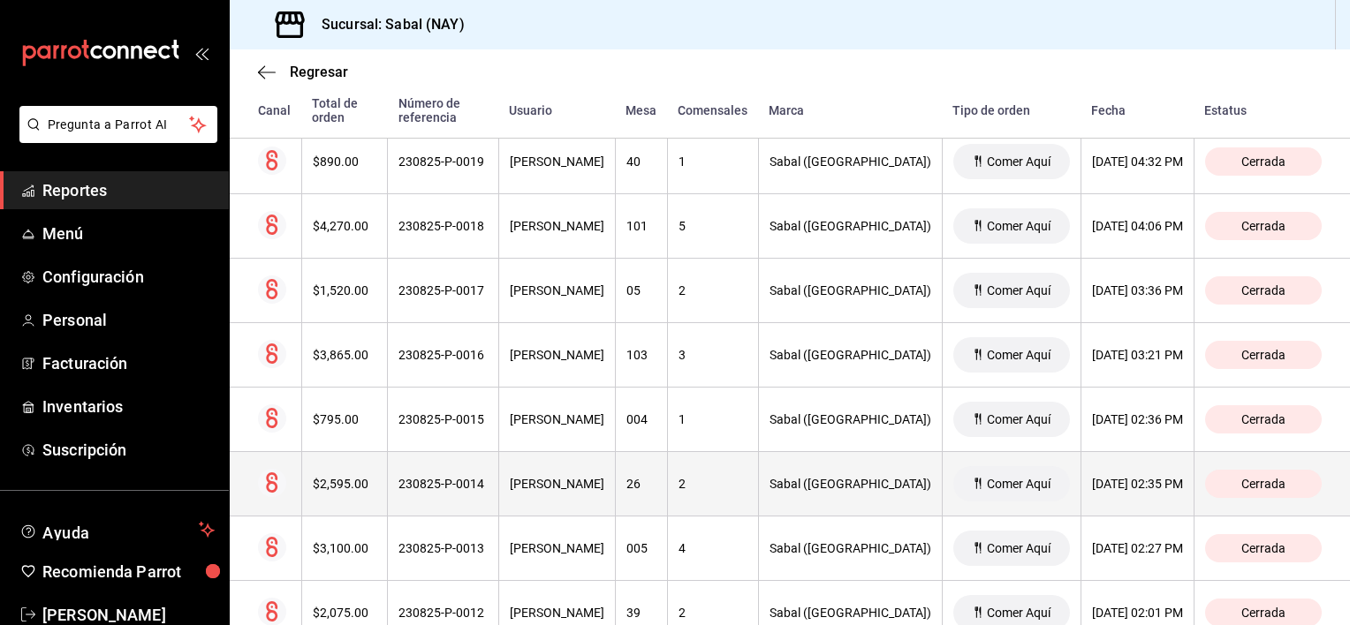
scroll to position [618, 0]
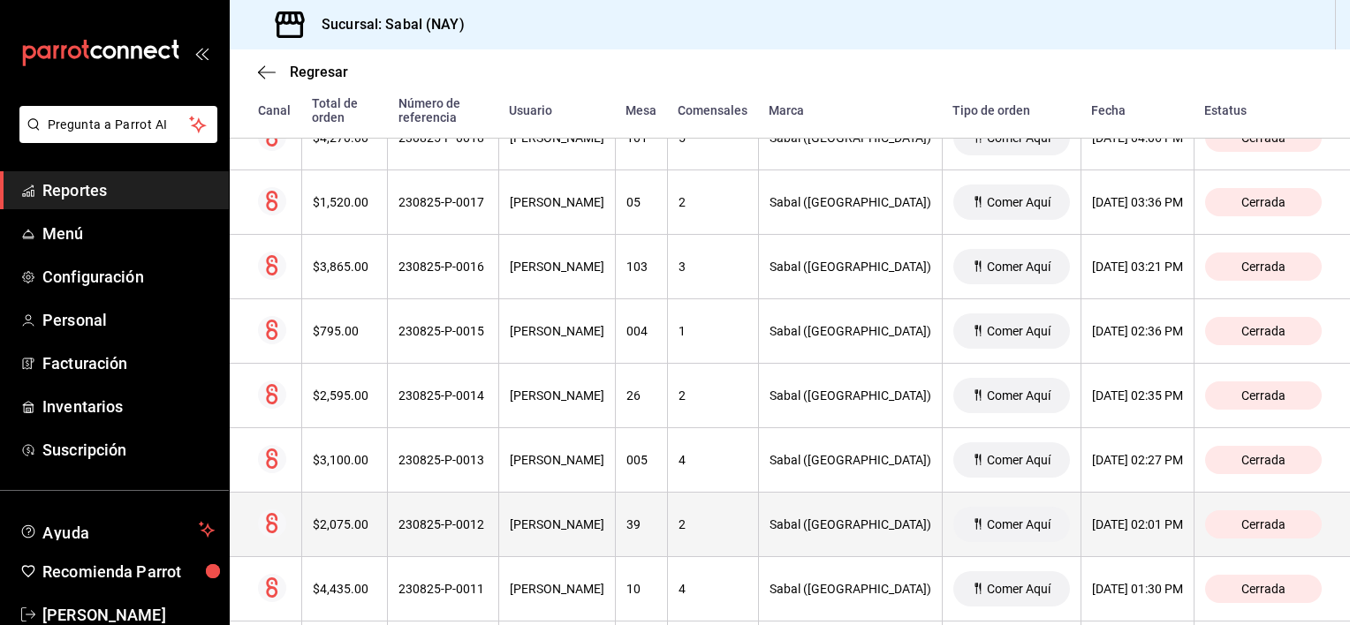
click at [667, 515] on th "39" at bounding box center [641, 525] width 52 height 64
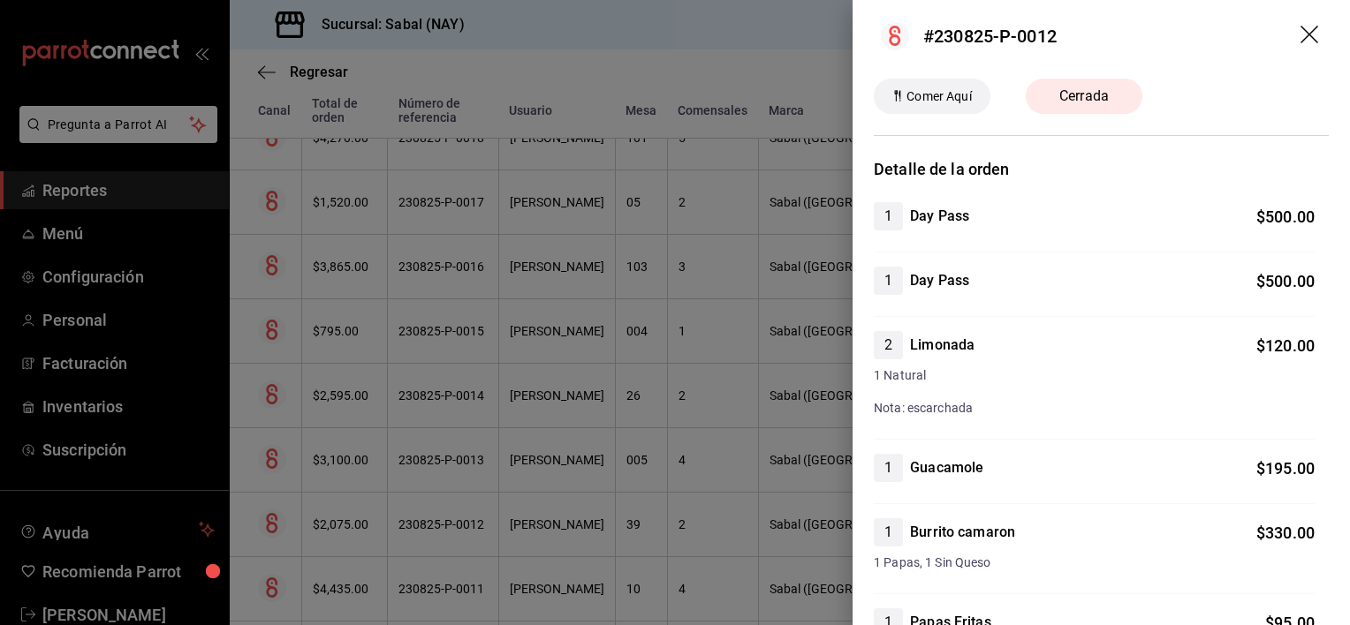
scroll to position [0, 0]
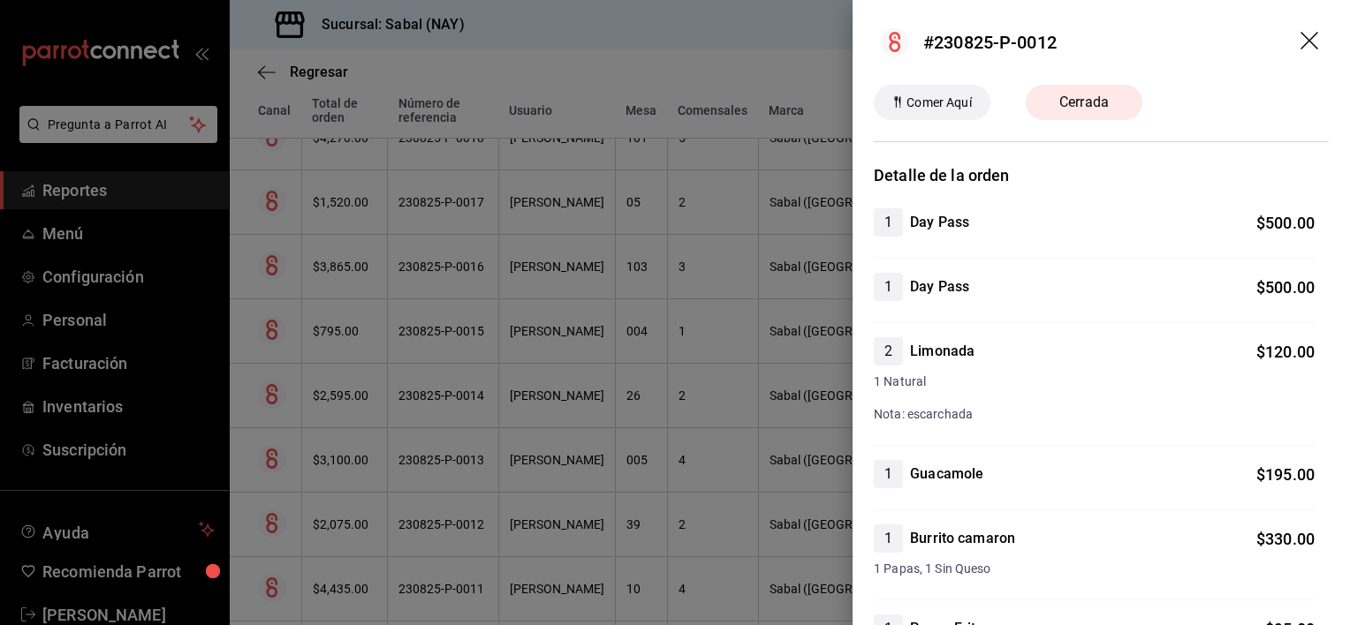
click at [1300, 42] on icon "drag" at bounding box center [1310, 42] width 21 height 21
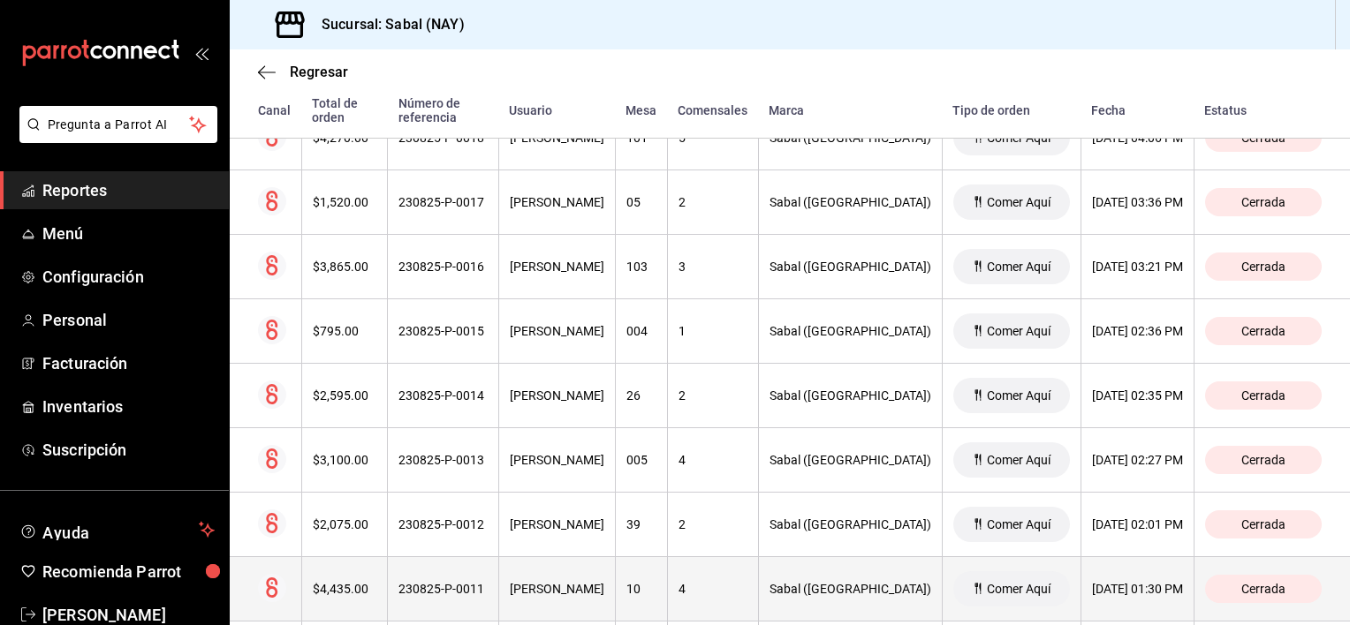
click at [604, 594] on div "[PERSON_NAME]" at bounding box center [557, 589] width 95 height 14
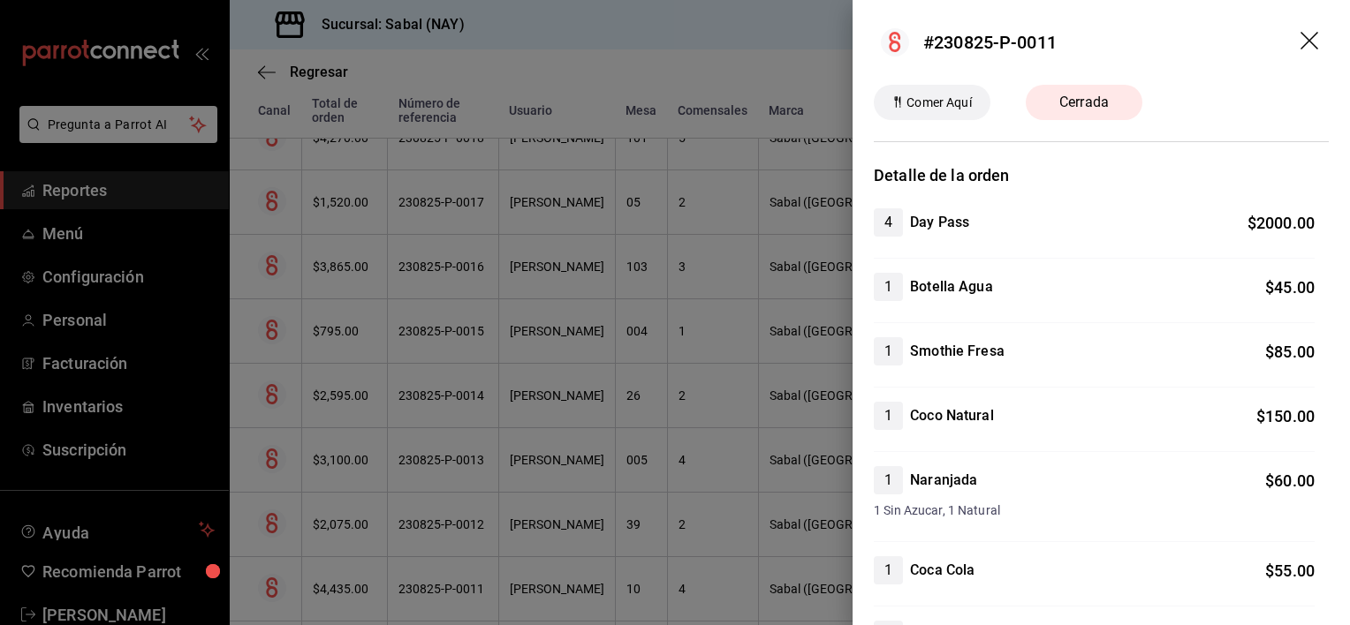
click at [1300, 37] on icon "drag" at bounding box center [1309, 41] width 18 height 18
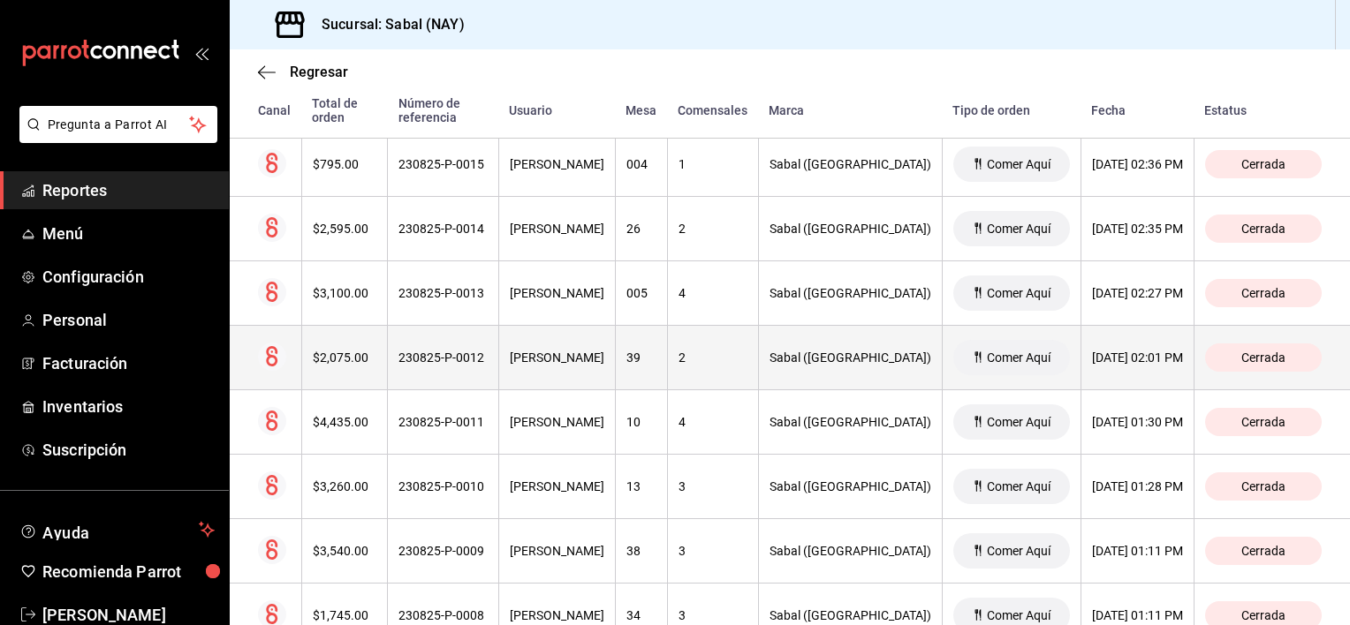
scroll to position [795, 0]
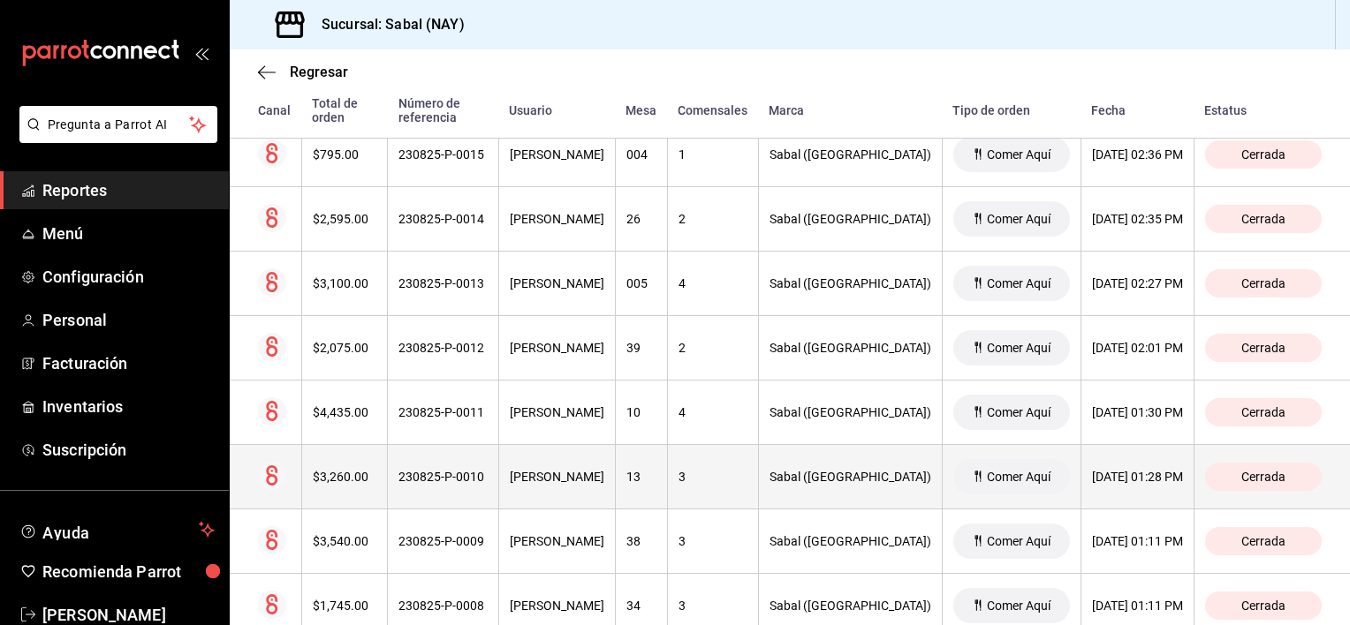
click at [615, 485] on th "[PERSON_NAME]" at bounding box center [556, 477] width 117 height 64
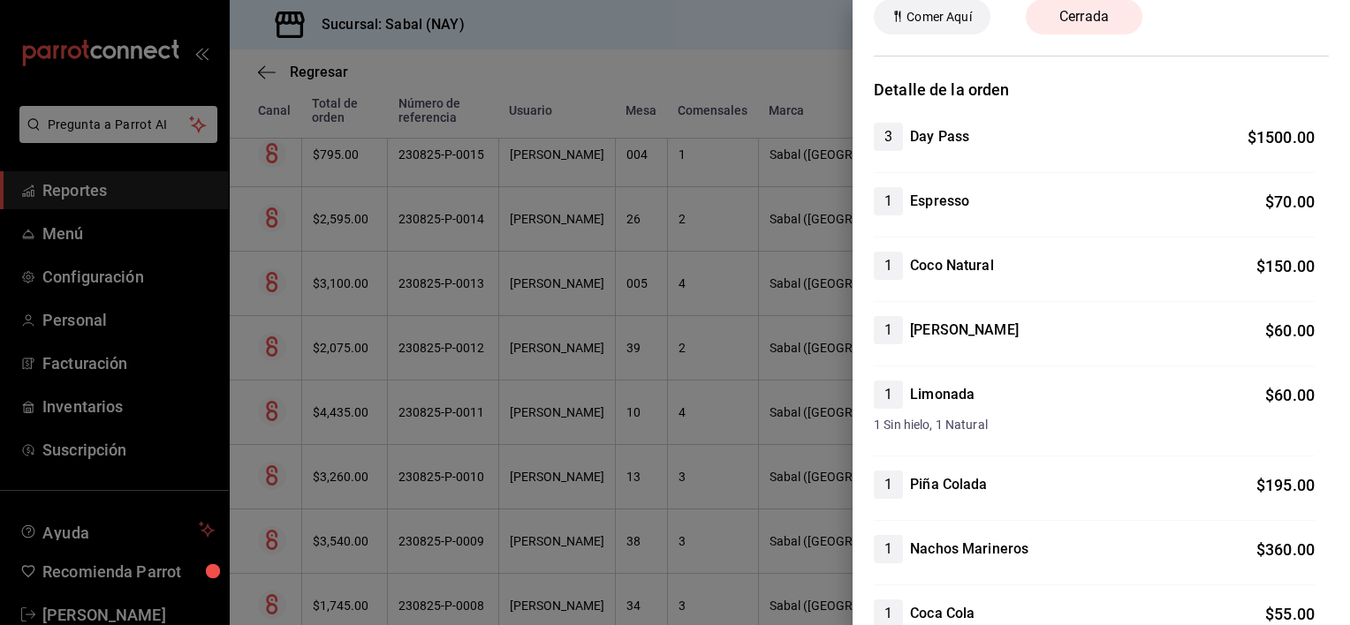
scroll to position [0, 0]
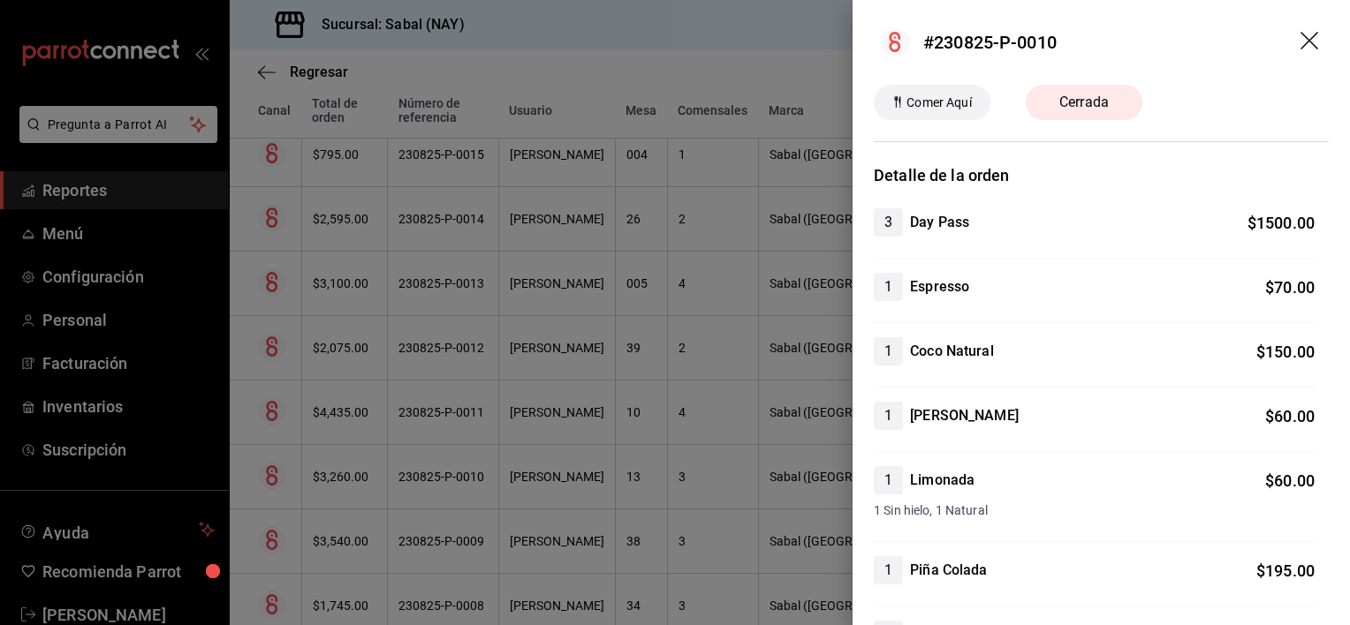
click at [1300, 42] on icon "drag" at bounding box center [1309, 41] width 18 height 18
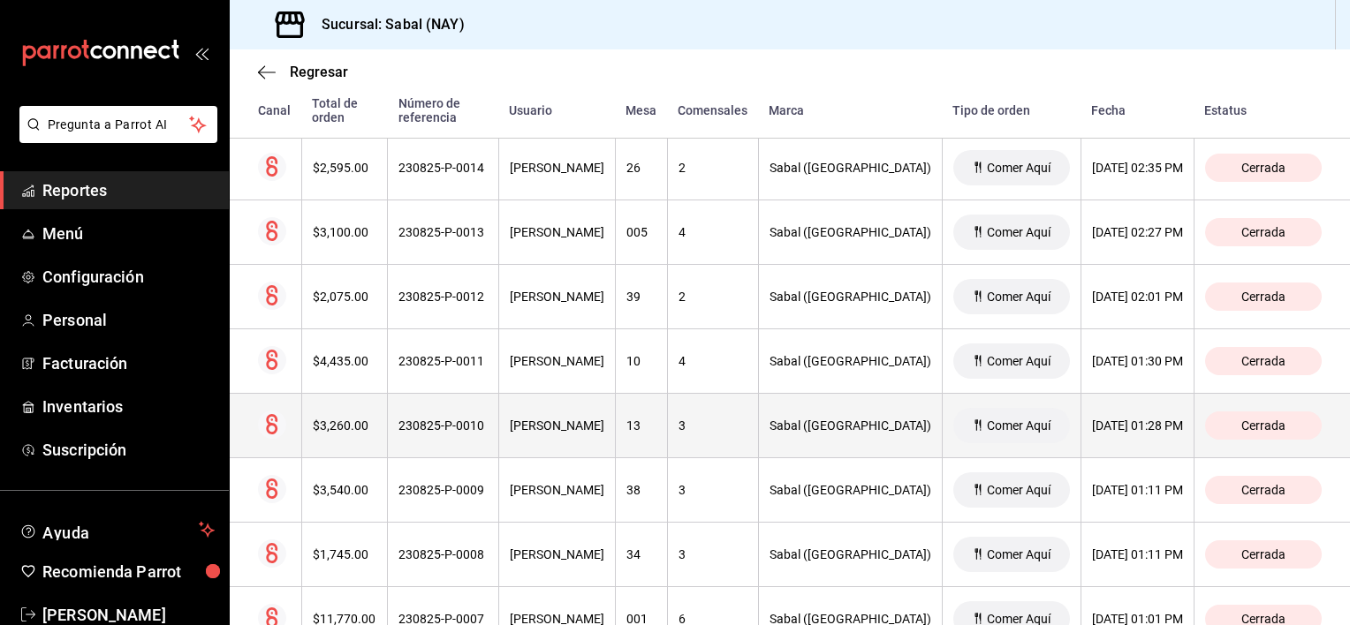
scroll to position [883, 0]
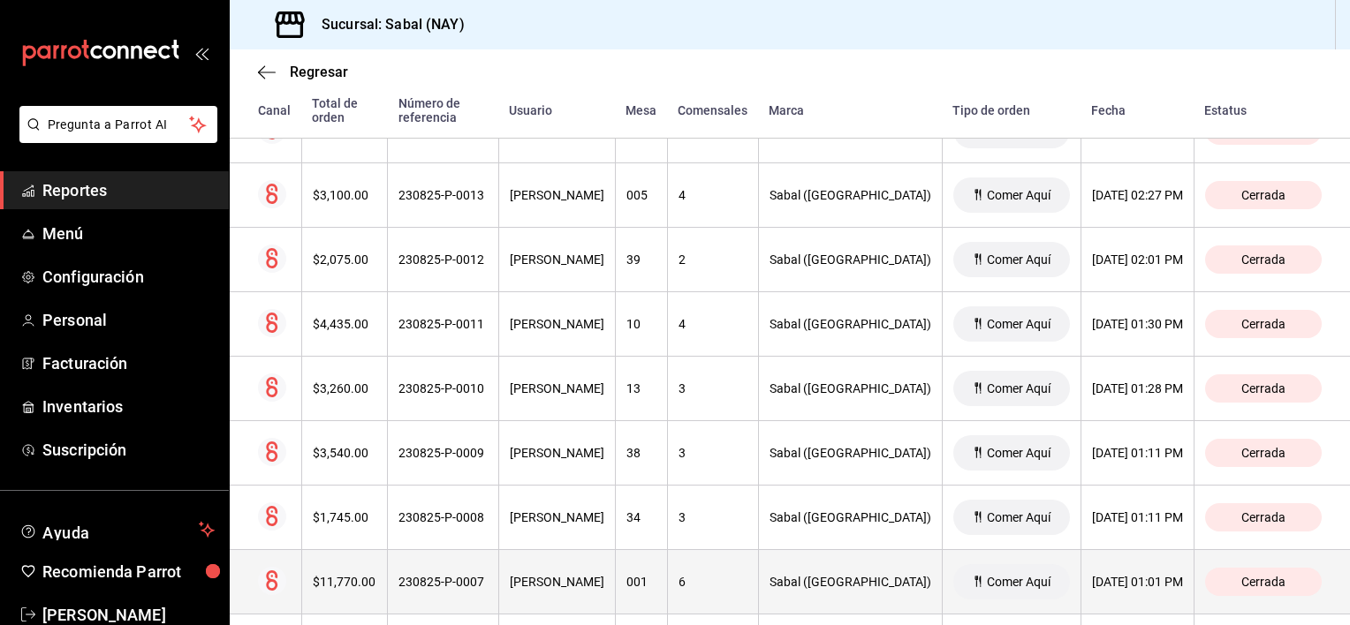
click at [747, 575] on div "6" at bounding box center [712, 582] width 69 height 14
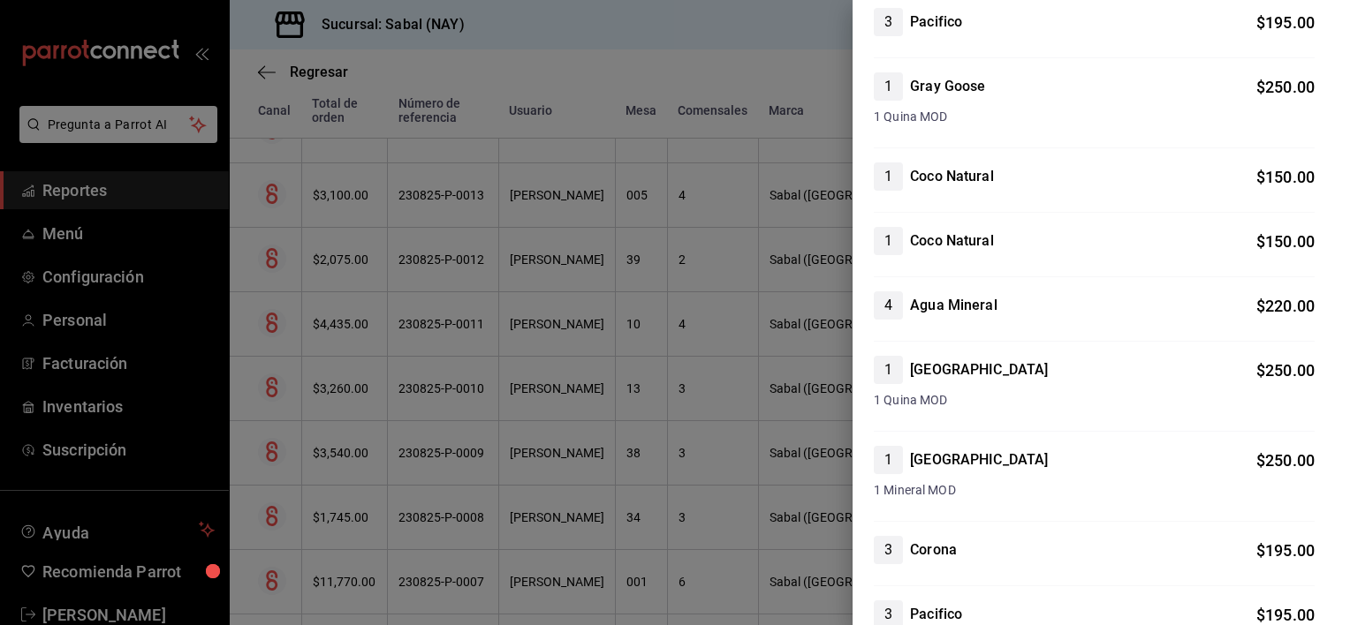
scroll to position [0, 0]
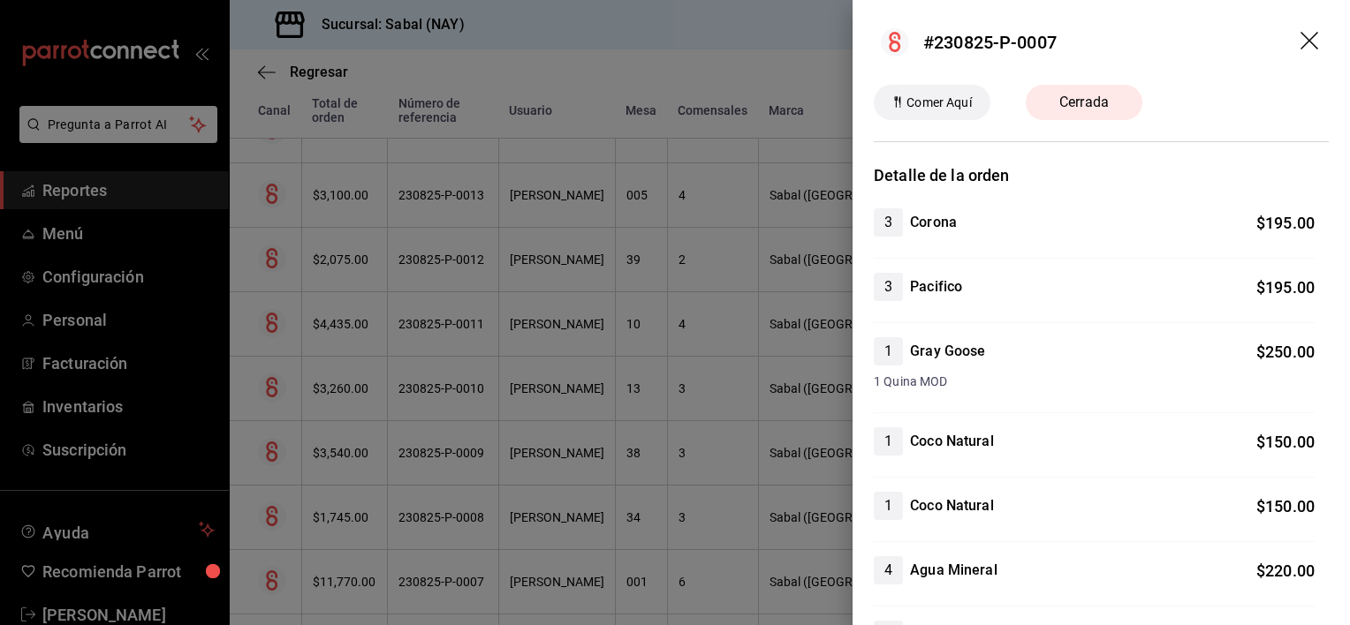
click at [1300, 39] on icon "drag" at bounding box center [1309, 41] width 18 height 18
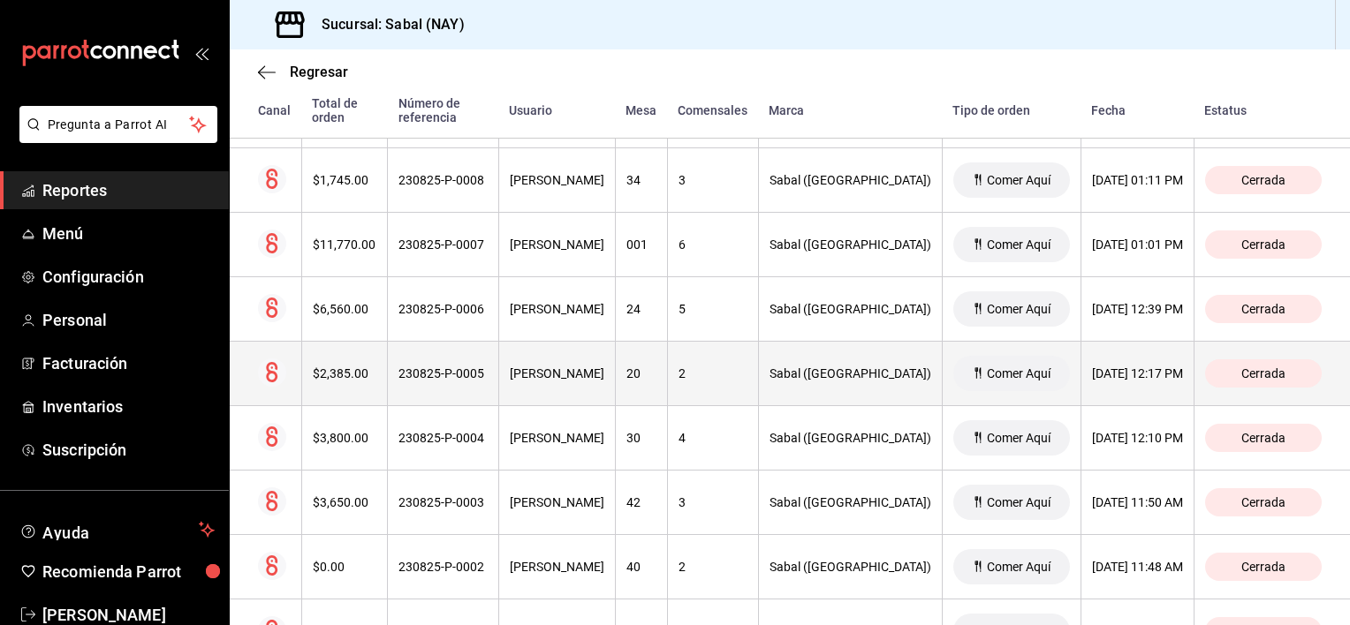
scroll to position [1237, 0]
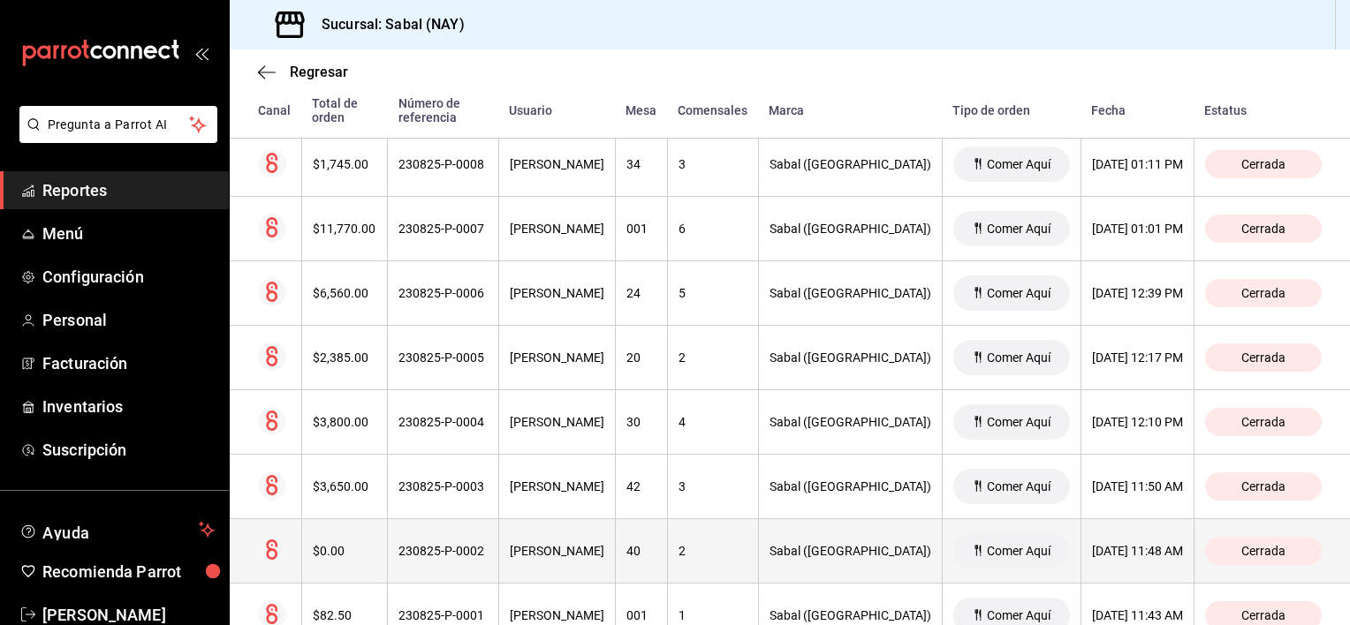
click at [656, 555] on div "40" at bounding box center [641, 551] width 30 height 14
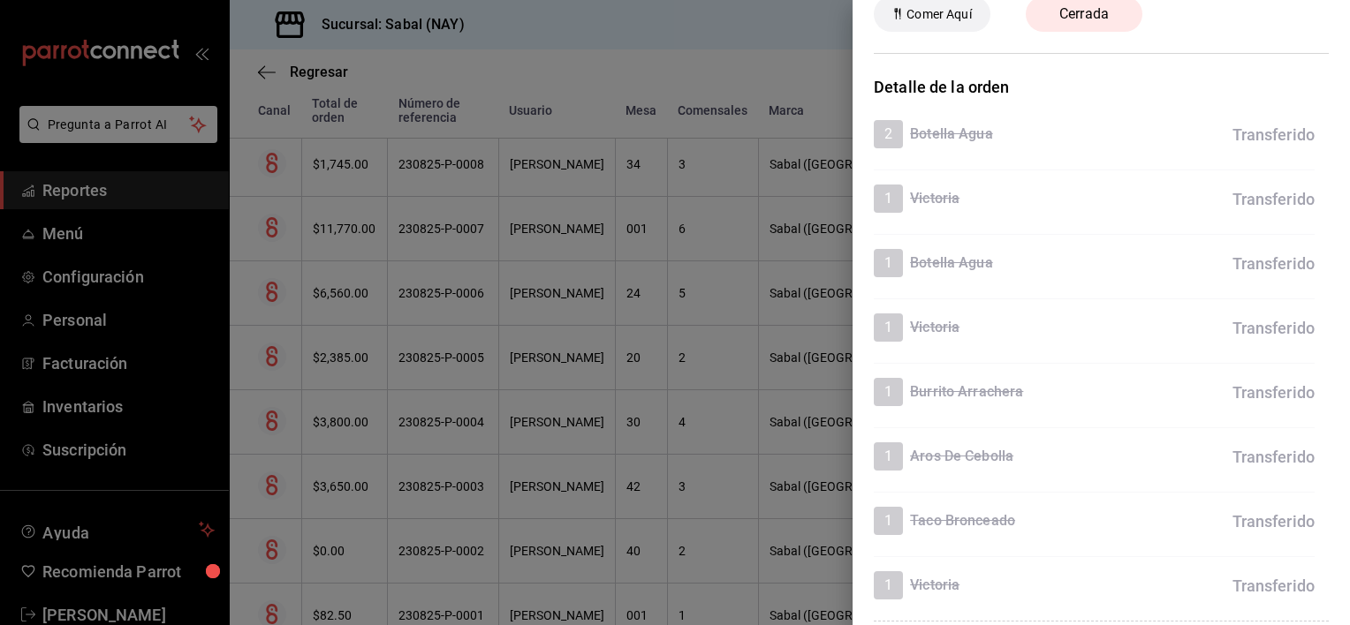
scroll to position [0, 0]
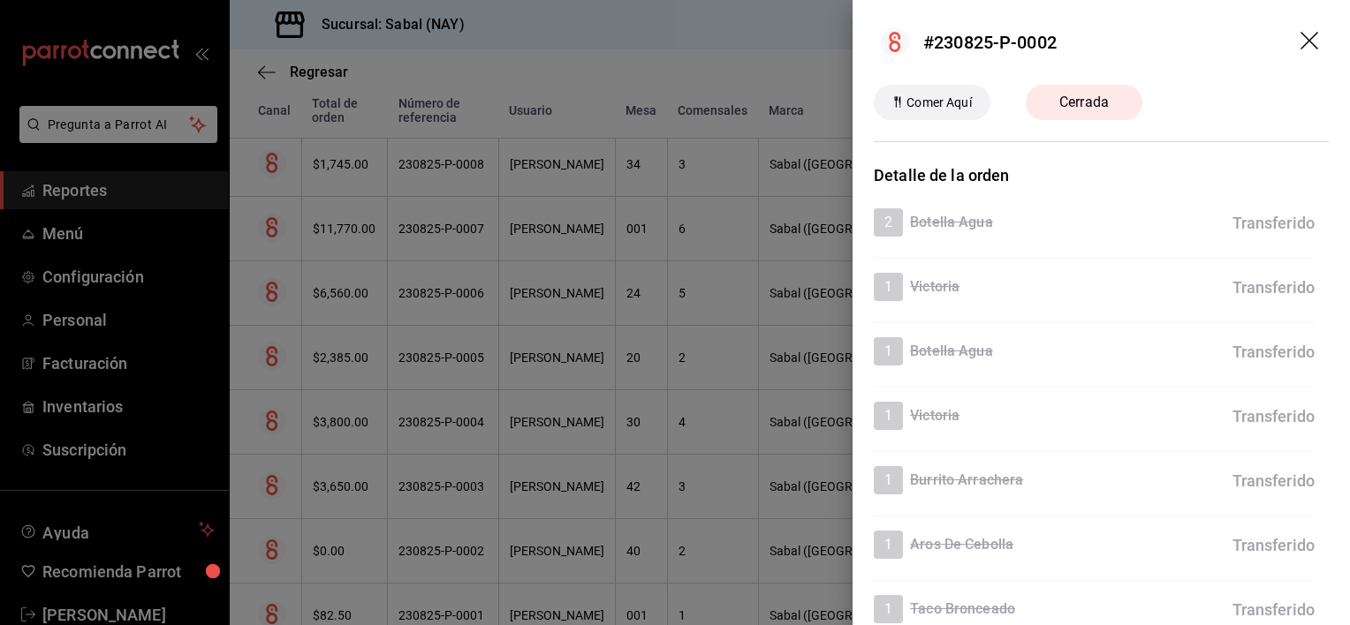
click at [1300, 41] on icon "drag" at bounding box center [1310, 42] width 21 height 21
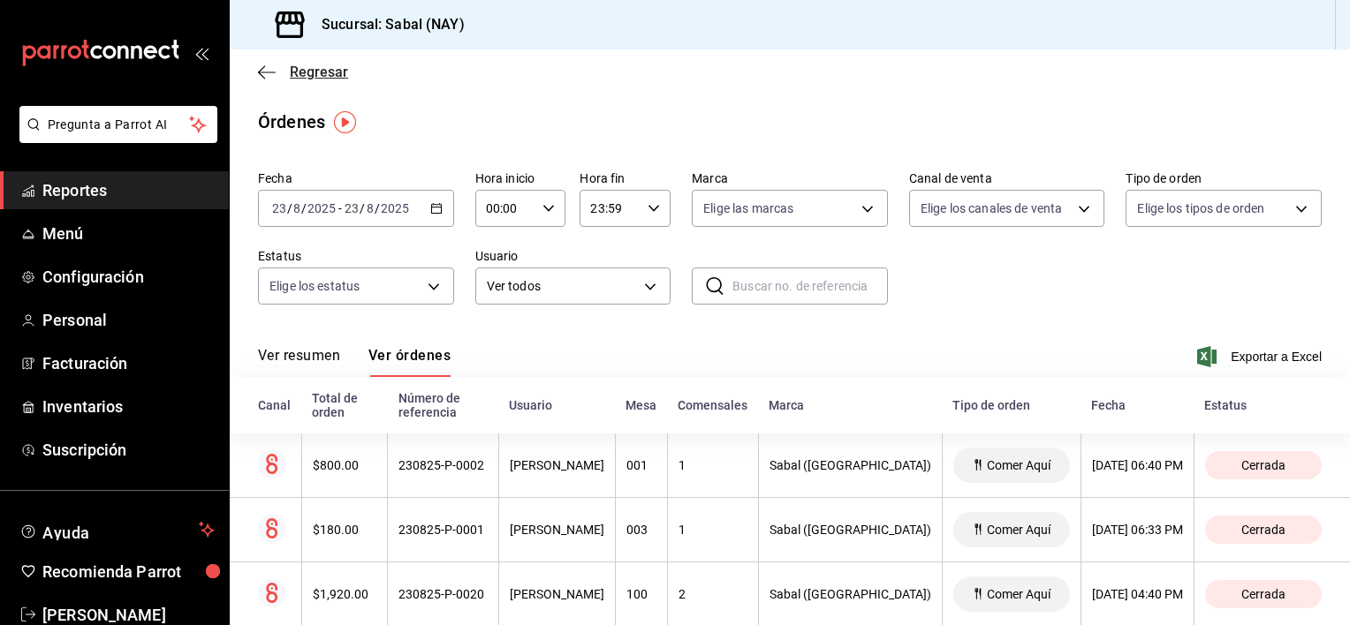
click at [258, 70] on icon "button" at bounding box center [267, 72] width 18 height 16
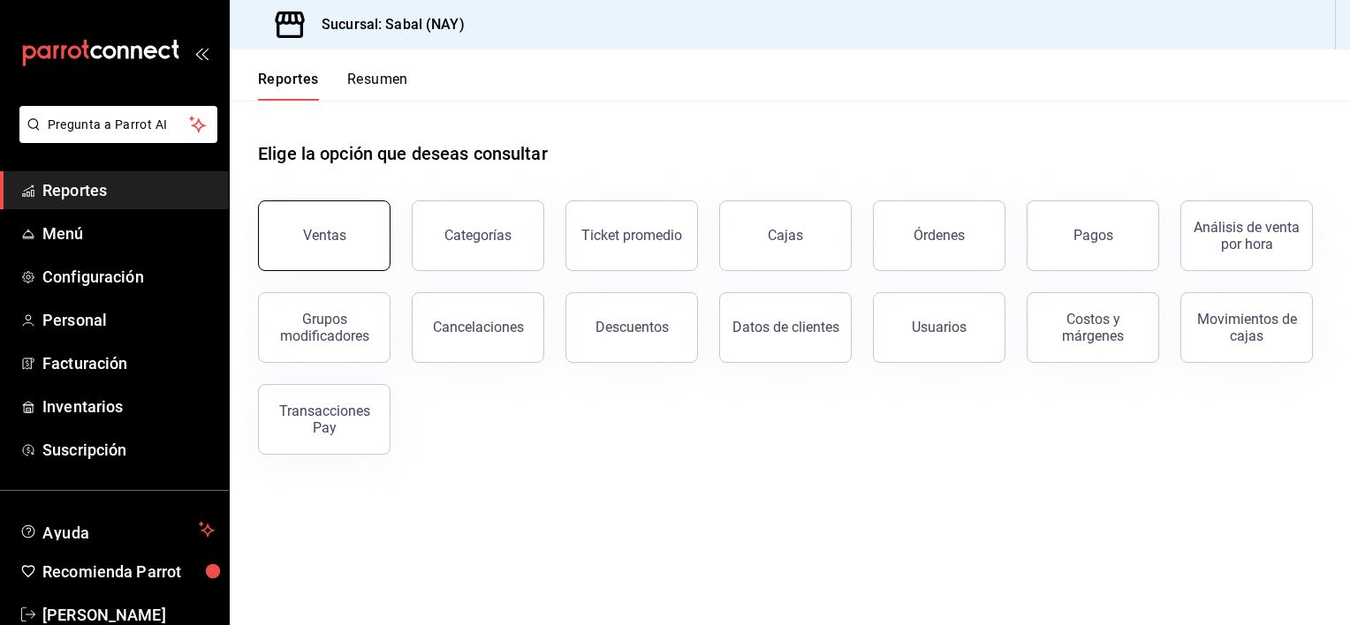
click at [339, 247] on button "Ventas" at bounding box center [324, 236] width 132 height 71
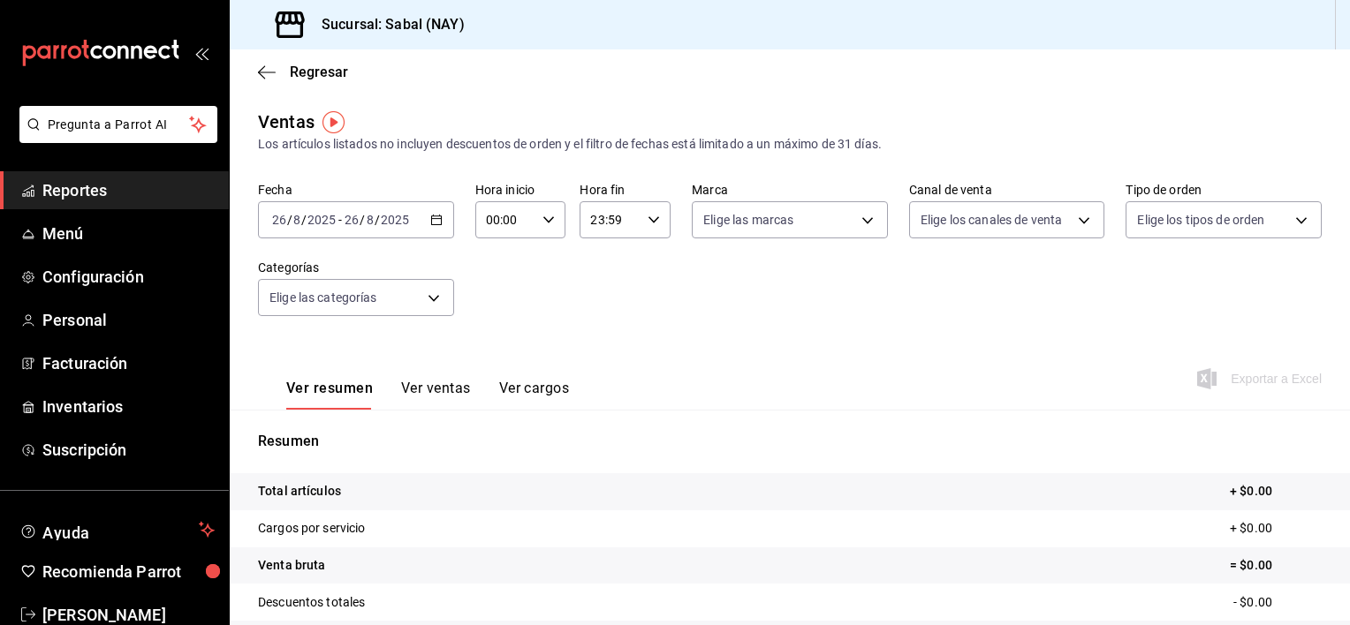
click at [432, 223] on icon "button" at bounding box center [436, 220] width 12 height 12
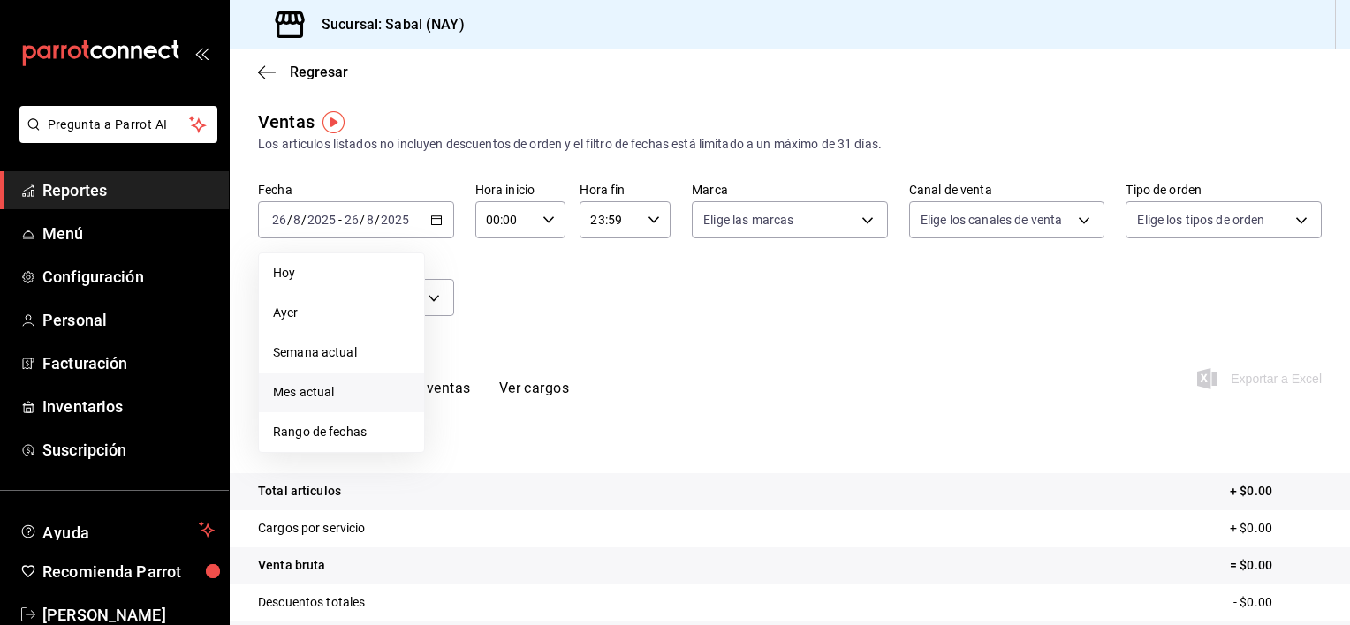
click at [303, 403] on li "Mes actual" at bounding box center [341, 393] width 165 height 40
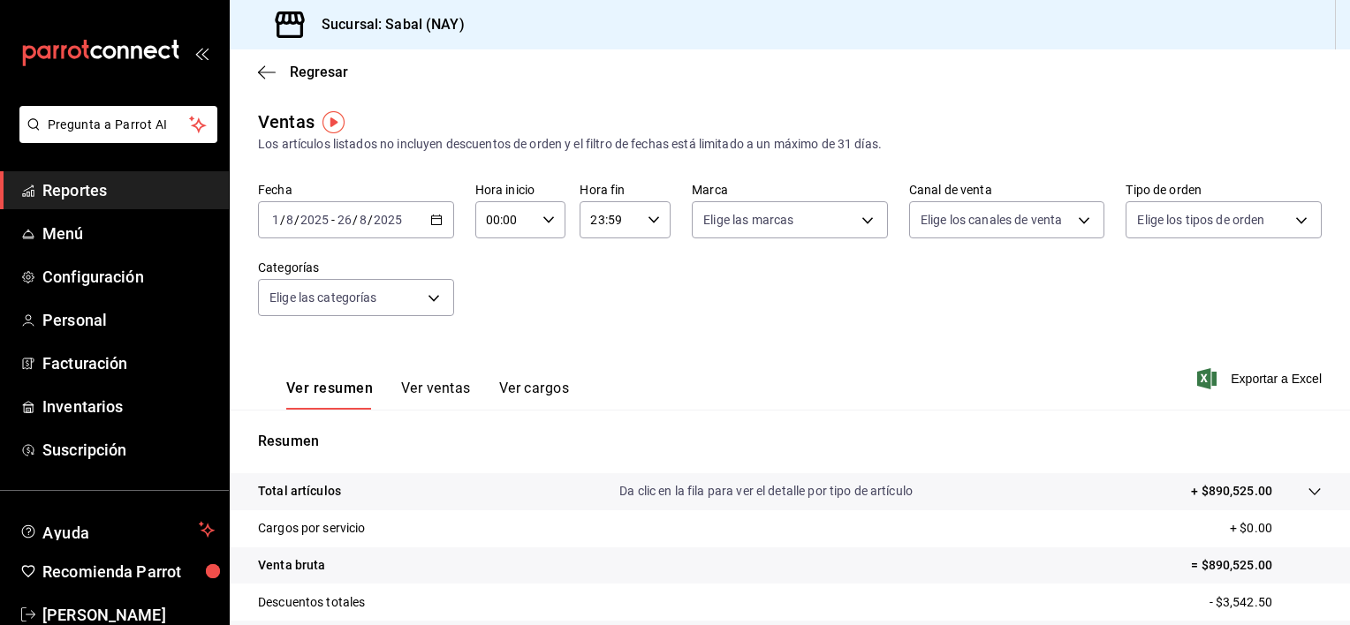
click at [435, 223] on icon "button" at bounding box center [436, 220] width 12 height 12
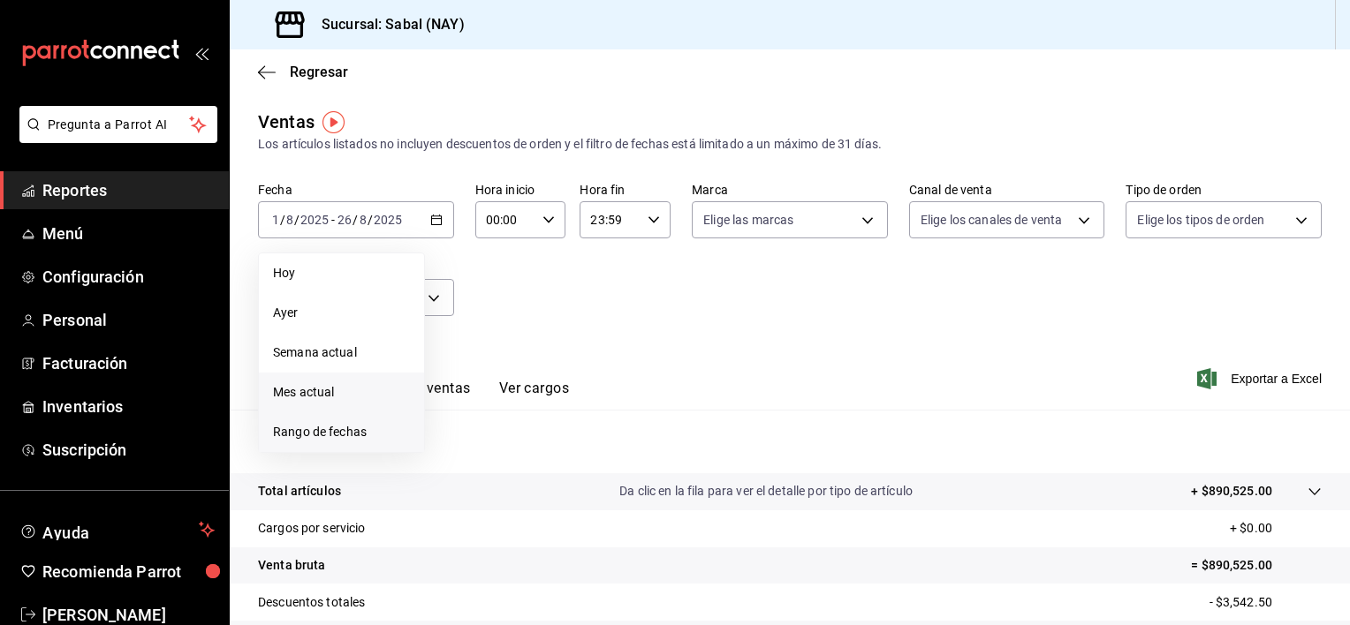
click at [316, 436] on span "Rango de fechas" at bounding box center [341, 432] width 137 height 19
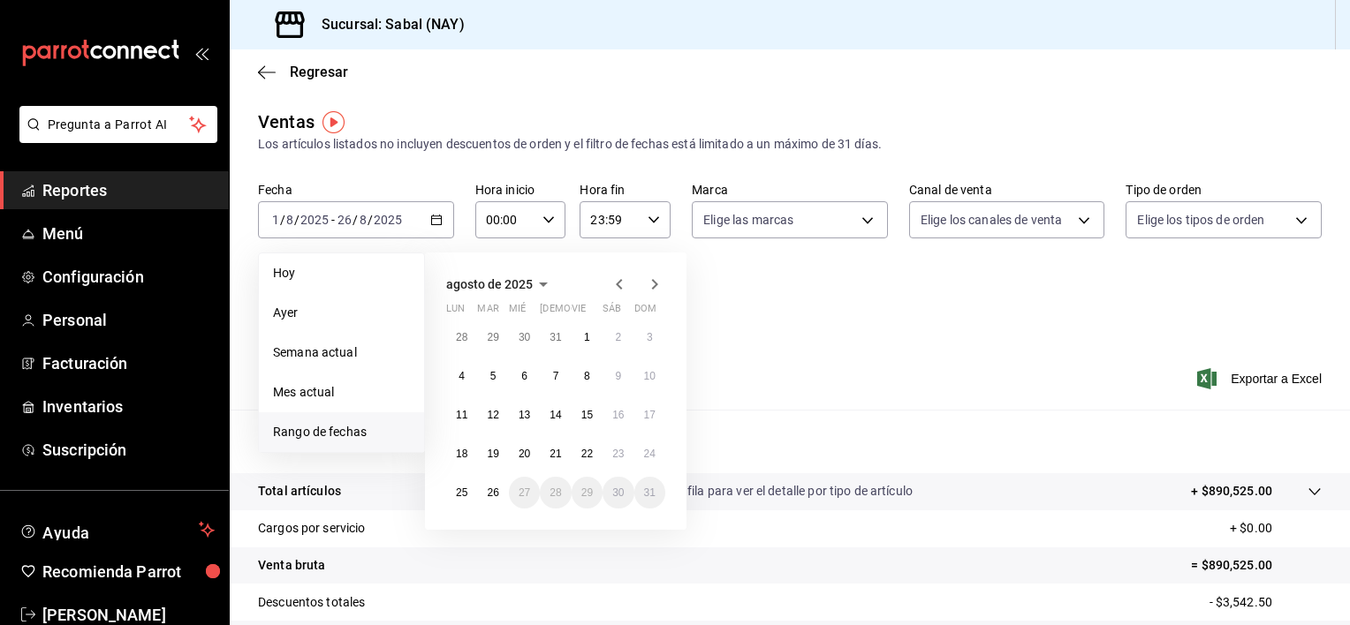
click at [617, 283] on icon "button" at bounding box center [619, 284] width 21 height 21
click at [509, 286] on span "abril de 2025" at bounding box center [482, 284] width 73 height 14
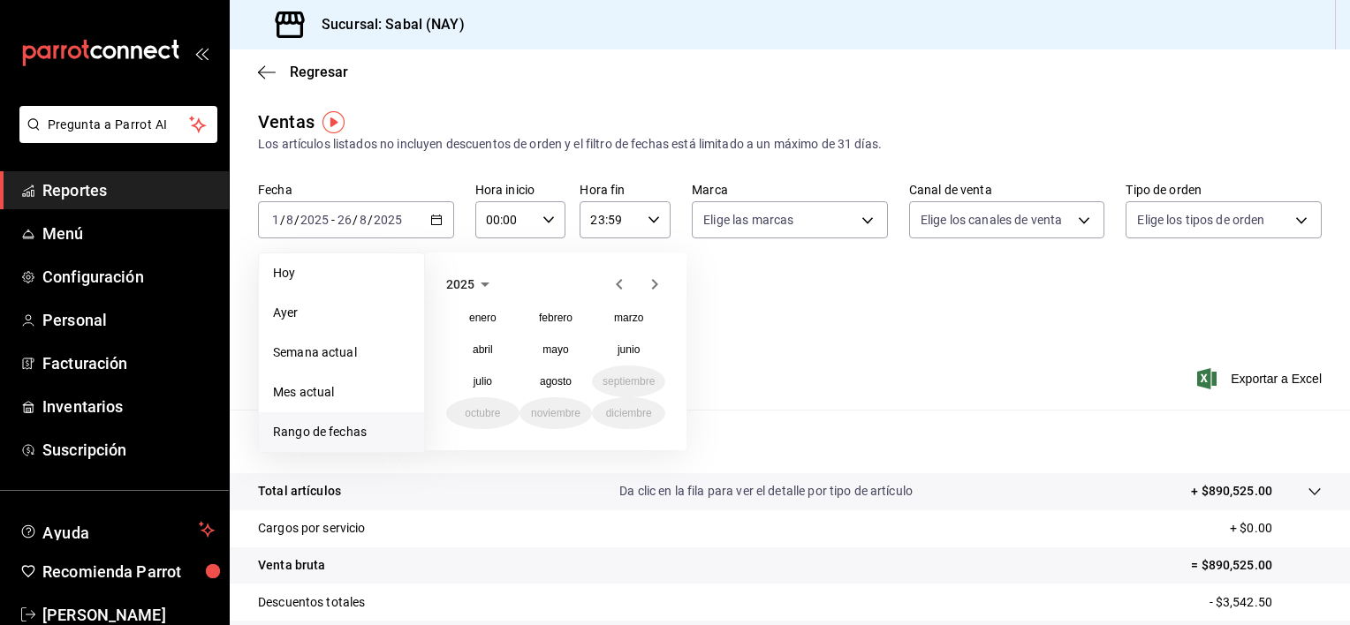
click at [483, 284] on icon "button" at bounding box center [485, 285] width 9 height 4
click at [497, 355] on button "2024" at bounding box center [482, 350] width 73 height 32
click at [632, 423] on button "diciembre" at bounding box center [628, 413] width 73 height 32
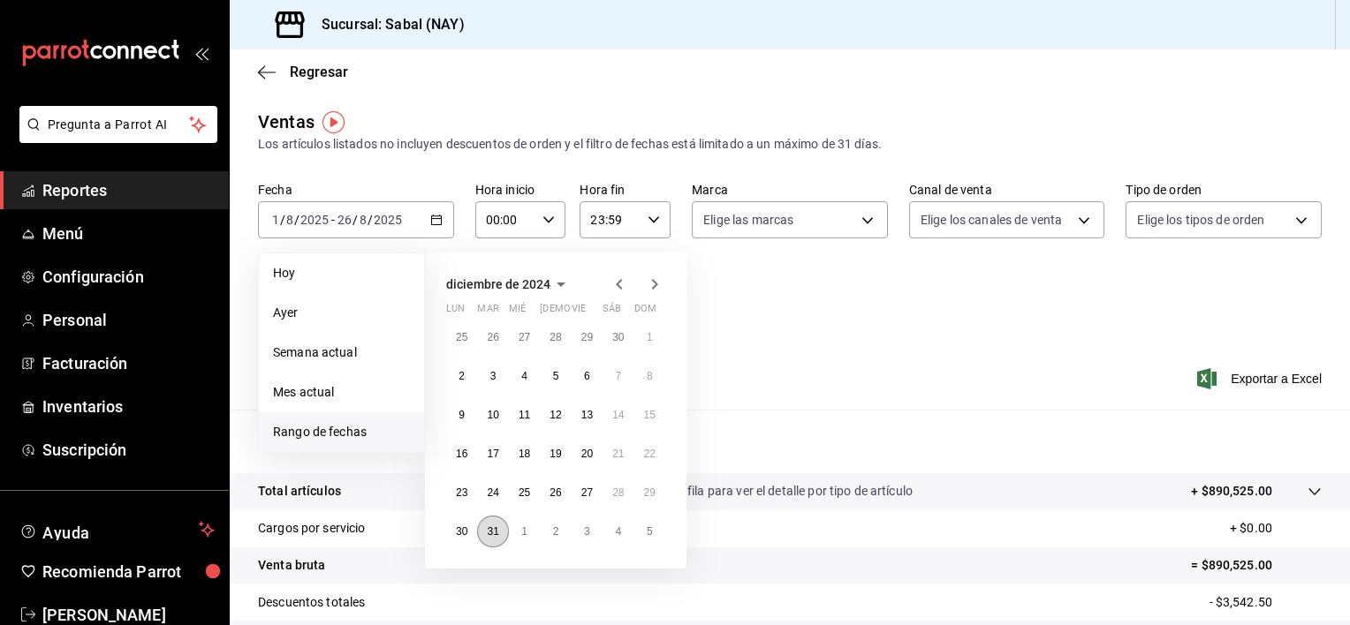
click at [498, 536] on abbr "31" at bounding box center [492, 532] width 11 height 12
click at [496, 542] on button "31" at bounding box center [492, 532] width 31 height 32
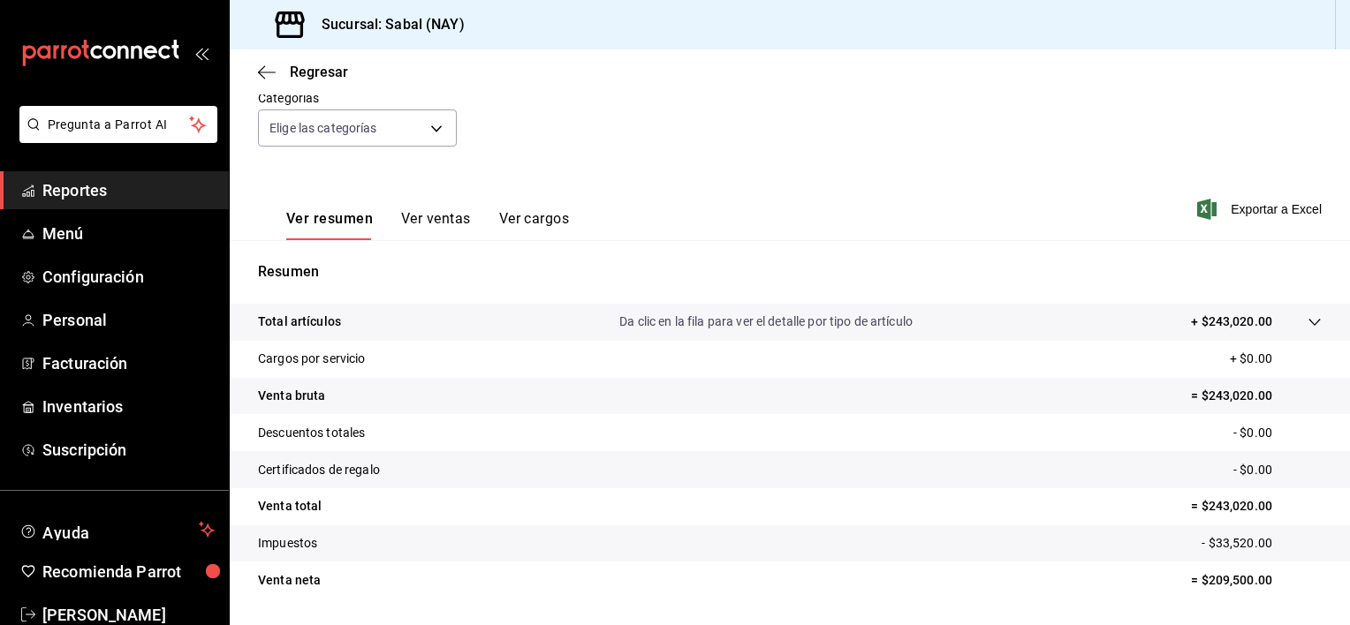
scroll to position [177, 0]
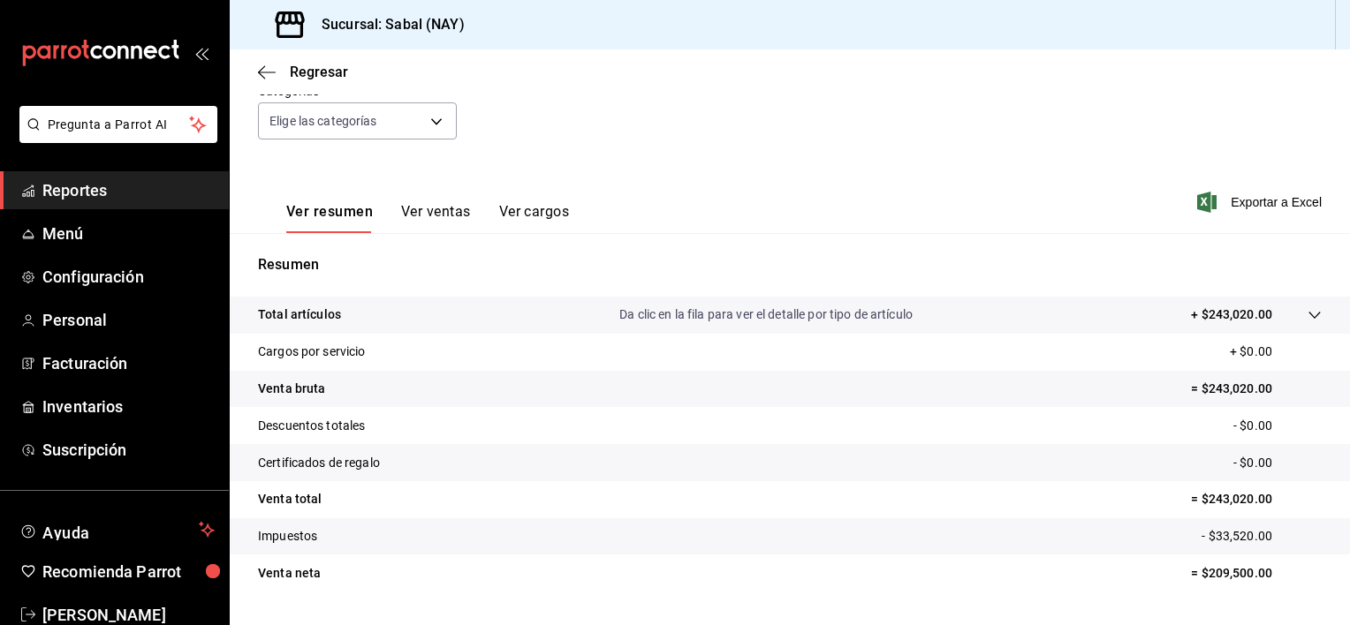
click at [849, 318] on p "Da clic en la fila para ver el detalle por tipo de artículo" at bounding box center [765, 315] width 293 height 19
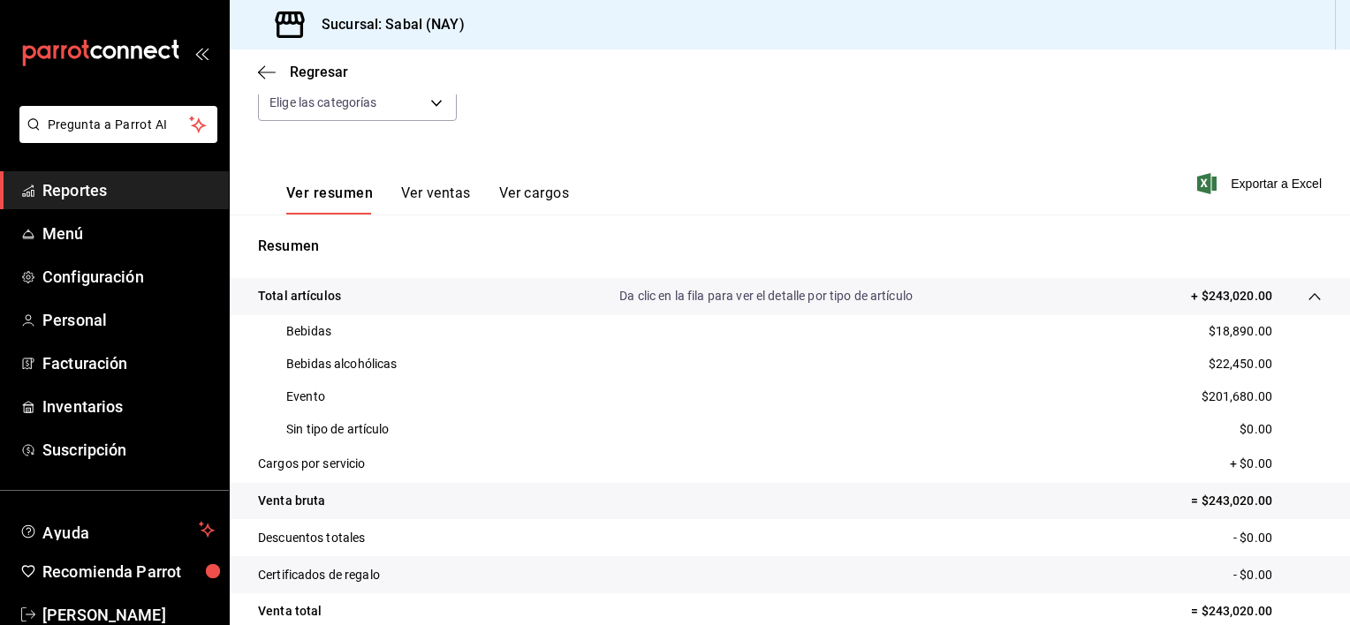
scroll to position [175, 0]
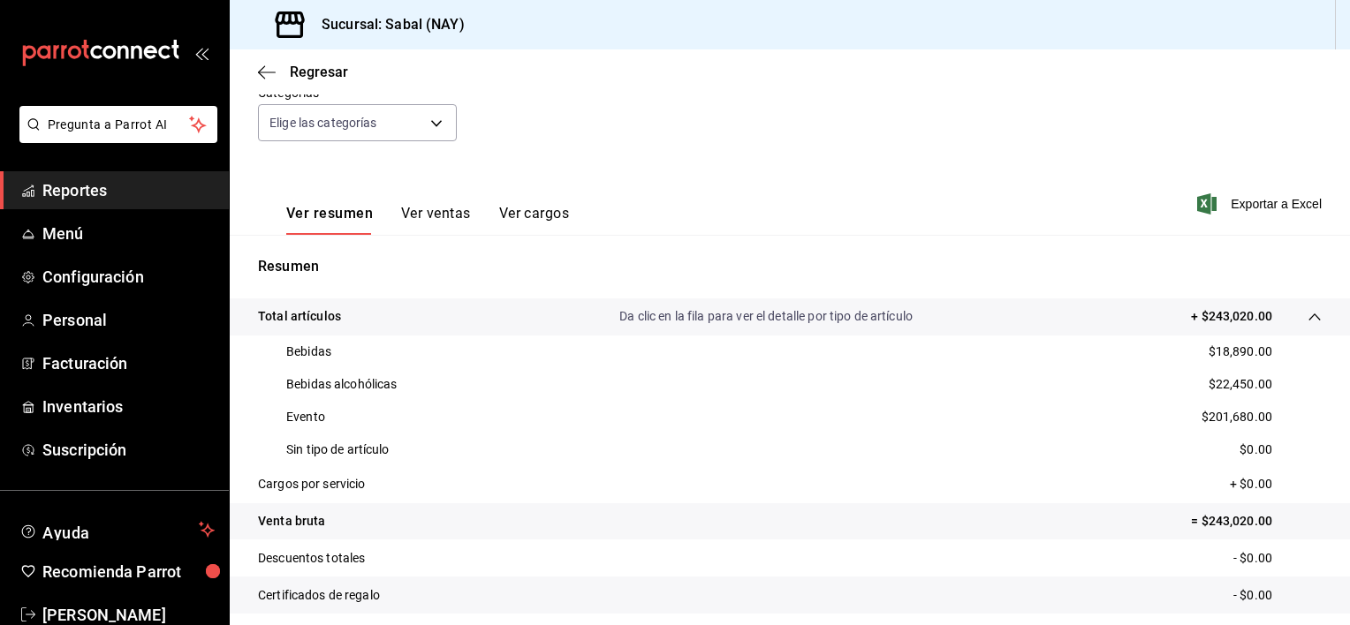
click at [75, 190] on span "Reportes" at bounding box center [128, 190] width 172 height 24
